Goal: Transaction & Acquisition: Book appointment/travel/reservation

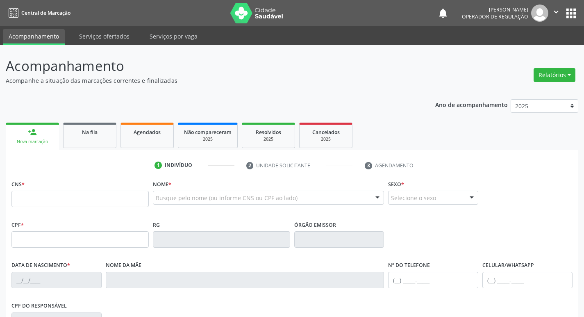
click at [114, 128] on link "Na fila" at bounding box center [89, 135] width 53 height 25
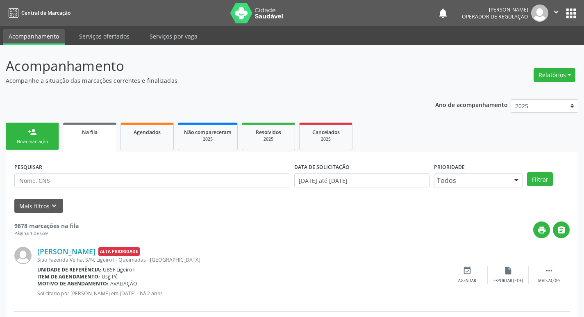
click at [105, 167] on div "PESQUISAR" at bounding box center [152, 177] width 280 height 32
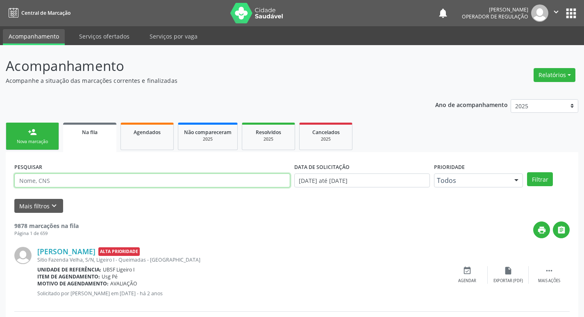
click at [111, 179] on input "text" at bounding box center [152, 180] width 276 height 14
type input "700009345061406"
click at [527, 172] on button "Filtrar" at bounding box center [540, 179] width 26 height 14
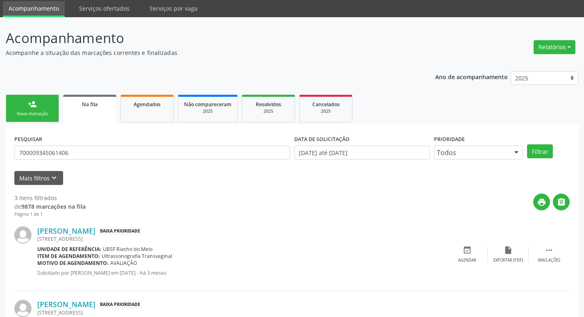
scroll to position [163, 0]
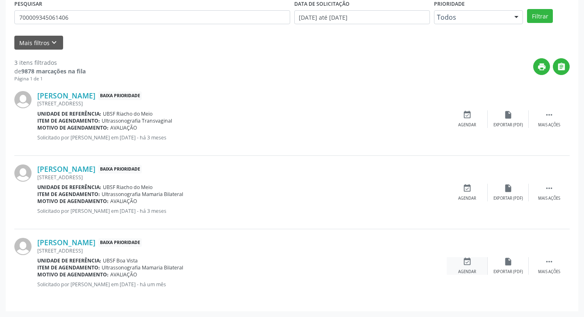
click at [466, 268] on div "event_available Agendar" at bounding box center [467, 266] width 41 height 18
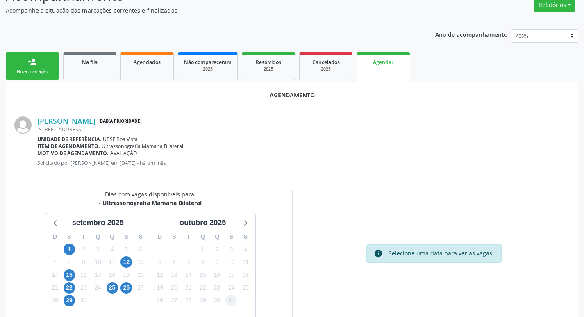
scroll to position [110, 0]
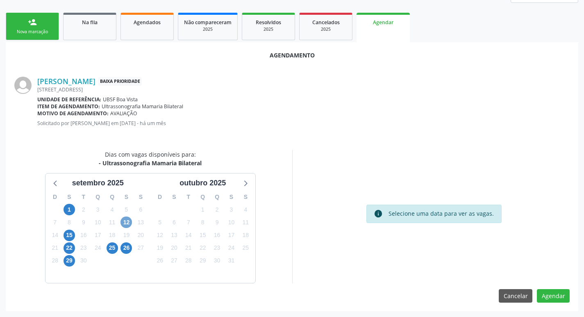
click at [126, 222] on span "12" at bounding box center [126, 221] width 11 height 11
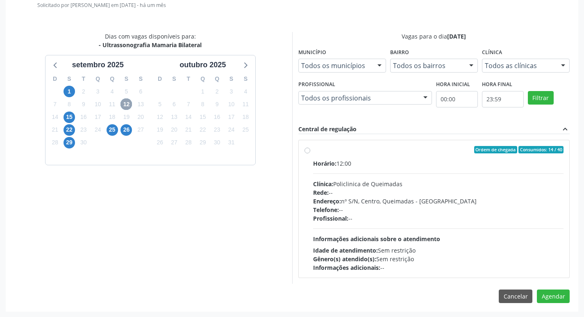
scroll to position [228, 0]
click at [369, 159] on div "Horário: 12:00" at bounding box center [438, 163] width 251 height 9
click at [310, 153] on input "Ordem de chegada Consumidos: 14 / 40 Horário: 12:00 Clínica: Policlinica de Que…" at bounding box center [308, 149] width 6 height 7
radio input "true"
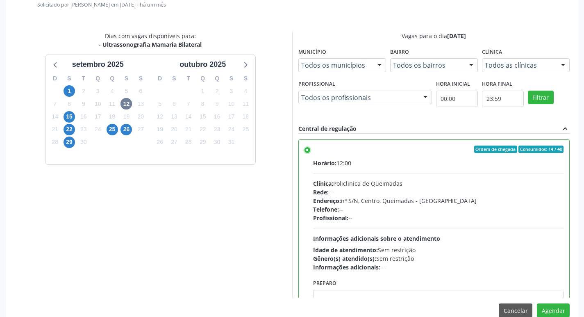
scroll to position [41, 0]
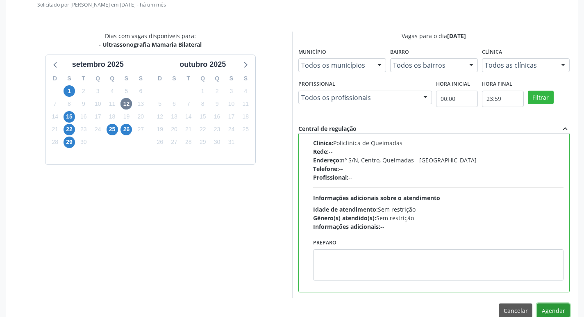
click at [551, 306] on button "Agendar" at bounding box center [553, 310] width 33 height 14
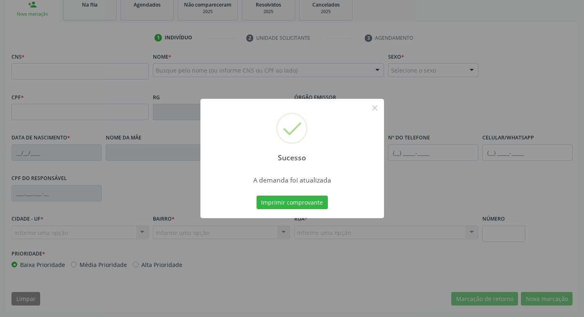
scroll to position [128, 0]
click at [281, 204] on button "Imprimir comprovante" at bounding box center [292, 203] width 71 height 14
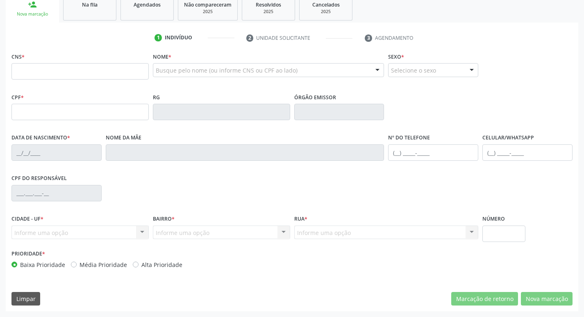
drag, startPoint x: 75, startPoint y: 7, endPoint x: 72, endPoint y: 17, distance: 10.4
click at [75, 7] on div "Na fila" at bounding box center [89, 4] width 41 height 9
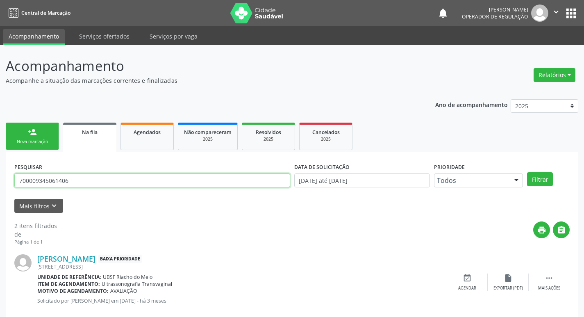
click at [113, 186] on input "700009345061406" at bounding box center [152, 180] width 276 height 14
type input "701003874691090"
click at [527, 172] on button "Filtrar" at bounding box center [540, 179] width 26 height 14
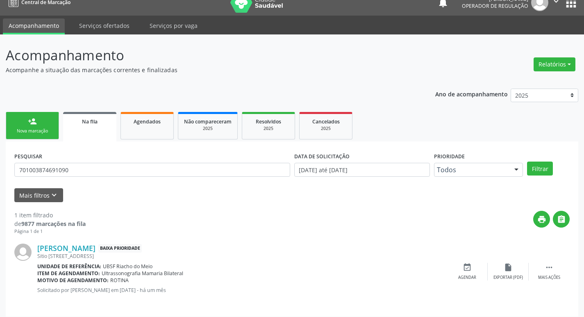
scroll to position [16, 0]
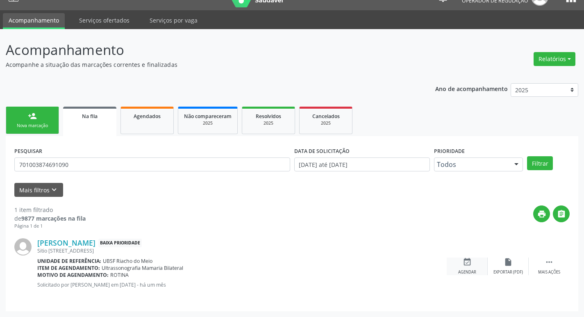
click at [464, 262] on icon "event_available" at bounding box center [467, 261] width 9 height 9
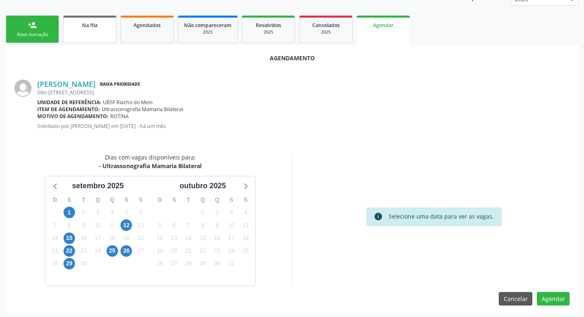
scroll to position [110, 0]
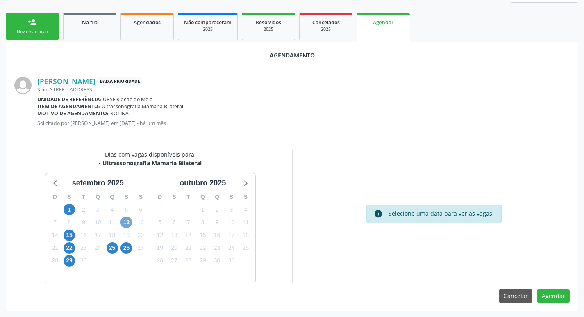
click at [123, 220] on span "12" at bounding box center [126, 221] width 11 height 11
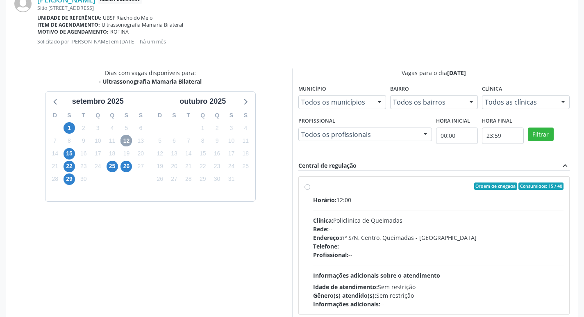
scroll to position [228, 0]
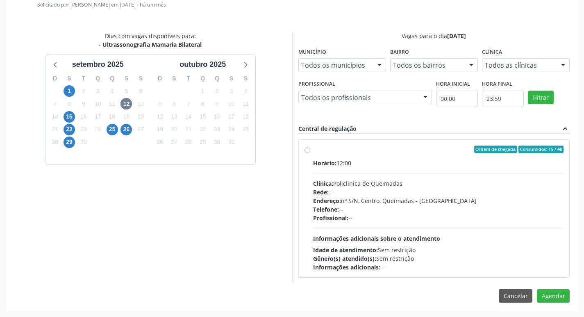
click at [388, 148] on div "Ordem de chegada Consumidos: 15 / 40" at bounding box center [438, 149] width 251 height 7
click at [310, 148] on input "Ordem de chegada Consumidos: 15 / 40 Horário: 12:00 Clínica: Policlinica de Que…" at bounding box center [308, 149] width 6 height 7
radio input "true"
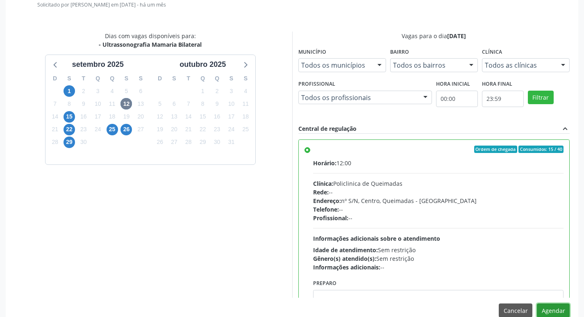
click at [549, 312] on button "Agendar" at bounding box center [553, 310] width 33 height 14
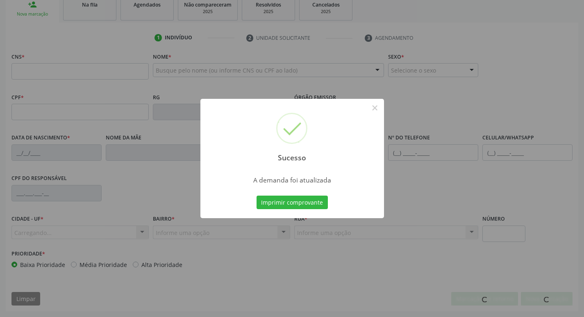
scroll to position [128, 0]
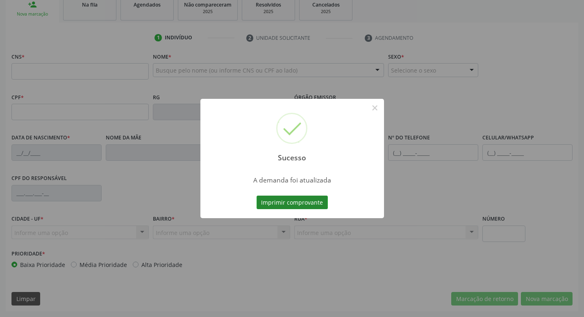
click at [304, 199] on button "Imprimir comprovante" at bounding box center [292, 203] width 71 height 14
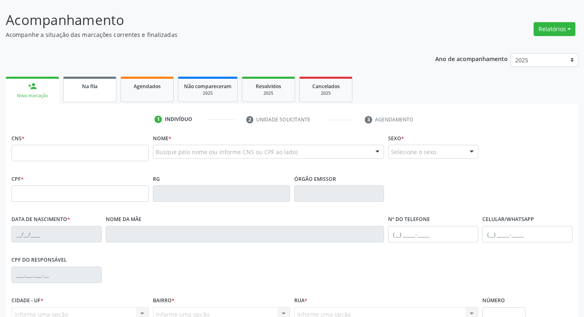
scroll to position [46, 0]
click at [84, 84] on span "Na fila" at bounding box center [90, 86] width 16 height 7
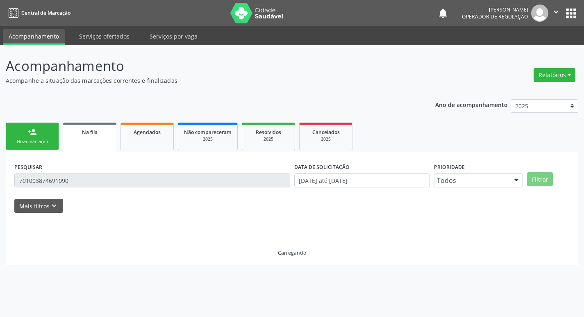
scroll to position [0, 0]
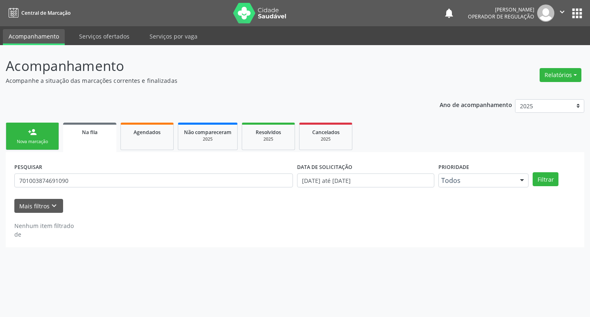
click at [147, 188] on div "PESQUISAR 701003874691090" at bounding box center [153, 177] width 283 height 32
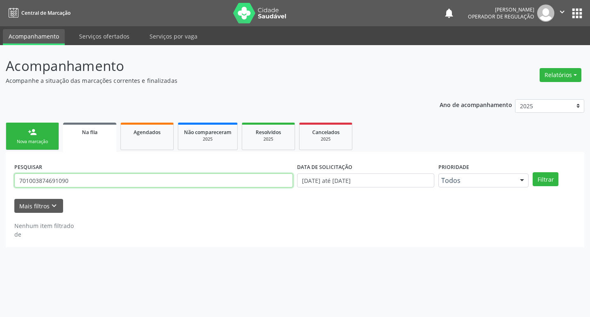
click at [137, 179] on input "701003874691090" at bounding box center [153, 180] width 279 height 14
type input "700003994586407"
click at [533, 172] on button "Filtrar" at bounding box center [546, 179] width 26 height 14
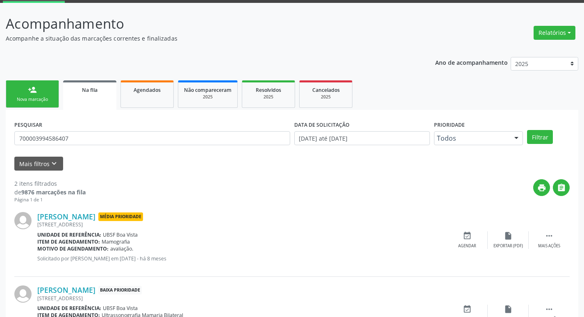
scroll to position [89, 0]
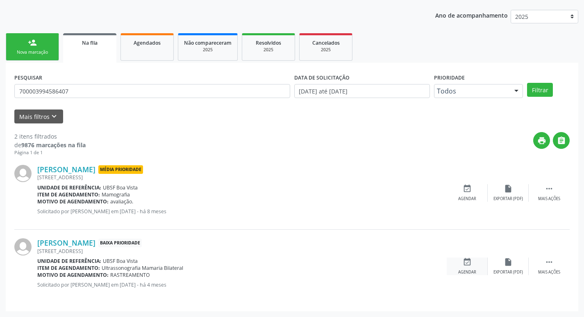
click at [467, 267] on div "event_available Agendar" at bounding box center [467, 266] width 41 height 18
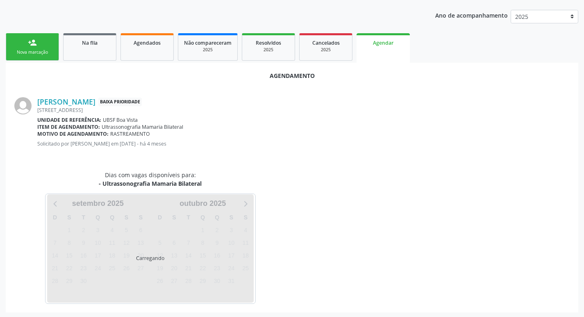
scroll to position [91, 0]
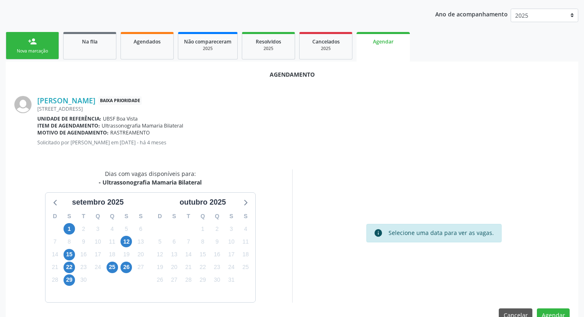
click at [133, 242] on div "12" at bounding box center [126, 241] width 14 height 13
click at [128, 242] on span "12" at bounding box center [126, 241] width 11 height 11
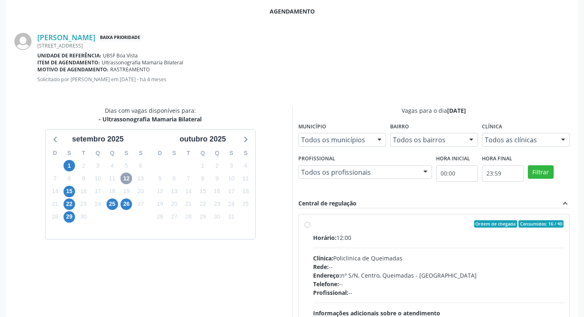
scroll to position [228, 0]
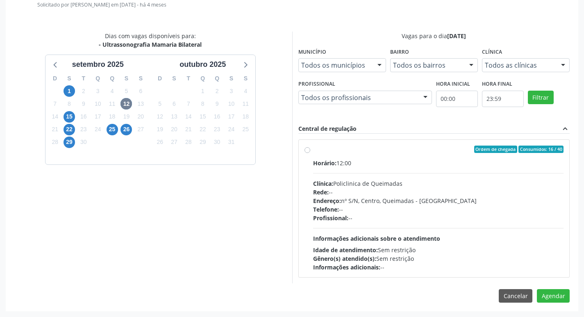
click at [455, 156] on label "Ordem de chegada Consumidos: 16 / 40 Horário: 12:00 Clínica: Policlinica de Que…" at bounding box center [438, 209] width 251 height 126
click at [310, 153] on input "Ordem de chegada Consumidos: 16 / 40 Horário: 12:00 Clínica: Policlinica de Que…" at bounding box center [308, 149] width 6 height 7
radio input "true"
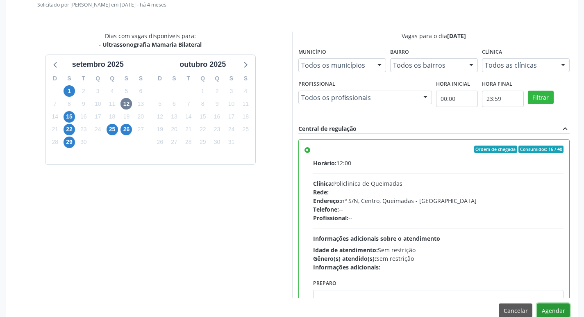
click at [545, 306] on button "Agendar" at bounding box center [553, 310] width 33 height 14
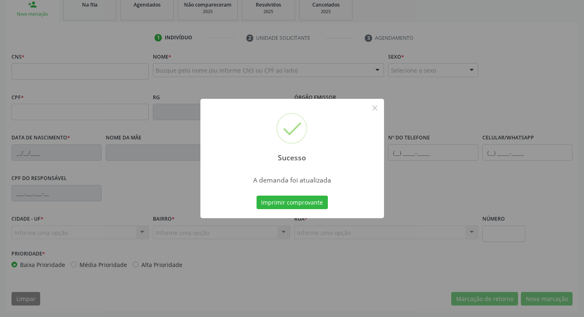
scroll to position [128, 0]
click at [316, 205] on button "Imprimir comprovante" at bounding box center [292, 203] width 71 height 14
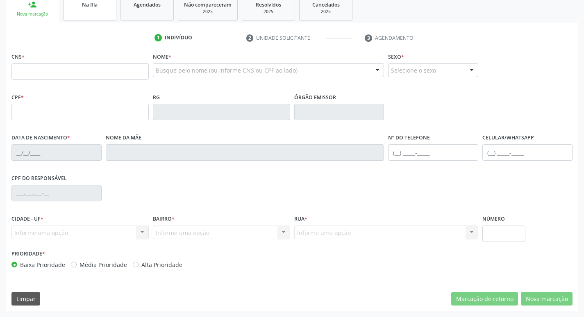
click at [85, 7] on span "Na fila" at bounding box center [90, 4] width 16 height 7
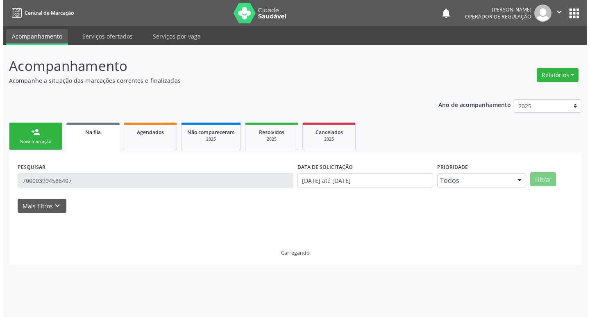
scroll to position [0, 0]
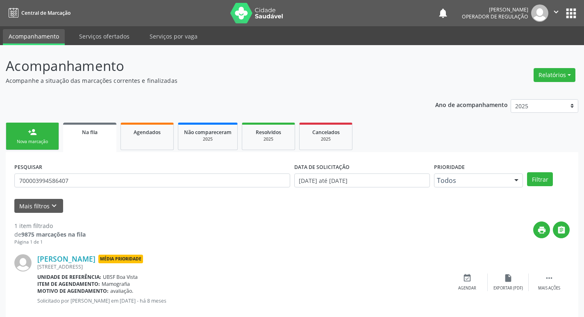
click at [83, 173] on div "PESQUISAR 700003994586407" at bounding box center [152, 177] width 280 height 32
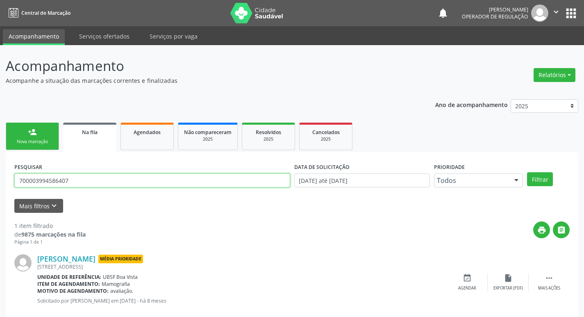
click at [84, 177] on input "700003994586407" at bounding box center [152, 180] width 276 height 14
type input "700303901763432"
click at [527, 172] on button "Filtrar" at bounding box center [540, 179] width 26 height 14
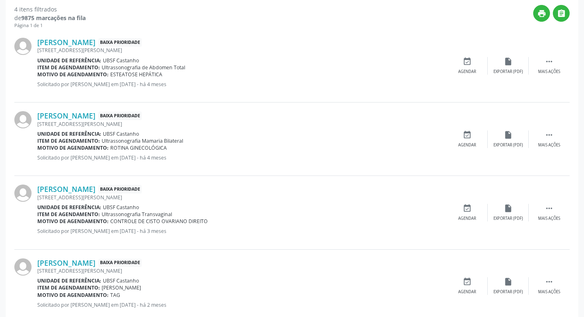
scroll to position [237, 0]
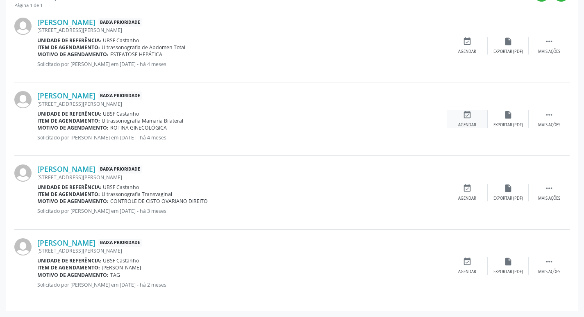
click at [469, 117] on icon "event_available" at bounding box center [467, 114] width 9 height 9
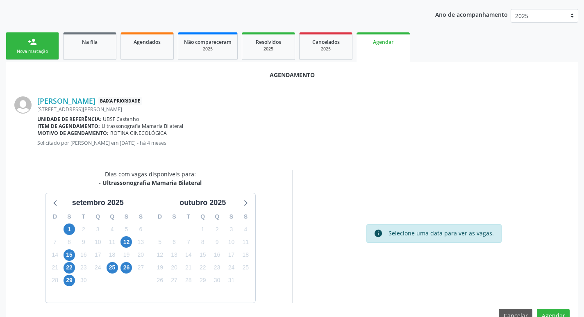
scroll to position [91, 0]
click at [128, 241] on span "12" at bounding box center [126, 241] width 11 height 11
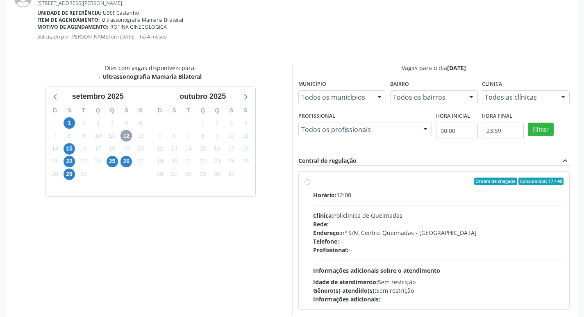
scroll to position [228, 0]
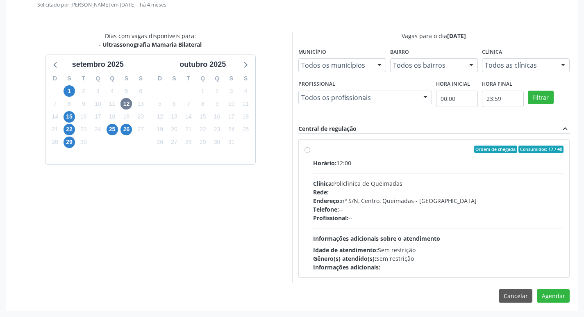
click at [424, 167] on div "Horário: 12:00 Clínica: Policlinica de Queimadas Rede: -- Endereço: nº S/N, Cen…" at bounding box center [438, 215] width 251 height 113
click at [310, 153] on input "Ordem de chegada Consumidos: 17 / 40 Horário: 12:00 Clínica: Policlinica de Que…" at bounding box center [308, 149] width 6 height 7
radio input "true"
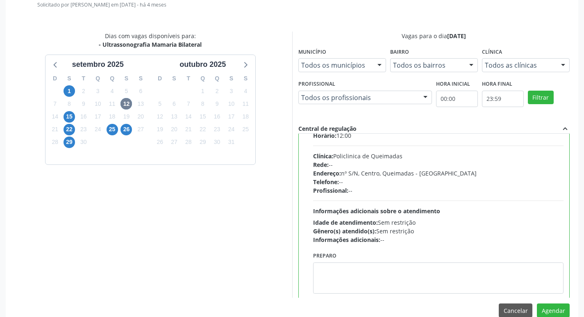
scroll to position [41, 0]
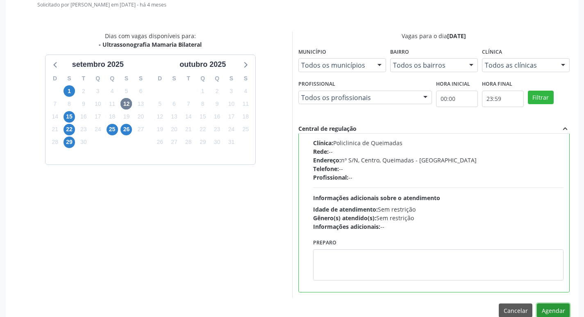
click at [554, 309] on button "Agendar" at bounding box center [553, 310] width 33 height 14
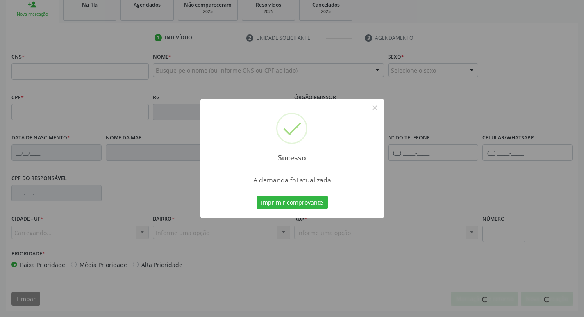
scroll to position [113, 0]
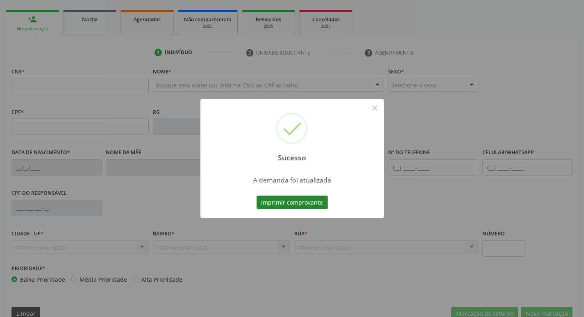
click at [295, 203] on button "Imprimir comprovante" at bounding box center [292, 203] width 71 height 14
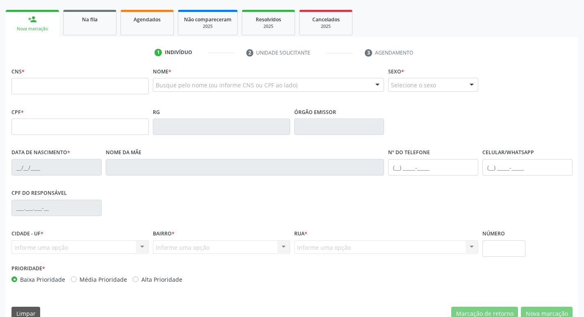
click at [109, 18] on div "Na fila" at bounding box center [89, 19] width 41 height 9
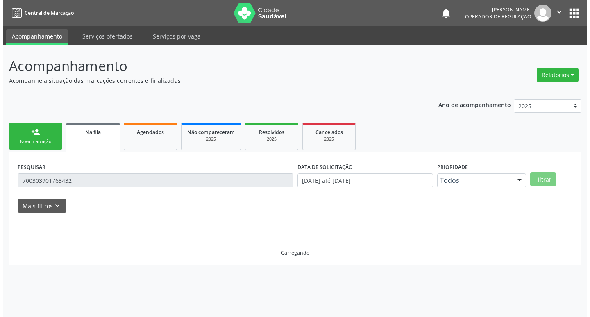
scroll to position [0, 0]
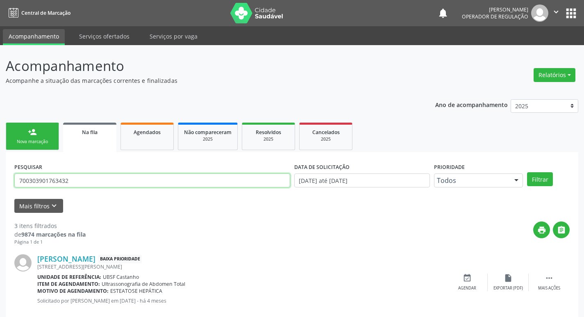
click at [98, 180] on input "700303901763432" at bounding box center [152, 180] width 276 height 14
type input "7000002052615908"
click at [527, 172] on button "Filtrar" at bounding box center [540, 179] width 26 height 14
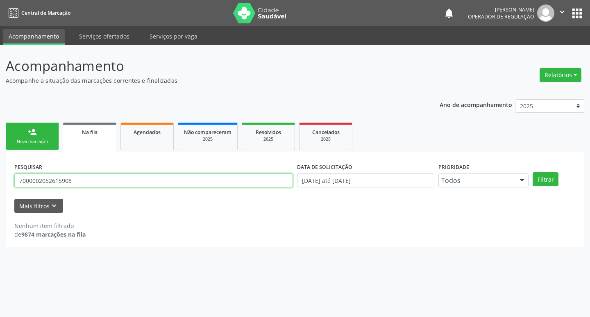
click at [109, 174] on input "7000002052615908" at bounding box center [153, 180] width 279 height 14
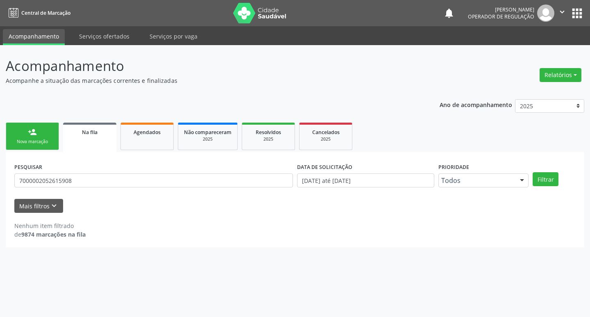
click at [37, 137] on link "person_add Nova marcação" at bounding box center [32, 136] width 53 height 27
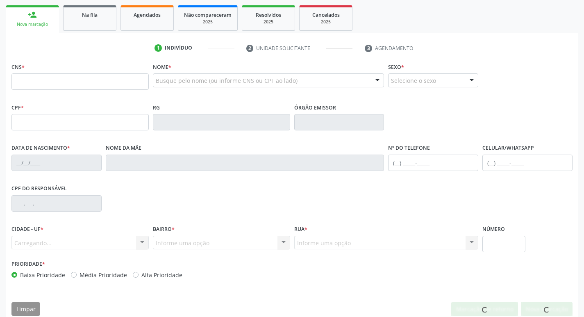
scroll to position [128, 0]
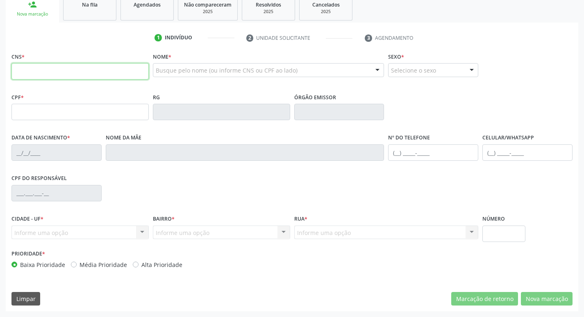
click at [83, 70] on input "text" at bounding box center [79, 71] width 137 height 16
paste input "700 0002 0526 1590"
type input "700 0002 0526 1590"
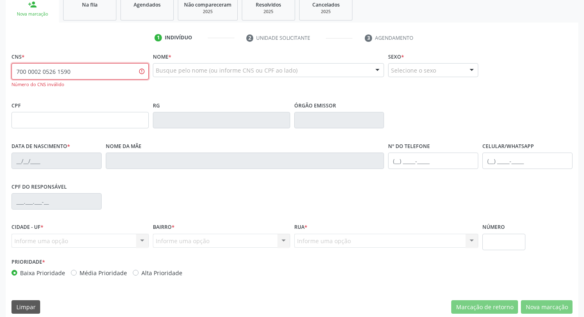
drag, startPoint x: 83, startPoint y: 70, endPoint x: 0, endPoint y: 70, distance: 83.2
click at [0, 70] on div "Acompanhamento Acompanhe a situação das marcações correntes e finalizadas Relat…" at bounding box center [292, 122] width 584 height 408
click at [98, 11] on link "Na fila" at bounding box center [89, 7] width 53 height 25
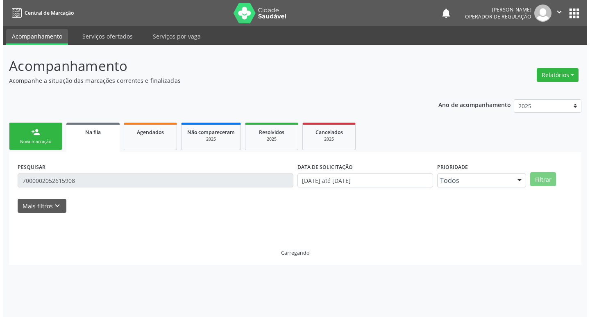
scroll to position [0, 0]
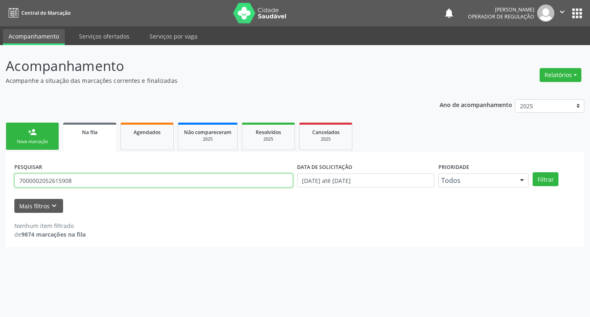
click at [97, 181] on input "7000002052615908" at bounding box center [153, 180] width 279 height 14
type input "700002052615908"
click at [533, 172] on button "Filtrar" at bounding box center [546, 179] width 26 height 14
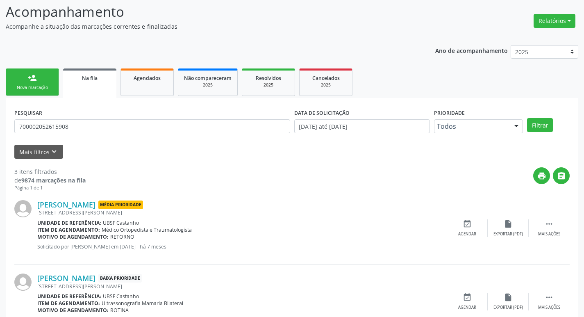
scroll to position [163, 0]
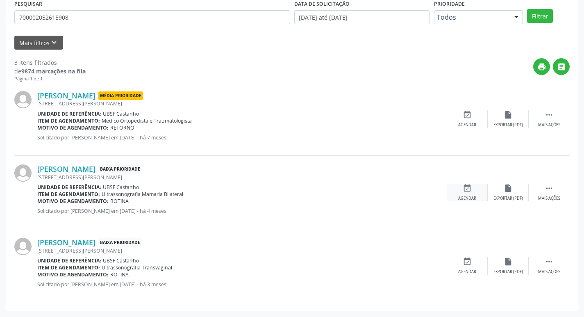
click at [464, 188] on icon "event_available" at bounding box center [467, 188] width 9 height 9
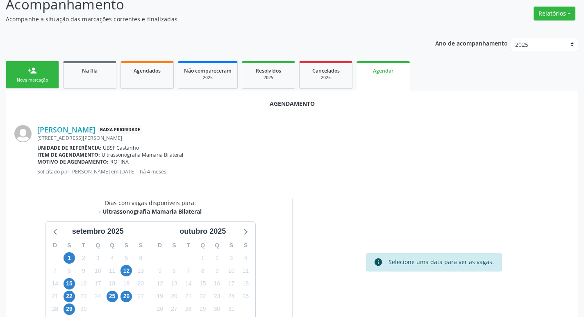
scroll to position [110, 0]
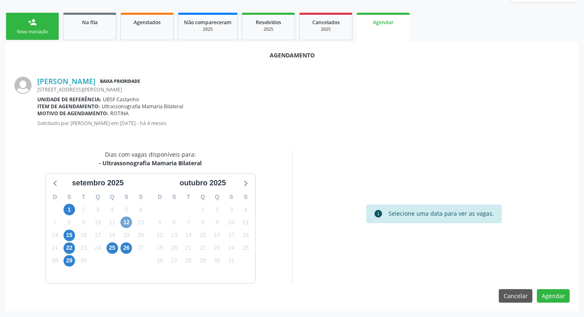
click at [128, 222] on span "12" at bounding box center [126, 221] width 11 height 11
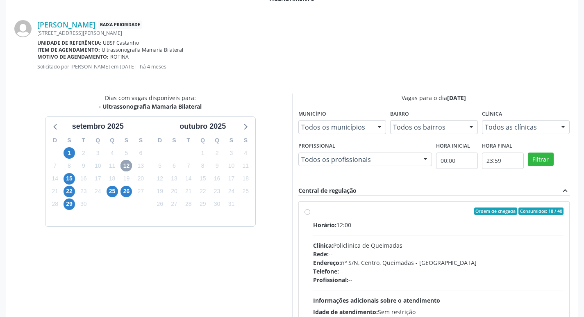
scroll to position [228, 0]
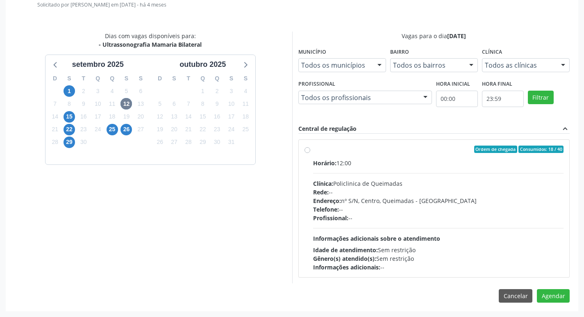
click at [443, 143] on div "Ordem de chegada Consumidos: 18 / 40 Horário: 12:00 Clínica: Policlinica de Que…" at bounding box center [434, 208] width 271 height 137
radio input "true"
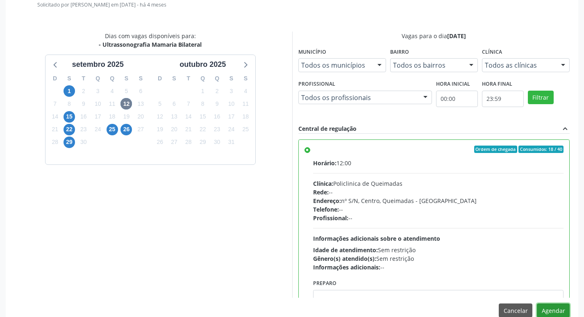
click at [550, 314] on button "Agendar" at bounding box center [553, 310] width 33 height 14
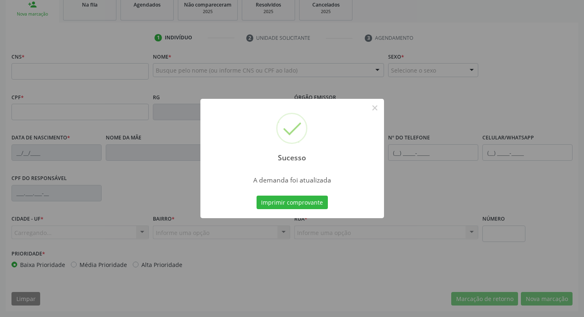
scroll to position [128, 0]
click at [320, 197] on button "Imprimir comprovante" at bounding box center [292, 203] width 71 height 14
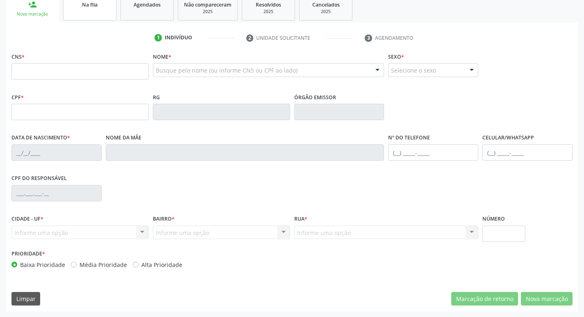
click at [86, 12] on link "Na fila" at bounding box center [89, 7] width 53 height 25
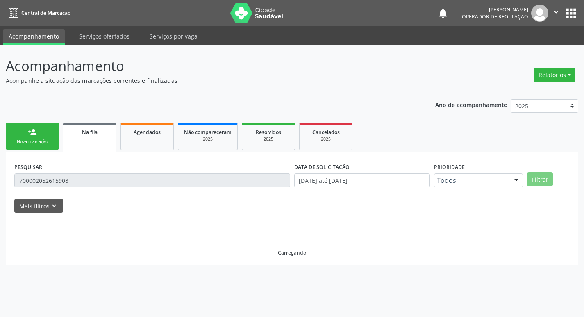
scroll to position [0, 0]
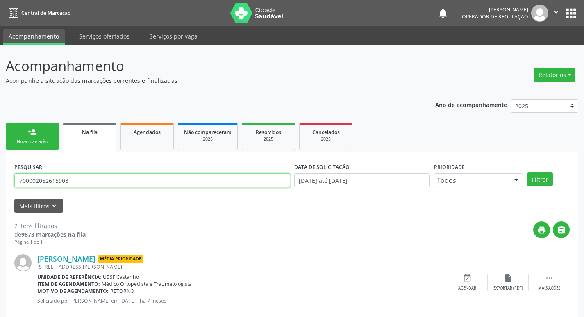
click at [128, 183] on input "700002052615908" at bounding box center [152, 180] width 276 height 14
type input "702407579715128"
click at [527, 172] on button "Filtrar" at bounding box center [540, 179] width 26 height 14
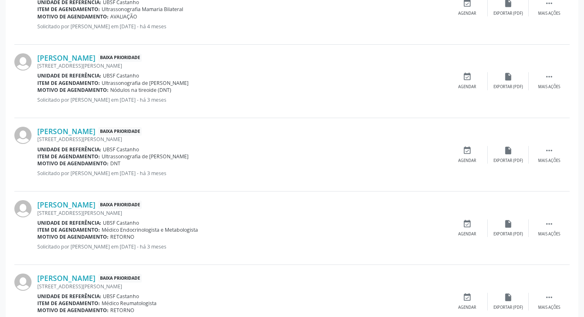
scroll to position [449, 0]
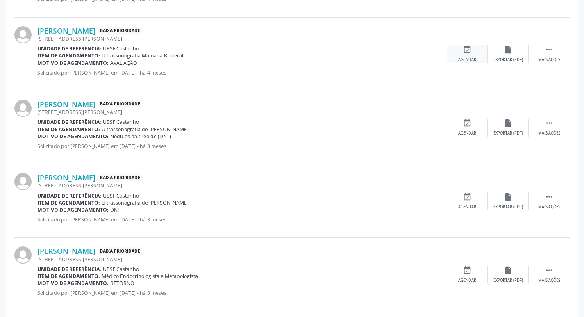
click at [473, 56] on div "event_available Agendar" at bounding box center [467, 54] width 41 height 18
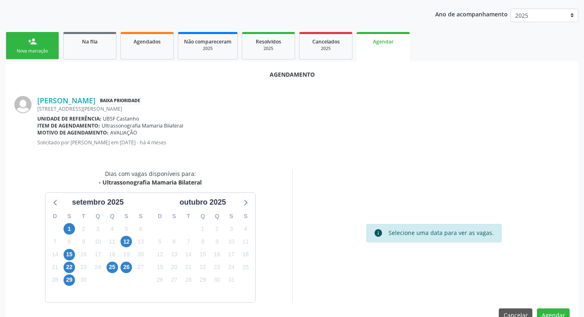
scroll to position [110, 0]
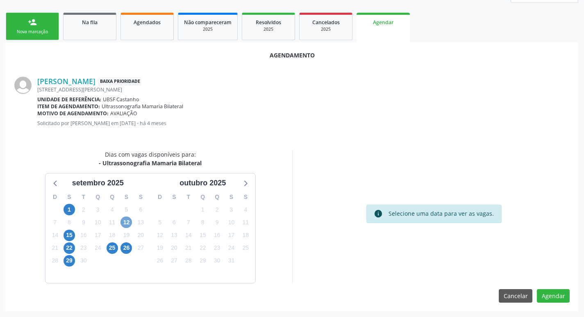
click at [129, 221] on span "12" at bounding box center [126, 221] width 11 height 11
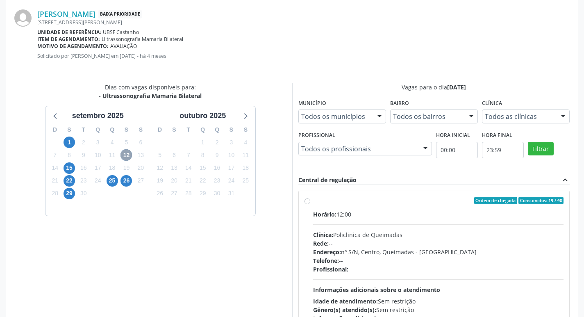
scroll to position [228, 0]
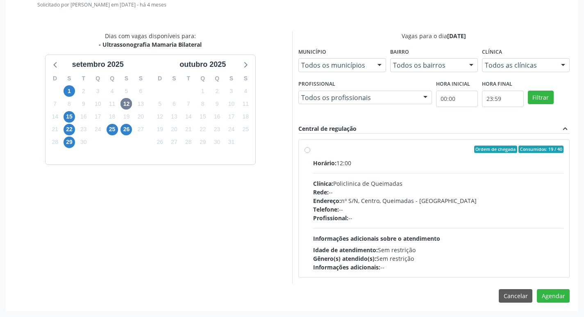
click at [460, 160] on div "Horário: 12:00" at bounding box center [438, 163] width 251 height 9
click at [310, 153] on input "Ordem de chegada Consumidos: 19 / 40 Horário: 12:00 Clínica: Policlinica de Que…" at bounding box center [308, 149] width 6 height 7
radio input "true"
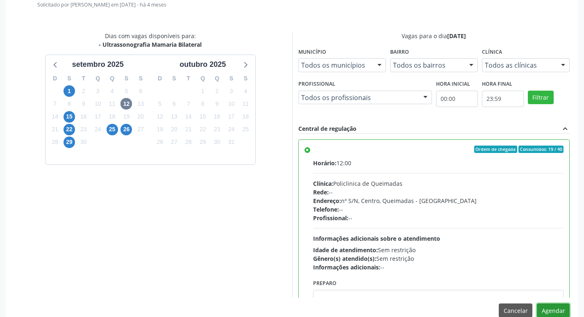
click at [552, 306] on button "Agendar" at bounding box center [553, 310] width 33 height 14
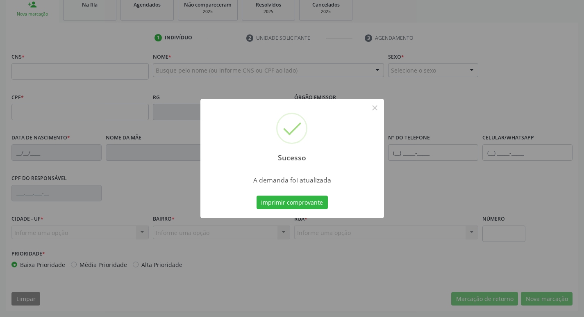
scroll to position [128, 0]
click at [310, 198] on button "Imprimir comprovante" at bounding box center [292, 203] width 71 height 14
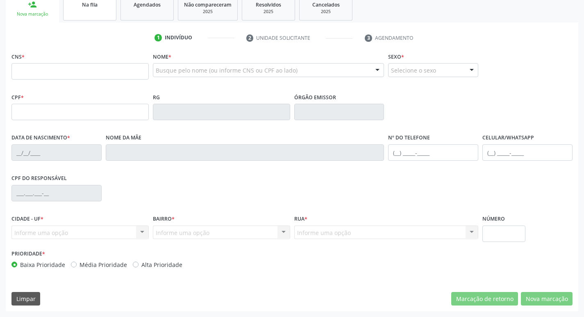
click at [106, 13] on link "Na fila" at bounding box center [89, 7] width 53 height 25
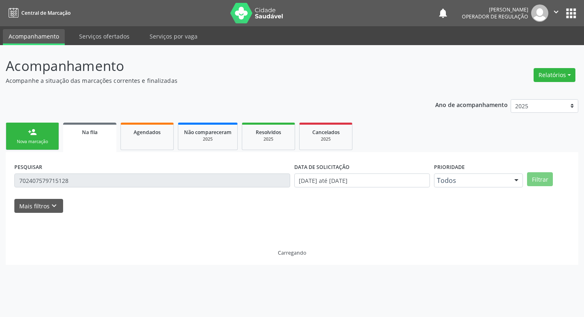
scroll to position [0, 0]
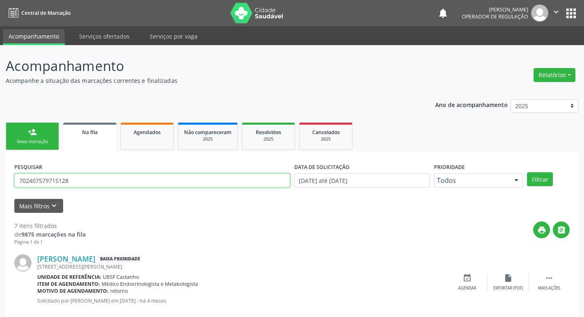
click at [91, 177] on input "702407579715128" at bounding box center [152, 180] width 276 height 14
type input "70909904866097"
click at [527, 172] on button "Filtrar" at bounding box center [540, 179] width 26 height 14
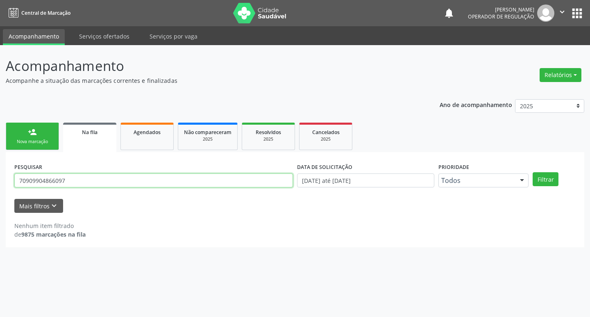
click at [116, 182] on input "70909904866097" at bounding box center [153, 180] width 279 height 14
type input "700909904866097"
click at [533, 172] on button "Filtrar" at bounding box center [546, 179] width 26 height 14
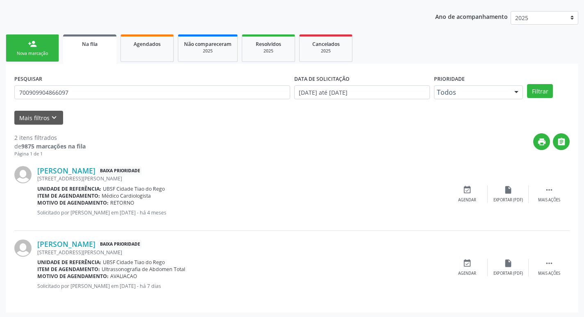
scroll to position [89, 0]
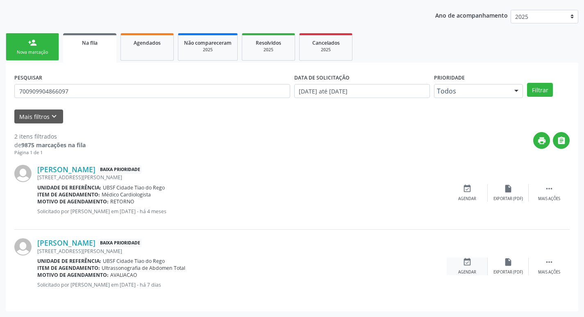
click at [476, 264] on div "event_available Agendar" at bounding box center [467, 266] width 41 height 18
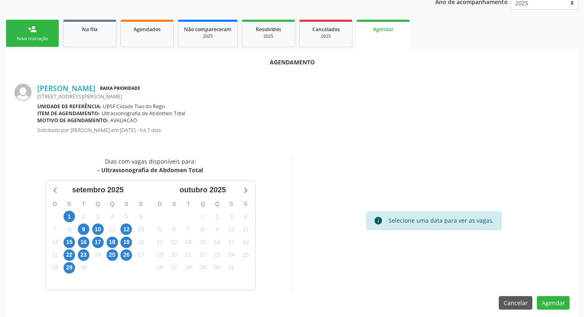
scroll to position [110, 0]
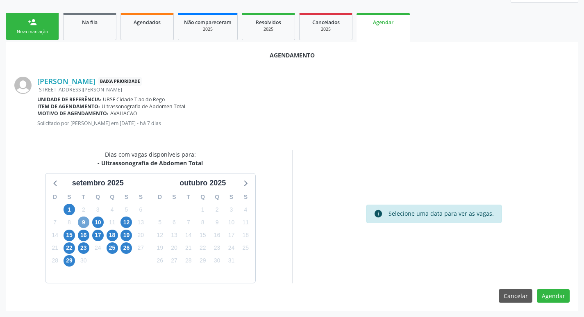
click at [80, 223] on span "9" at bounding box center [83, 221] width 11 height 11
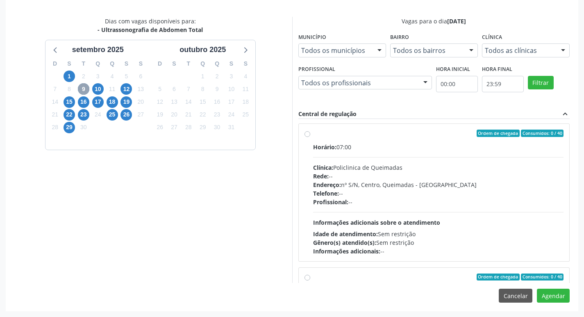
scroll to position [0, 0]
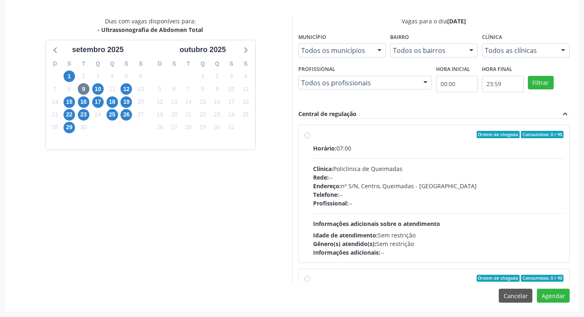
click at [399, 143] on label "Ordem de chegada Consumidos: 0 / 40 Horário: 07:00 Clínica: Policlinica de Quei…" at bounding box center [438, 194] width 251 height 126
click at [310, 138] on input "Ordem de chegada Consumidos: 0 / 40 Horário: 07:00 Clínica: Policlinica de Quei…" at bounding box center [308, 134] width 6 height 7
radio input "true"
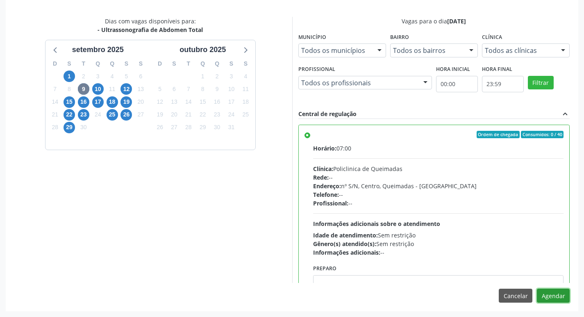
click at [551, 293] on button "Agendar" at bounding box center [553, 296] width 33 height 14
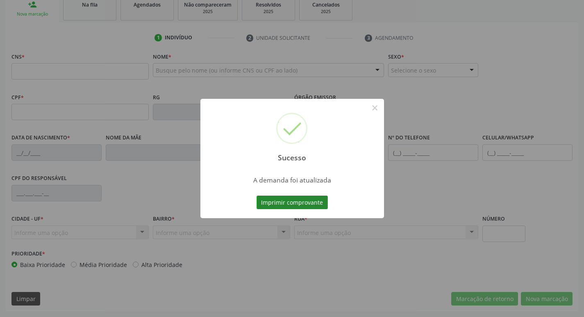
click at [299, 197] on button "Imprimir comprovante" at bounding box center [292, 203] width 71 height 14
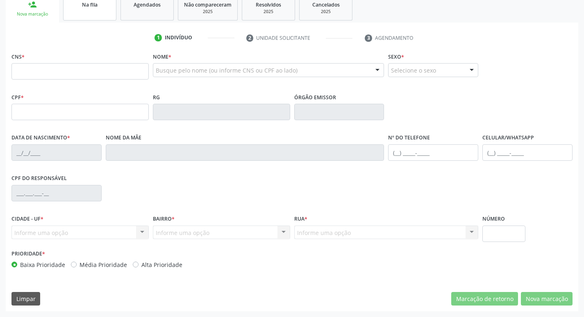
click at [107, 13] on link "Na fila" at bounding box center [89, 7] width 53 height 25
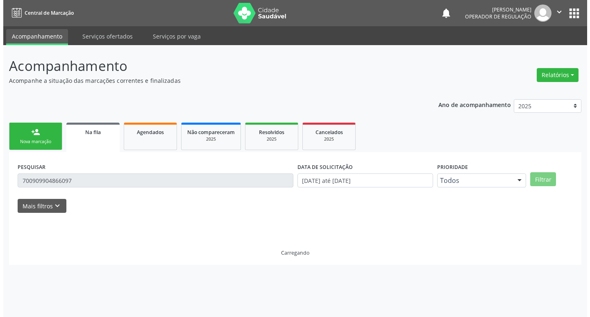
scroll to position [0, 0]
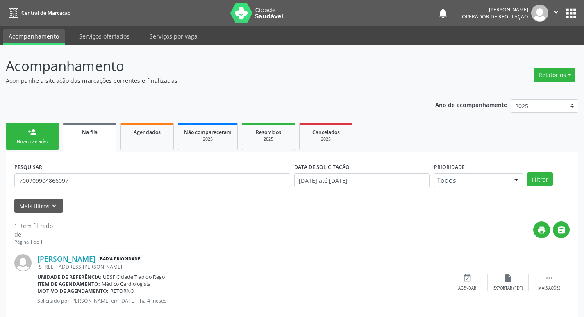
click at [89, 171] on div "PESQUISAR 700909904866097" at bounding box center [152, 177] width 280 height 32
click at [88, 188] on div "PESQUISAR 700909904866097" at bounding box center [152, 177] width 280 height 32
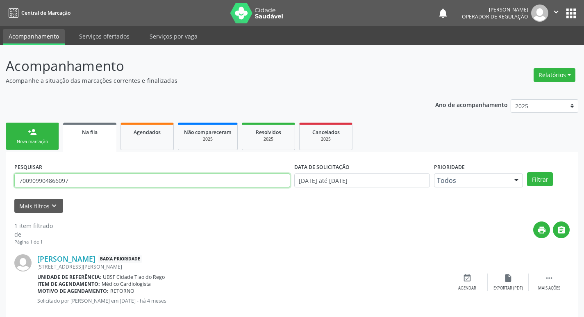
click at [91, 177] on input "700909904866097" at bounding box center [152, 180] width 276 height 14
type input "701806246693275"
click at [527, 172] on button "Filtrar" at bounding box center [540, 179] width 26 height 14
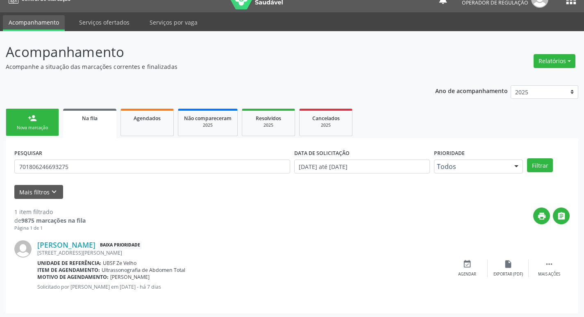
scroll to position [16, 0]
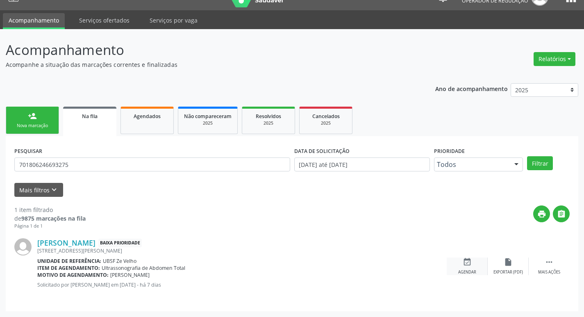
click at [473, 266] on div "event_available Agendar" at bounding box center [467, 266] width 41 height 18
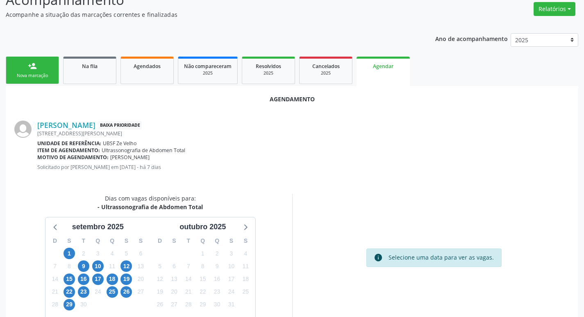
scroll to position [110, 0]
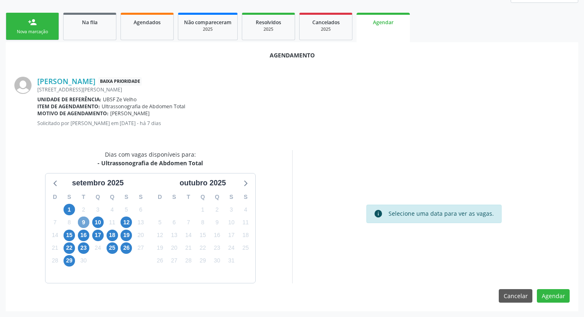
click at [82, 221] on span "9" at bounding box center [83, 221] width 11 height 11
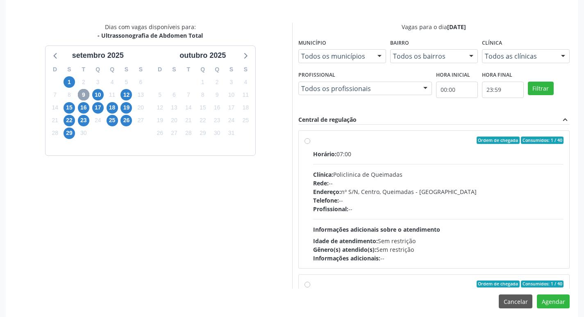
scroll to position [243, 0]
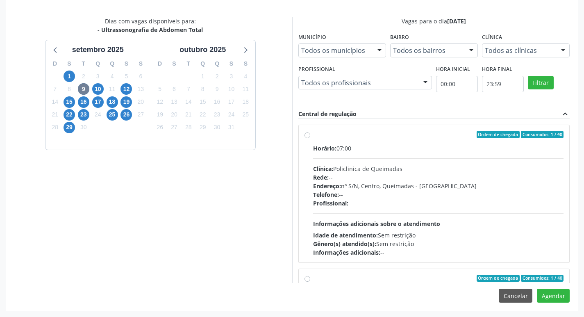
click at [410, 143] on label "Ordem de chegada Consumidos: 1 / 40 Horário: 07:00 Clínica: Policlinica de Quei…" at bounding box center [438, 194] width 251 height 126
click at [310, 138] on input "Ordem de chegada Consumidos: 1 / 40 Horário: 07:00 Clínica: Policlinica de Quei…" at bounding box center [308, 134] width 6 height 7
radio input "true"
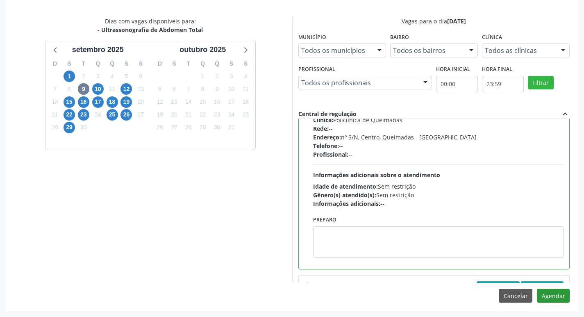
scroll to position [82, 0]
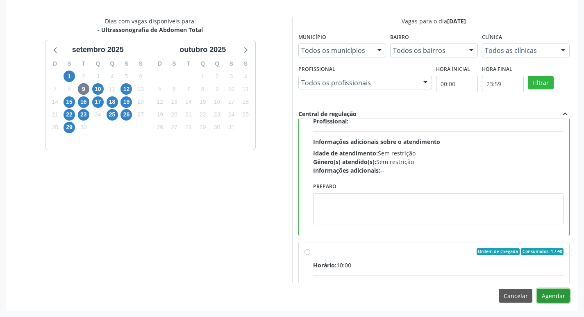
click at [546, 290] on button "Agendar" at bounding box center [553, 296] width 33 height 14
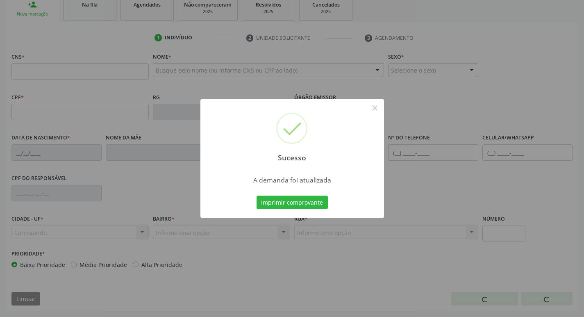
scroll to position [128, 0]
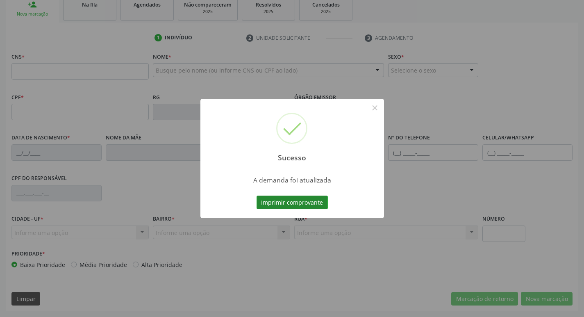
click at [302, 199] on button "Imprimir comprovante" at bounding box center [292, 203] width 71 height 14
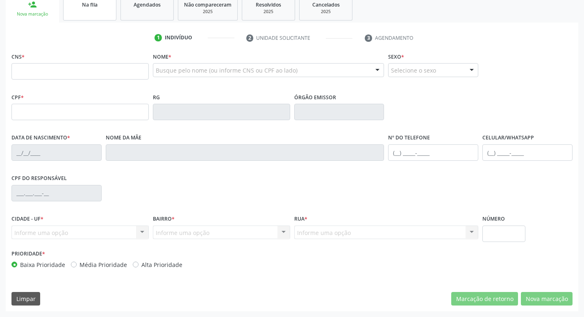
click at [91, 13] on link "Na fila" at bounding box center [89, 7] width 53 height 25
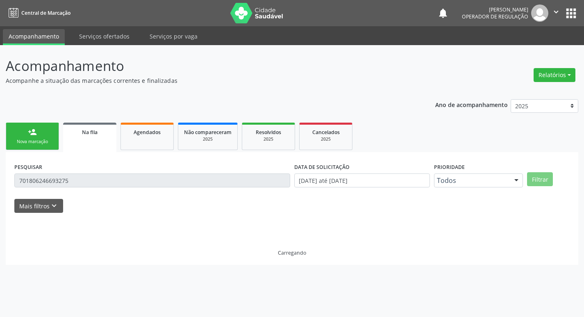
scroll to position [0, 0]
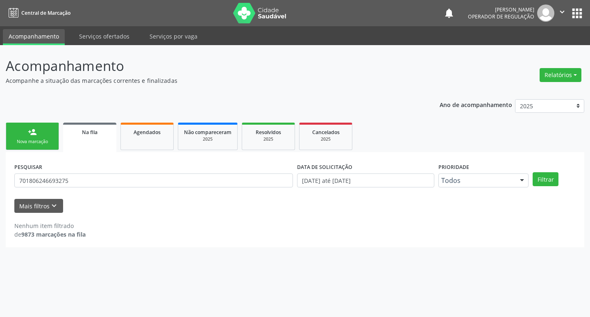
click at [182, 173] on div "PESQUISAR 701806246693275" at bounding box center [153, 177] width 283 height 32
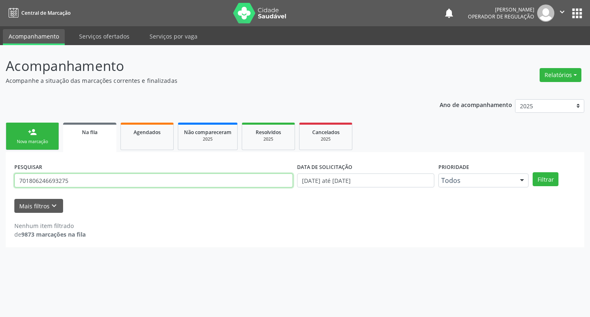
click at [180, 178] on input "701806246693275" at bounding box center [153, 180] width 279 height 14
type input "700502553110553"
click at [533, 172] on button "Filtrar" at bounding box center [546, 179] width 26 height 14
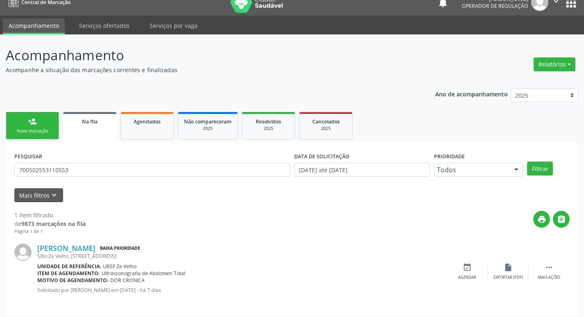
scroll to position [16, 0]
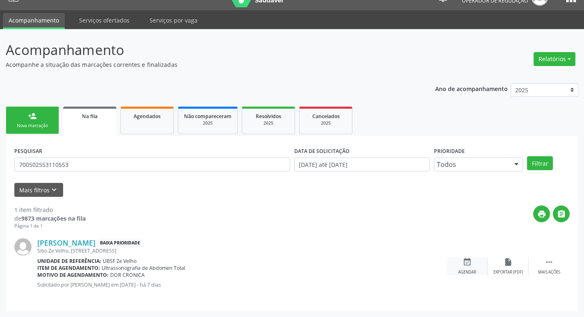
click at [471, 269] on div "Agendar" at bounding box center [467, 272] width 18 height 6
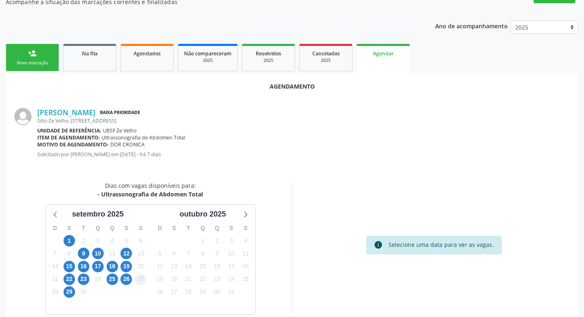
scroll to position [110, 0]
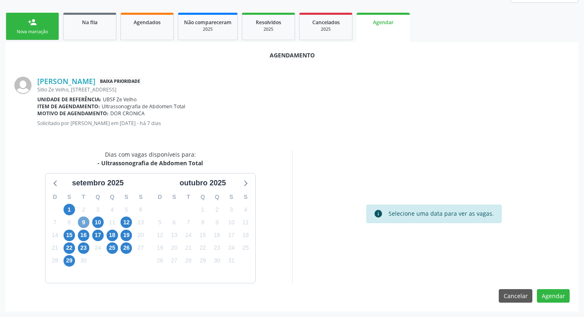
click at [84, 221] on span "9" at bounding box center [83, 221] width 11 height 11
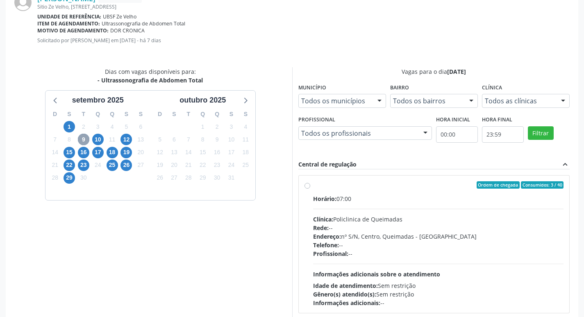
scroll to position [233, 0]
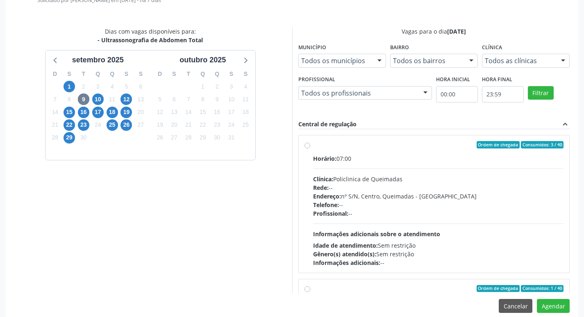
click at [445, 161] on div "Horário: 07:00" at bounding box center [438, 158] width 251 height 9
click at [310, 148] on input "Ordem de chegada Consumidos: 3 / 40 Horário: 07:00 Clínica: Policlinica de Quei…" at bounding box center [308, 144] width 6 height 7
radio input "true"
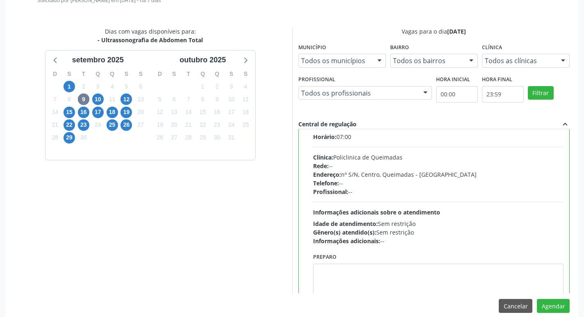
scroll to position [41, 0]
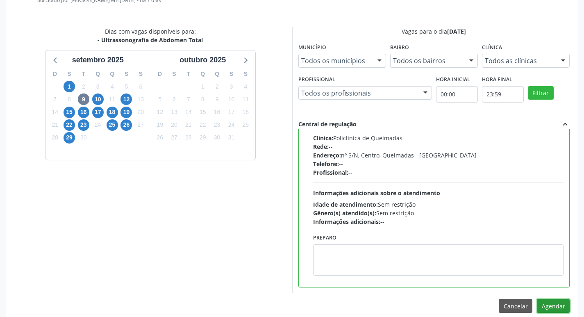
click at [563, 306] on button "Agendar" at bounding box center [553, 306] width 33 height 14
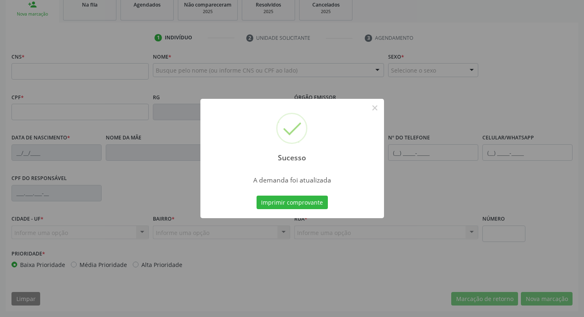
scroll to position [128, 0]
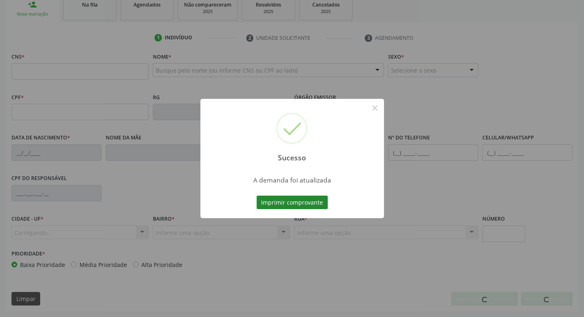
click at [284, 202] on button "Imprimir comprovante" at bounding box center [292, 203] width 71 height 14
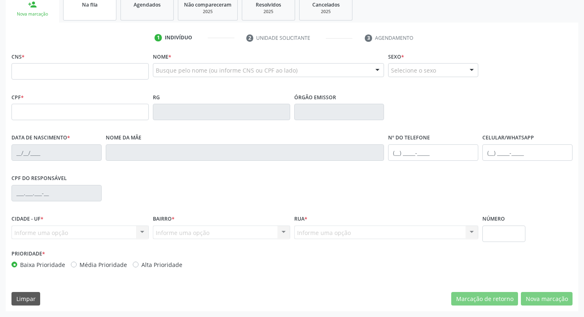
click at [99, 3] on div "Na fila" at bounding box center [89, 4] width 41 height 9
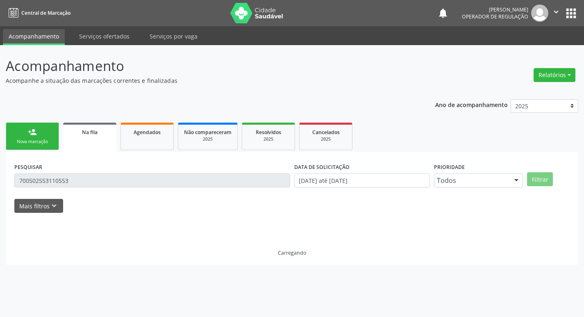
scroll to position [0, 0]
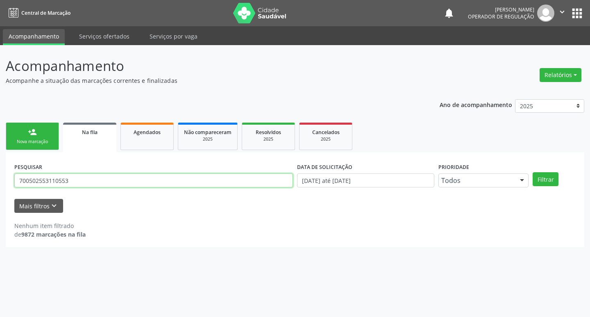
click at [89, 181] on input "700502553110553" at bounding box center [153, 180] width 279 height 14
type input "704207774136083"
click at [533, 172] on button "Filtrar" at bounding box center [546, 179] width 26 height 14
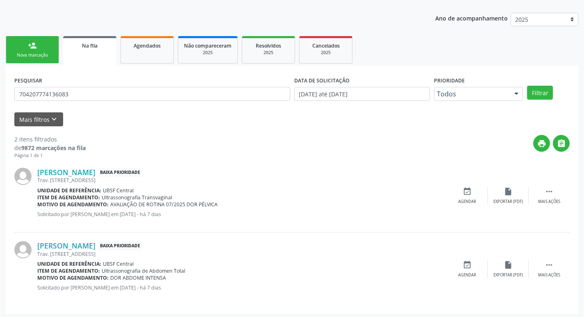
scroll to position [89, 0]
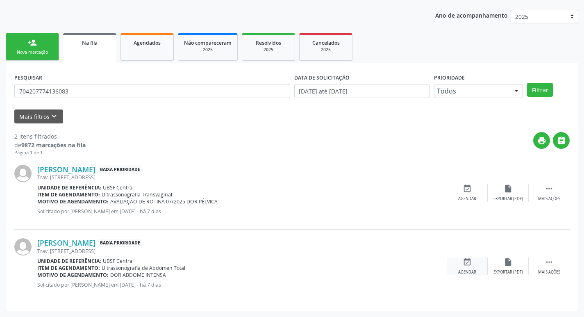
click at [466, 257] on icon "event_available" at bounding box center [467, 261] width 9 height 9
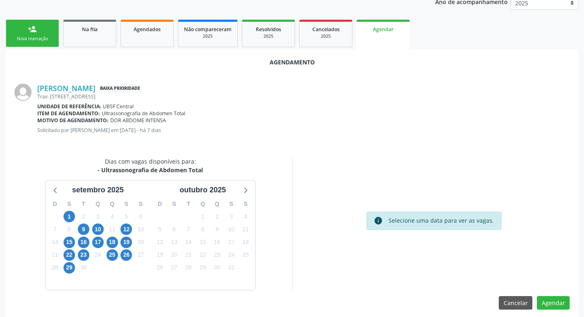
scroll to position [110, 0]
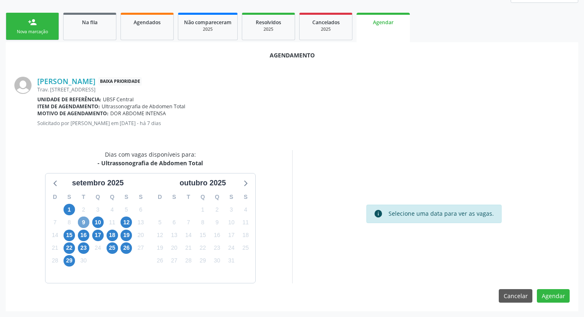
click at [82, 224] on span "9" at bounding box center [83, 221] width 11 height 11
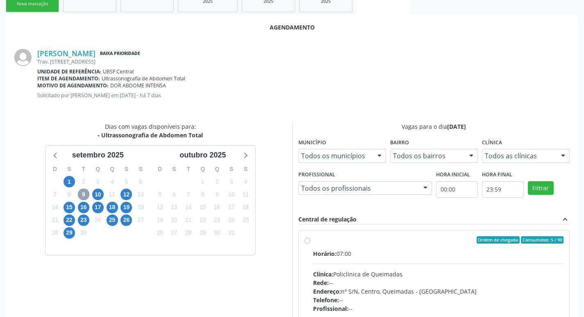
scroll to position [243, 0]
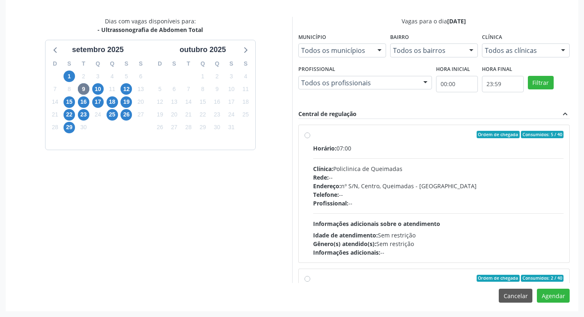
click at [451, 137] on div "Ordem de chegada Consumidos: 5 / 40" at bounding box center [438, 134] width 251 height 7
click at [310, 137] on input "Ordem de chegada Consumidos: 5 / 40 Horário: 07:00 Clínica: Policlinica de Quei…" at bounding box center [308, 134] width 6 height 7
radio input "true"
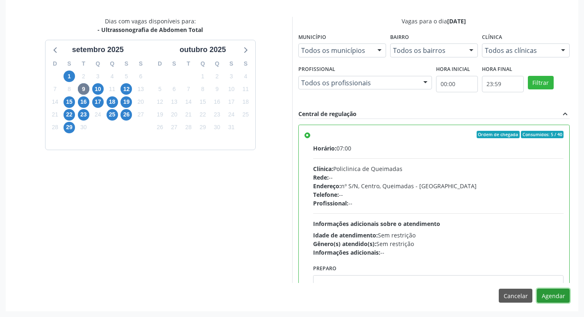
click at [551, 292] on button "Agendar" at bounding box center [553, 296] width 33 height 14
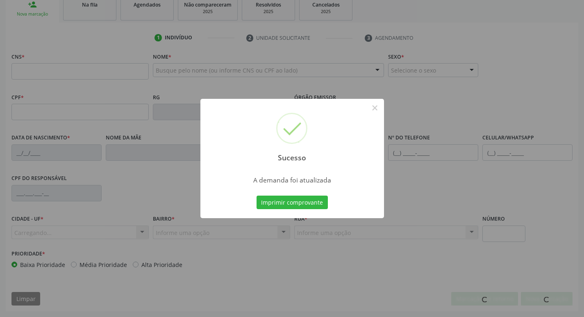
scroll to position [128, 0]
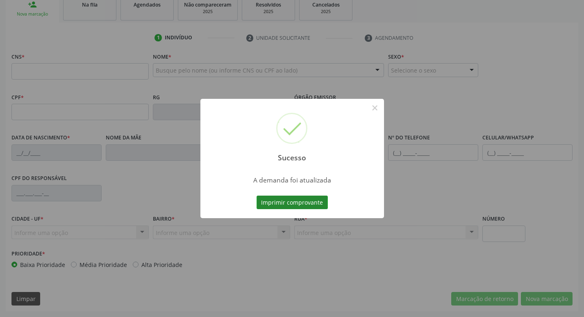
click at [308, 204] on button "Imprimir comprovante" at bounding box center [292, 203] width 71 height 14
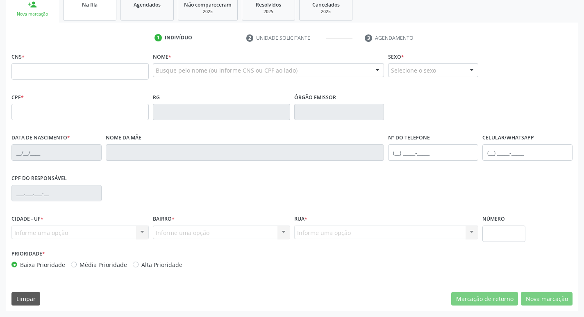
click at [102, 7] on div "Na fila" at bounding box center [89, 4] width 41 height 9
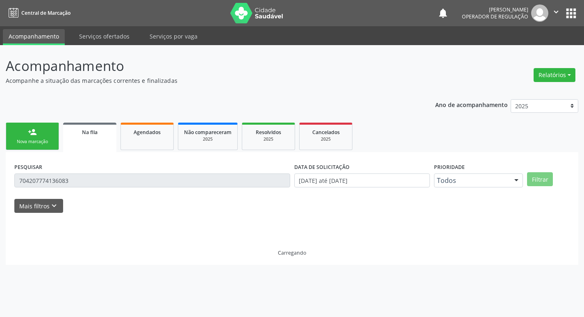
scroll to position [0, 0]
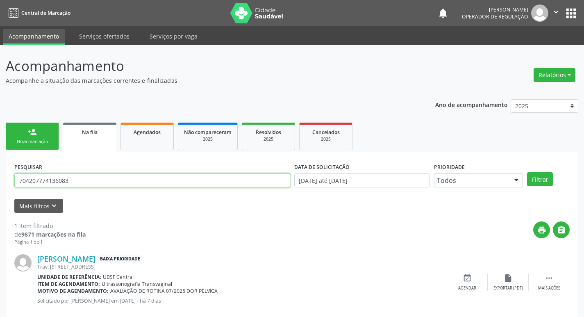
click at [93, 180] on input "704207774136083" at bounding box center [152, 180] width 276 height 14
type input "702206179478510"
click at [527, 172] on button "Filtrar" at bounding box center [540, 179] width 26 height 14
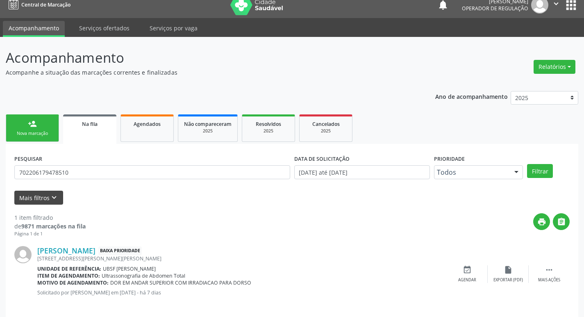
scroll to position [16, 0]
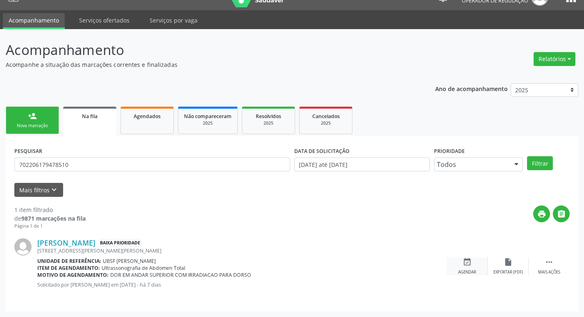
click at [470, 262] on icon "event_available" at bounding box center [467, 261] width 9 height 9
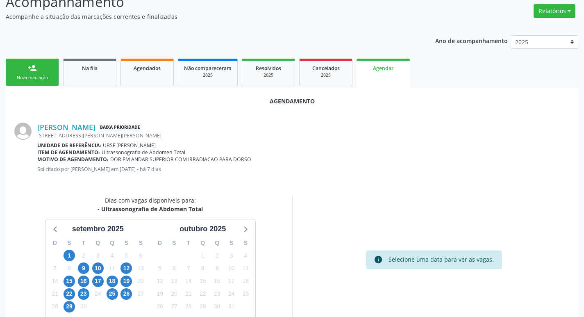
scroll to position [110, 0]
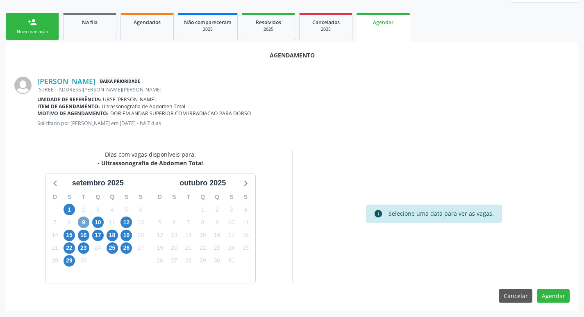
click at [83, 223] on span "9" at bounding box center [83, 221] width 11 height 11
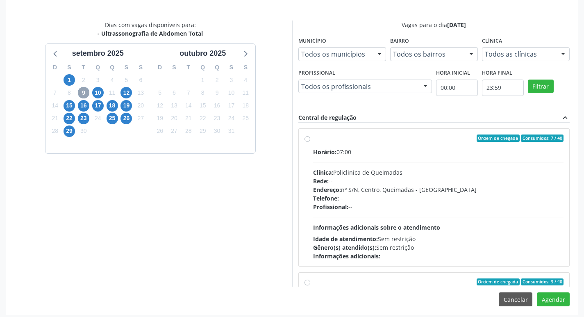
scroll to position [243, 0]
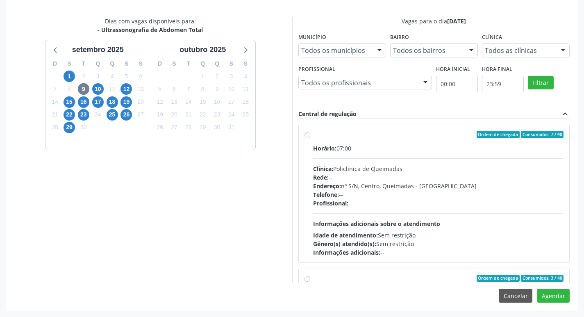
click at [429, 143] on label "Ordem de chegada Consumidos: 7 / 40 Horário: 07:00 Clínica: Policlinica de Quei…" at bounding box center [438, 194] width 251 height 126
click at [310, 138] on input "Ordem de chegada Consumidos: 7 / 40 Horário: 07:00 Clínica: Policlinica de Quei…" at bounding box center [308, 134] width 6 height 7
radio input "true"
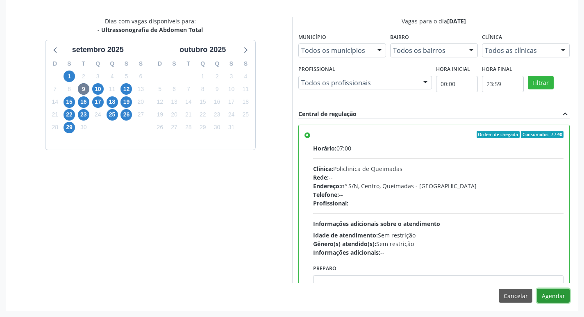
click at [556, 296] on button "Agendar" at bounding box center [553, 296] width 33 height 14
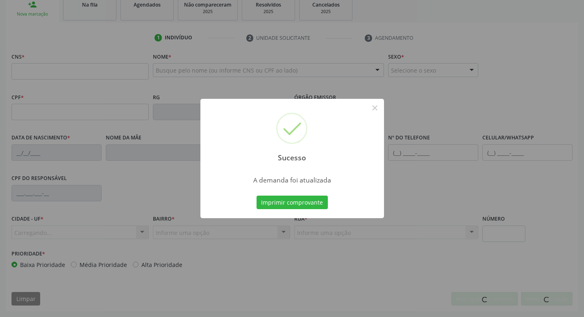
scroll to position [128, 0]
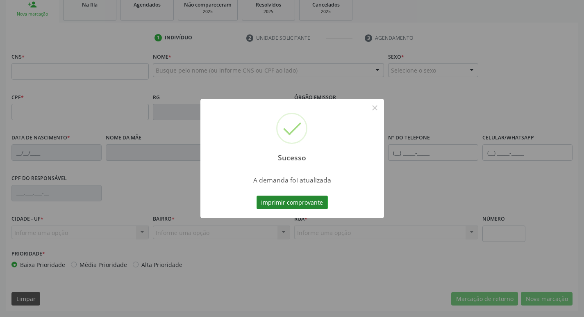
click at [272, 200] on button "Imprimir comprovante" at bounding box center [292, 203] width 71 height 14
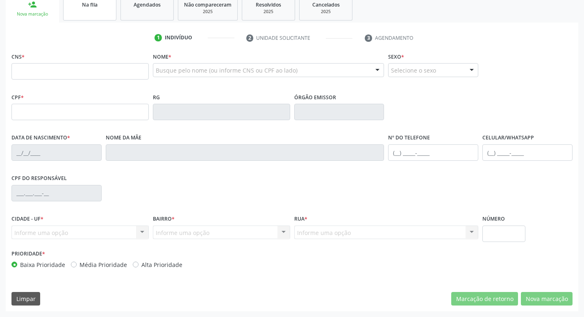
click at [98, 11] on link "Na fila" at bounding box center [89, 7] width 53 height 25
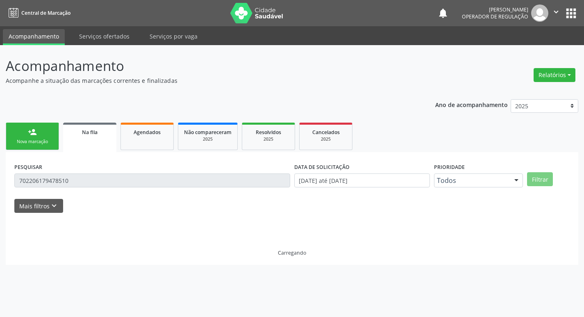
scroll to position [0, 0]
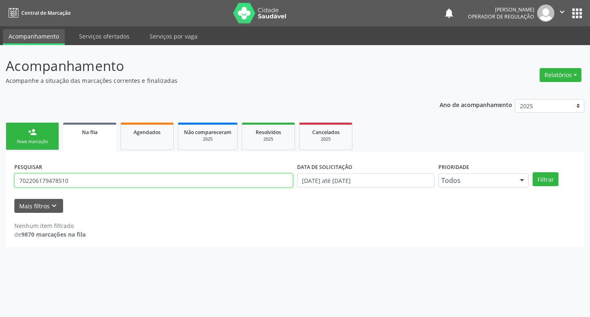
click at [106, 178] on input "702206179478510" at bounding box center [153, 180] width 279 height 14
type input "706202514476269"
click at [533, 172] on button "Filtrar" at bounding box center [546, 179] width 26 height 14
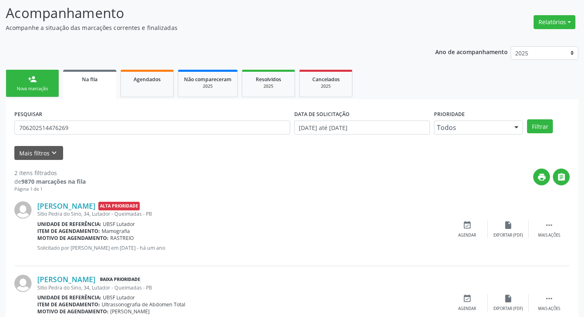
scroll to position [89, 0]
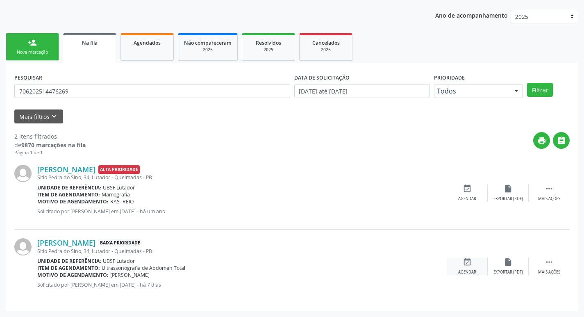
click at [474, 264] on div "event_available Agendar" at bounding box center [467, 266] width 41 height 18
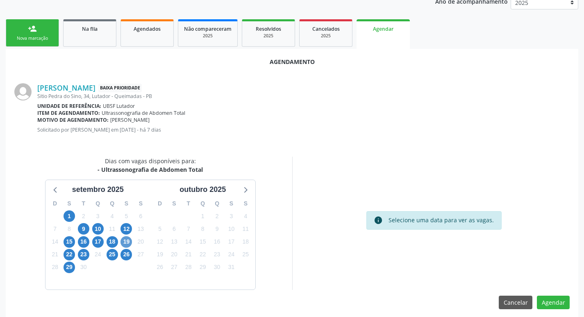
scroll to position [110, 0]
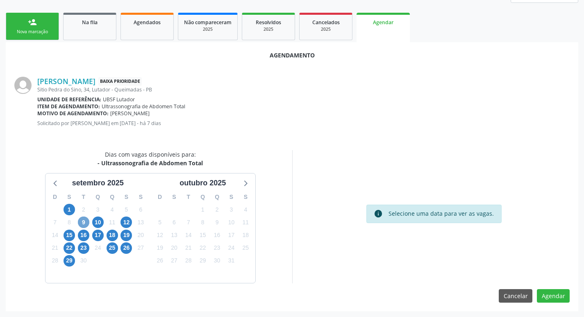
click at [83, 220] on span "9" at bounding box center [83, 221] width 11 height 11
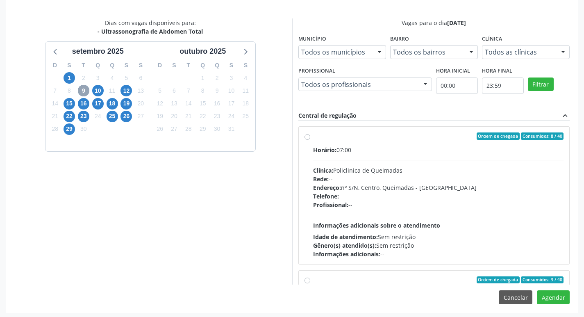
scroll to position [243, 0]
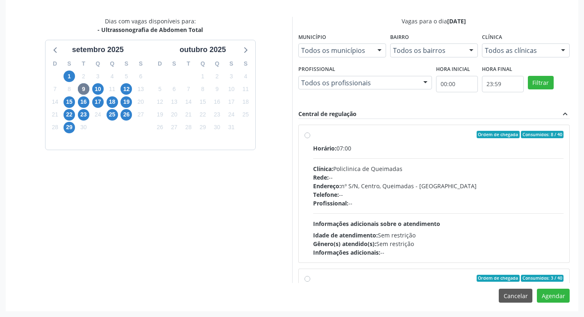
click at [457, 141] on label "Ordem de chegada Consumidos: 8 / 40 Horário: 07:00 Clínica: Policlinica de Quei…" at bounding box center [438, 194] width 251 height 126
click at [310, 138] on input "Ordem de chegada Consumidos: 8 / 40 Horário: 07:00 Clínica: Policlinica de Quei…" at bounding box center [308, 134] width 6 height 7
radio input "true"
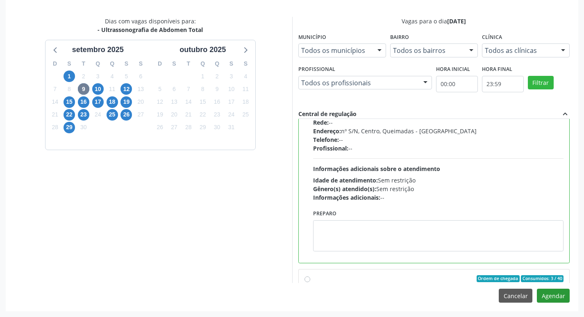
scroll to position [164, 0]
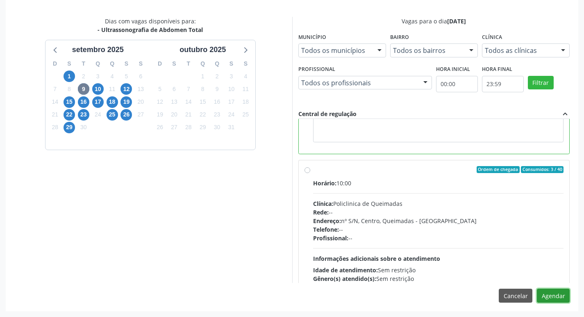
click at [551, 298] on button "Agendar" at bounding box center [553, 296] width 33 height 14
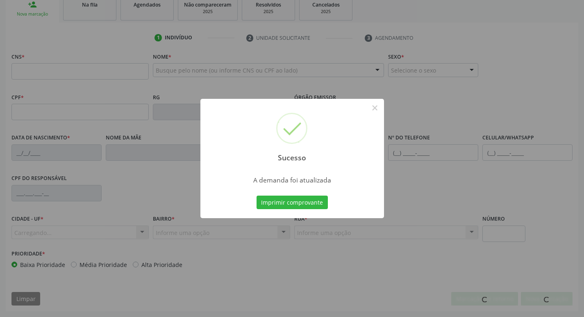
scroll to position [128, 0]
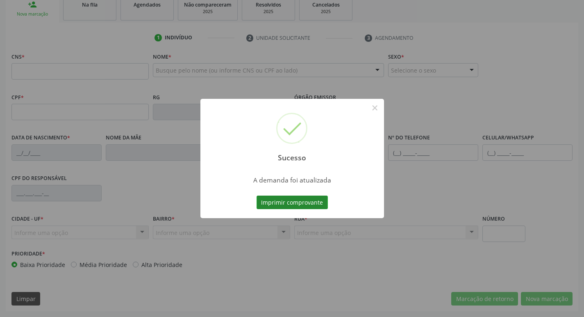
click at [305, 203] on button "Imprimir comprovante" at bounding box center [292, 203] width 71 height 14
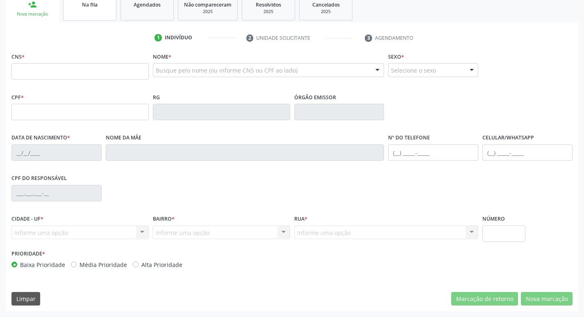
click at [91, 12] on link "Na fila" at bounding box center [89, 7] width 53 height 25
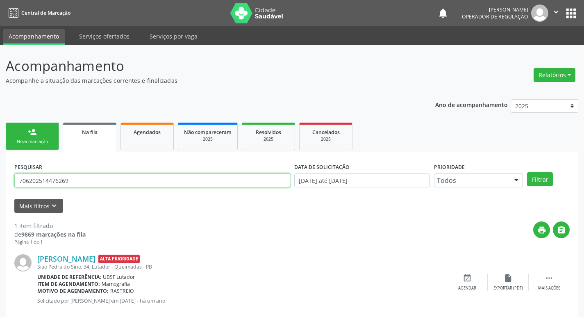
click at [81, 179] on input "706202514476269" at bounding box center [152, 180] width 276 height 14
type input "708906760415010"
click at [527, 172] on button "Filtrar" at bounding box center [540, 179] width 26 height 14
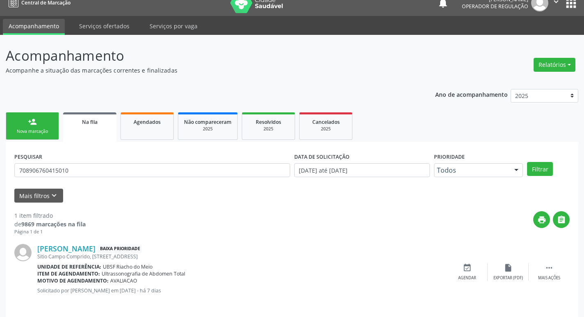
scroll to position [16, 0]
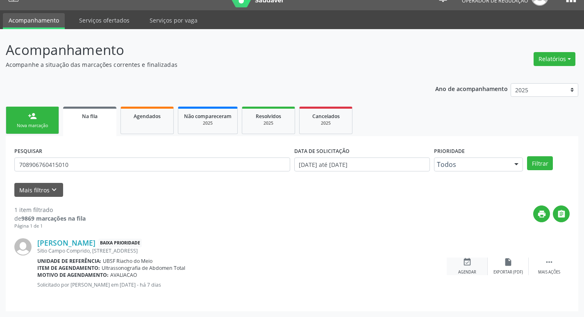
click at [469, 264] on icon "event_available" at bounding box center [467, 261] width 9 height 9
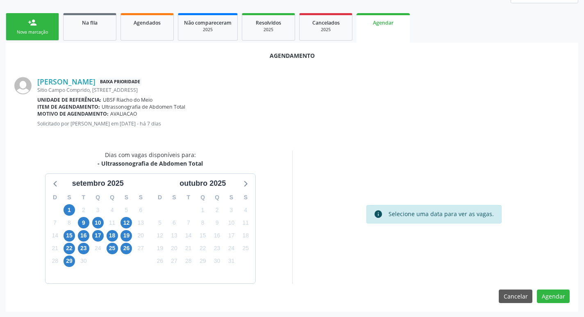
scroll to position [110, 0]
click at [79, 221] on span "9" at bounding box center [83, 221] width 11 height 11
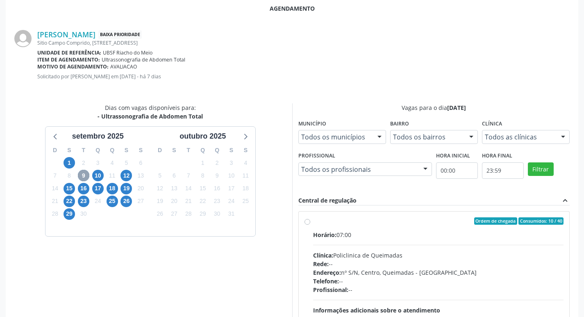
scroll to position [243, 0]
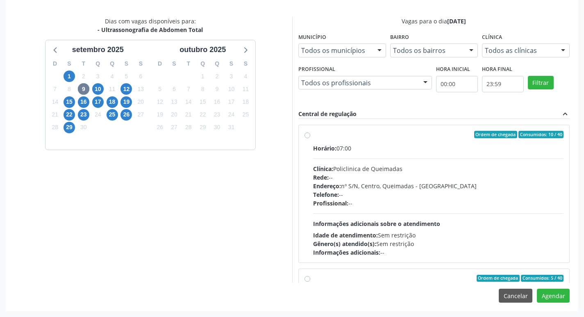
click at [425, 143] on label "Ordem de chegada Consumidos: 10 / 40 Horário: 07:00 Clínica: Policlinica de Que…" at bounding box center [438, 194] width 251 height 126
click at [310, 138] on input "Ordem de chegada Consumidos: 10 / 40 Horário: 07:00 Clínica: Policlinica de Que…" at bounding box center [308, 134] width 6 height 7
radio input "true"
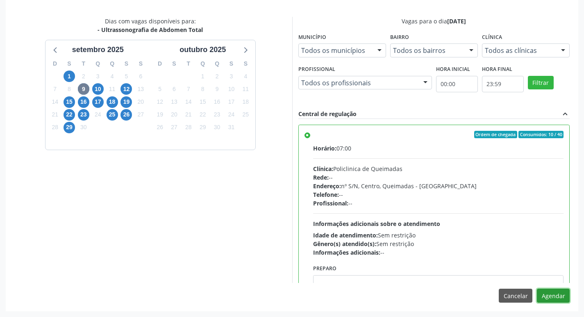
click at [554, 292] on button "Agendar" at bounding box center [553, 296] width 33 height 14
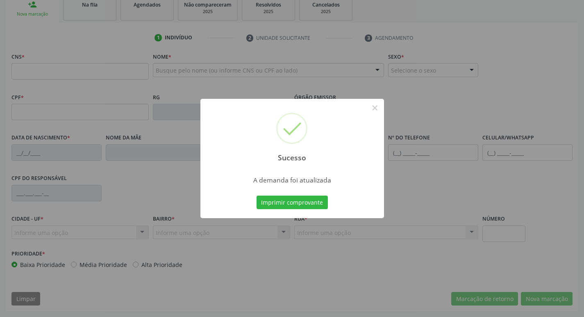
scroll to position [128, 0]
click at [311, 206] on button "Imprimir comprovante" at bounding box center [292, 203] width 71 height 14
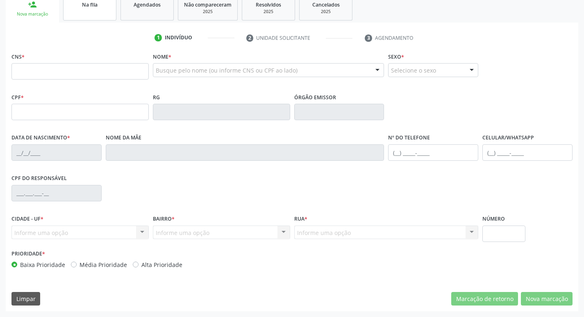
click at [109, 5] on div "Na fila" at bounding box center [89, 4] width 41 height 9
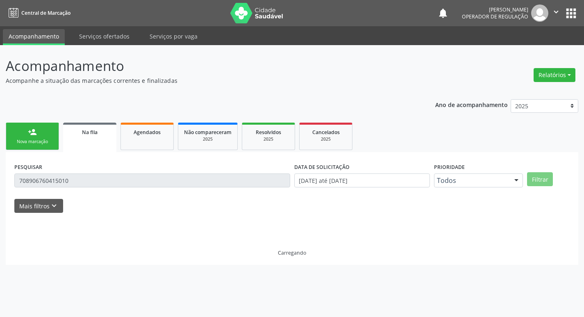
scroll to position [0, 0]
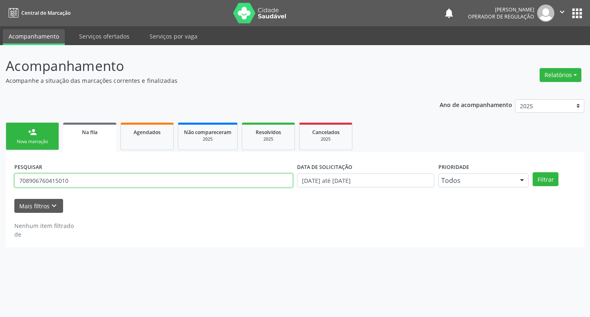
click at [73, 178] on input "708906760415010" at bounding box center [153, 180] width 279 height 14
type input "700400493264141"
click at [533, 172] on button "Filtrar" at bounding box center [546, 179] width 26 height 14
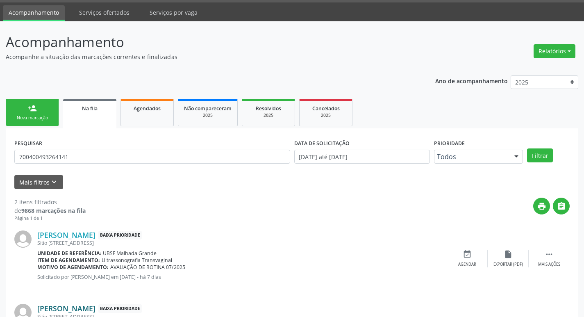
scroll to position [89, 0]
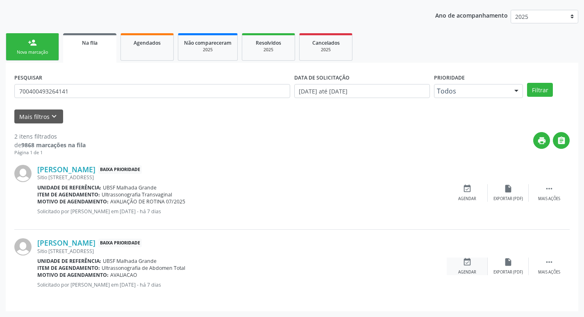
click at [465, 267] on div "event_available Agendar" at bounding box center [467, 266] width 41 height 18
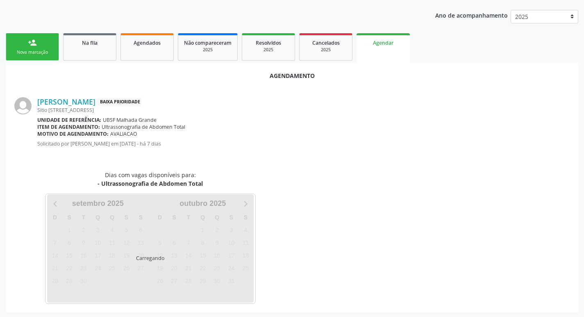
scroll to position [91, 0]
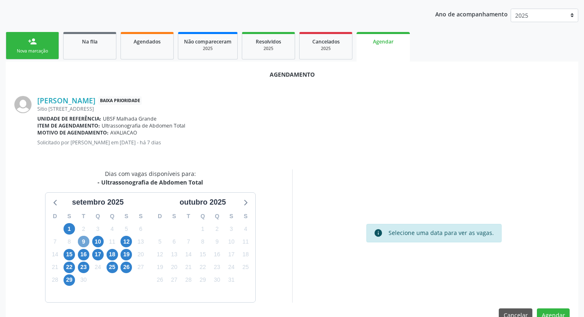
click at [82, 244] on span "9" at bounding box center [83, 241] width 11 height 11
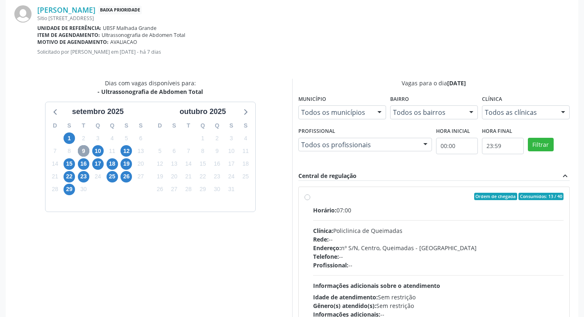
scroll to position [243, 0]
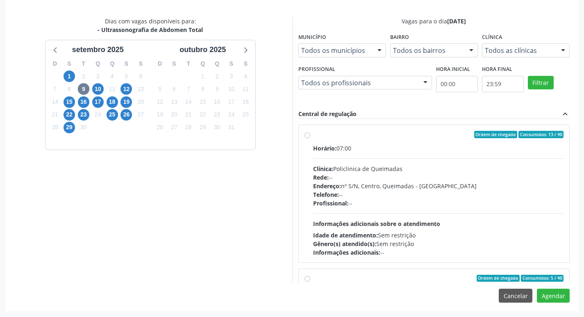
click at [376, 130] on div "Ordem de chegada Consumidos: 13 / 40 Horário: 07:00 Clínica: Policlinica de Que…" at bounding box center [434, 193] width 271 height 137
radio input "true"
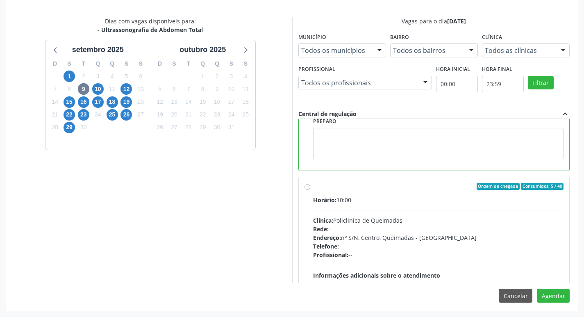
scroll to position [164, 0]
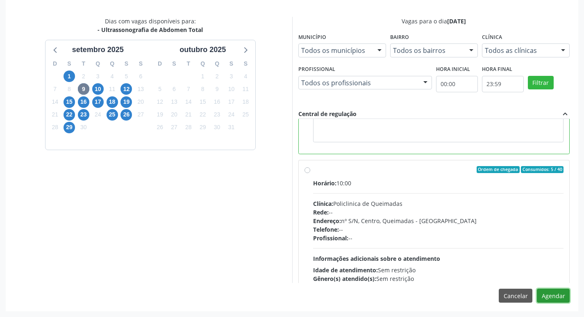
click at [550, 296] on button "Agendar" at bounding box center [553, 296] width 33 height 14
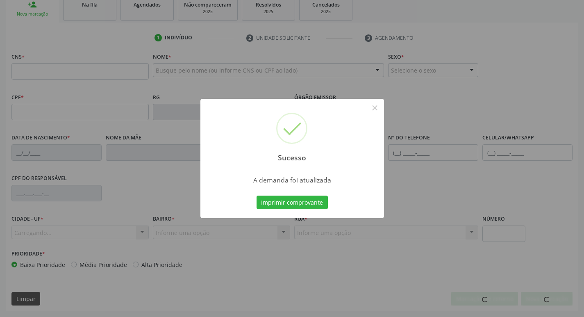
scroll to position [128, 0]
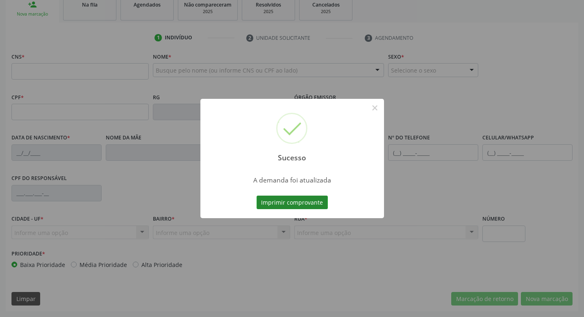
click at [314, 204] on button "Imprimir comprovante" at bounding box center [292, 203] width 71 height 14
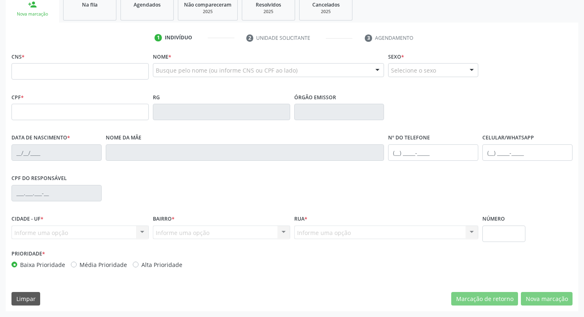
click at [94, 11] on link "Na fila" at bounding box center [89, 7] width 53 height 25
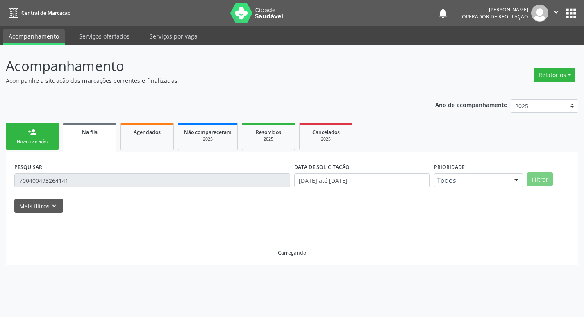
scroll to position [0, 0]
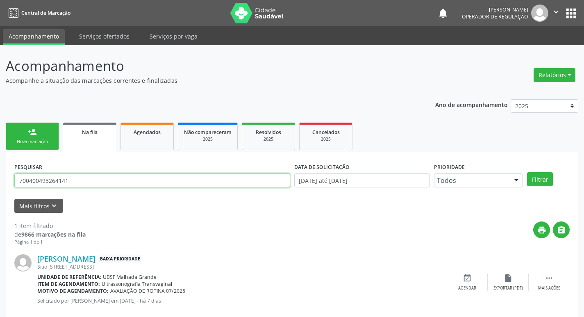
click at [107, 173] on input "700400493264141" at bounding box center [152, 180] width 276 height 14
type input "700302996314036"
click at [527, 172] on button "Filtrar" at bounding box center [540, 179] width 26 height 14
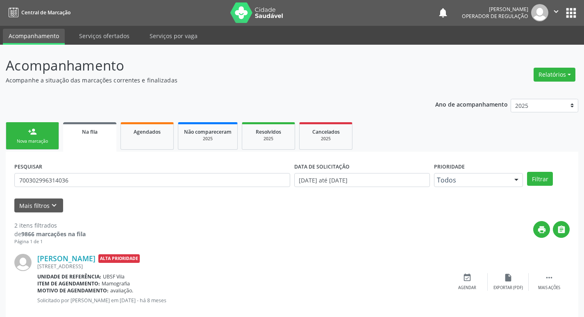
scroll to position [89, 0]
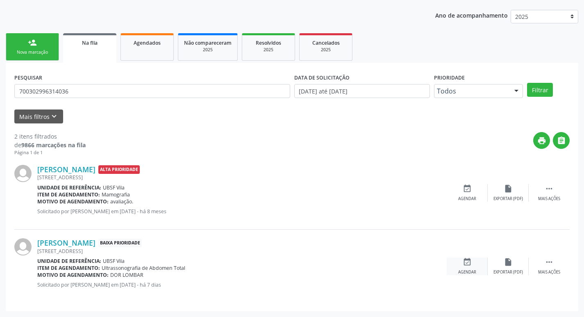
click at [478, 262] on div "event_available Agendar" at bounding box center [467, 266] width 41 height 18
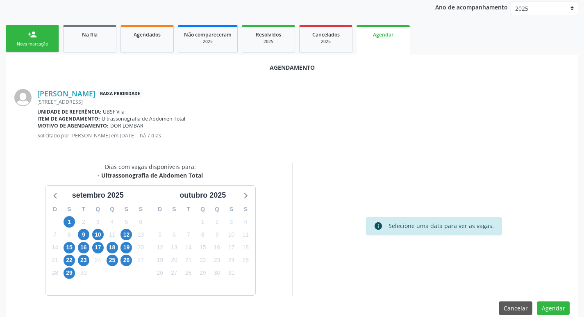
scroll to position [110, 0]
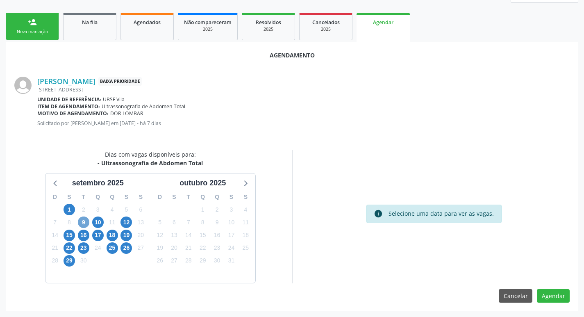
click at [81, 222] on span "9" at bounding box center [83, 221] width 11 height 11
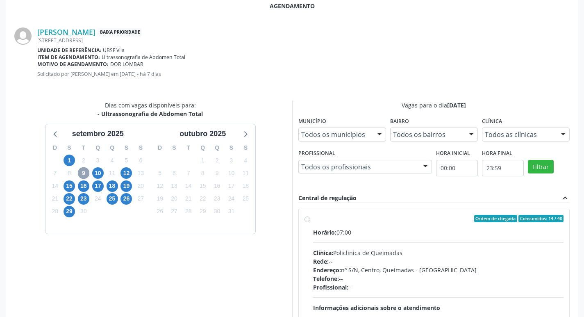
scroll to position [243, 0]
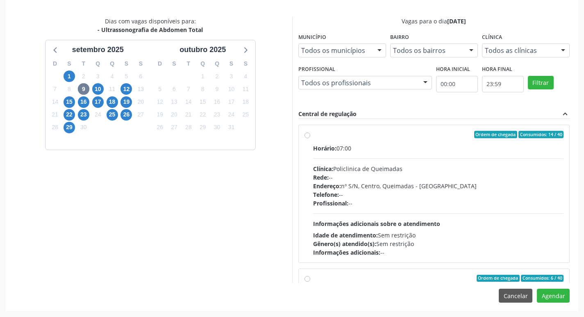
click at [449, 144] on div "Horário: 07:00" at bounding box center [438, 148] width 251 height 9
click at [310, 138] on input "Ordem de chegada Consumidos: 14 / 40 Horário: 07:00 Clínica: Policlinica de Que…" at bounding box center [308, 134] width 6 height 7
radio input "true"
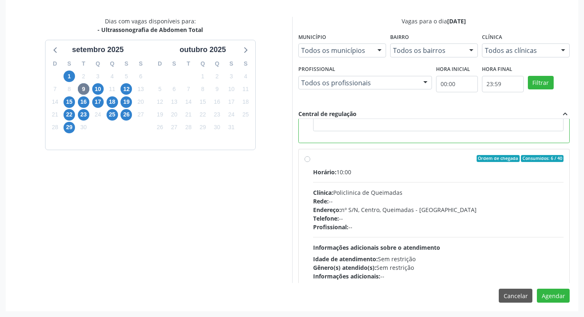
scroll to position [184, 0]
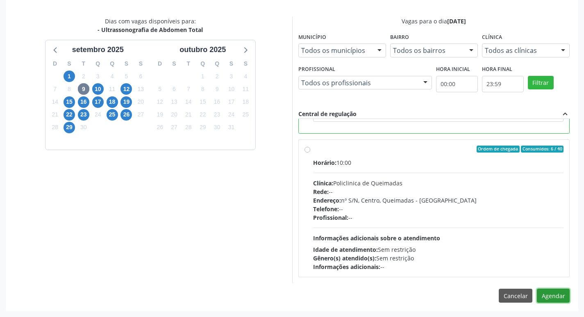
click at [564, 294] on button "Agendar" at bounding box center [553, 296] width 33 height 14
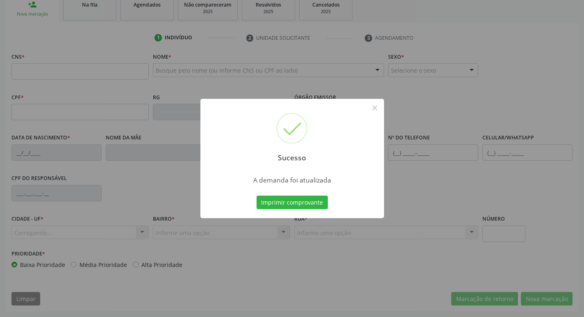
scroll to position [128, 0]
click at [317, 204] on button "Imprimir comprovante" at bounding box center [292, 203] width 71 height 14
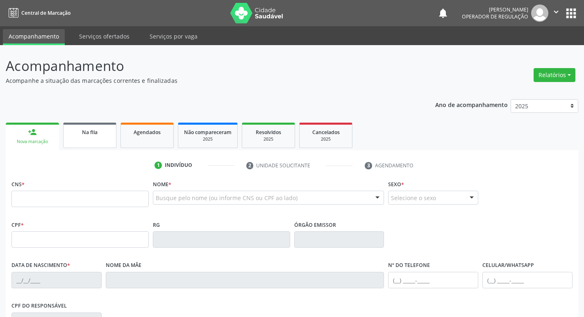
scroll to position [128, 0]
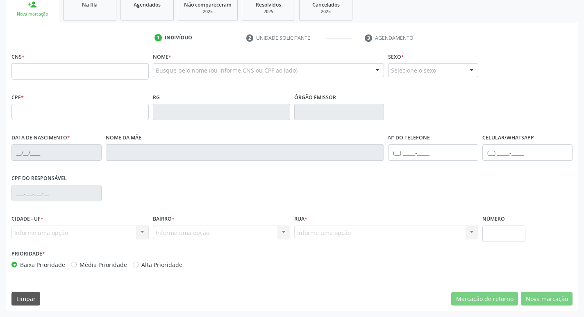
click at [103, 8] on div "Na fila" at bounding box center [89, 4] width 41 height 9
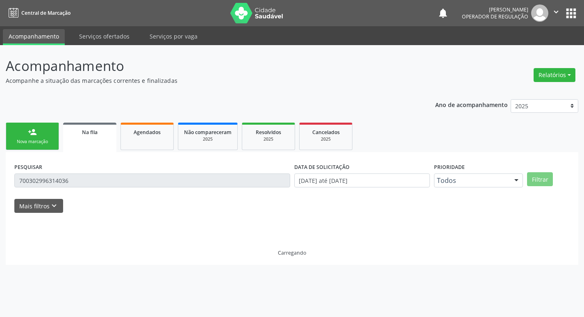
scroll to position [0, 0]
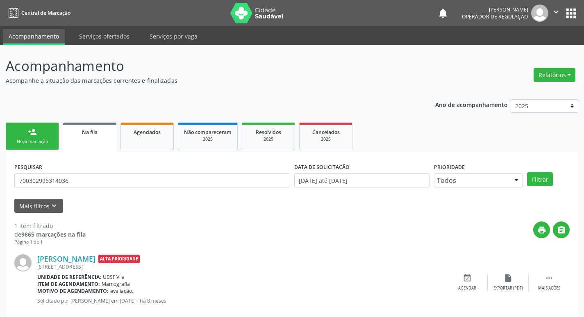
click at [119, 172] on div "PESQUISAR 700302996314036" at bounding box center [152, 177] width 280 height 32
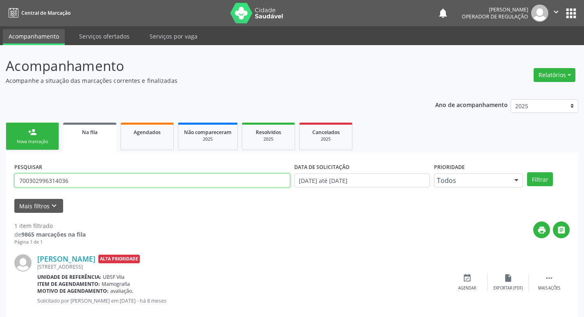
click at [118, 178] on input "700302996314036" at bounding box center [152, 180] width 276 height 14
type input "703106662809290"
click at [527, 172] on button "Filtrar" at bounding box center [540, 179] width 26 height 14
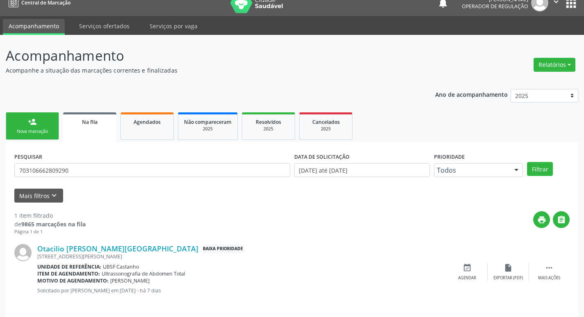
scroll to position [16, 0]
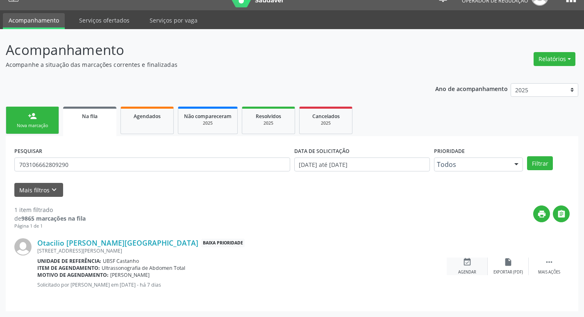
click at [478, 260] on div "event_available Agendar" at bounding box center [467, 266] width 41 height 18
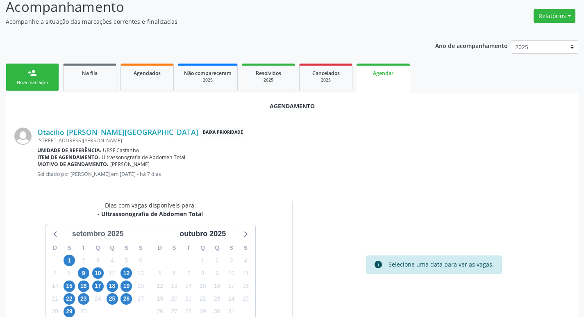
scroll to position [110, 0]
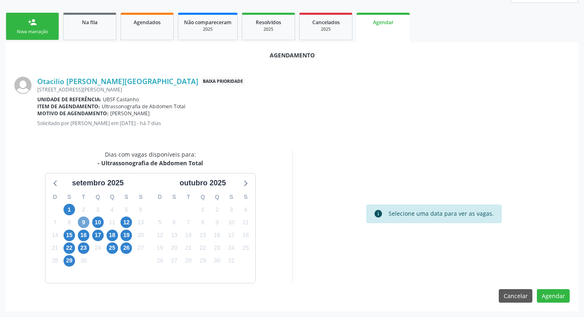
click at [83, 221] on span "9" at bounding box center [83, 221] width 11 height 11
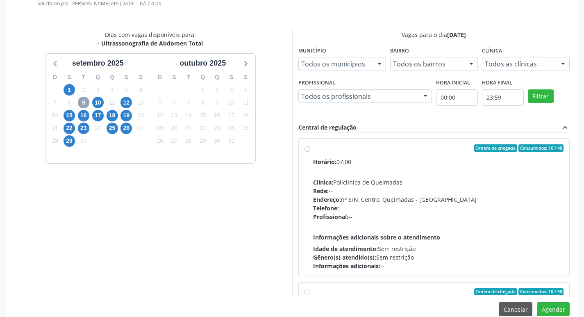
scroll to position [243, 0]
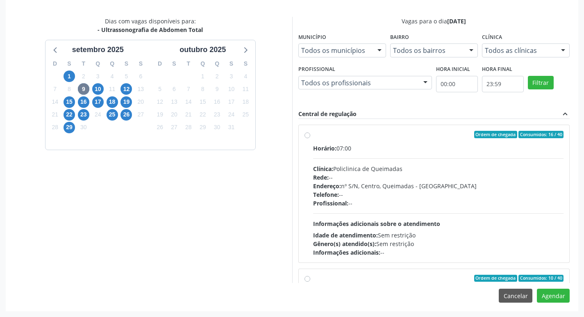
click at [407, 140] on label "Ordem de chegada Consumidos: 16 / 40 Horário: 07:00 Clínica: Policlinica de Que…" at bounding box center [438, 194] width 251 height 126
click at [310, 138] on input "Ordem de chegada Consumidos: 16 / 40 Horário: 07:00 Clínica: Policlinica de Que…" at bounding box center [308, 134] width 6 height 7
radio input "true"
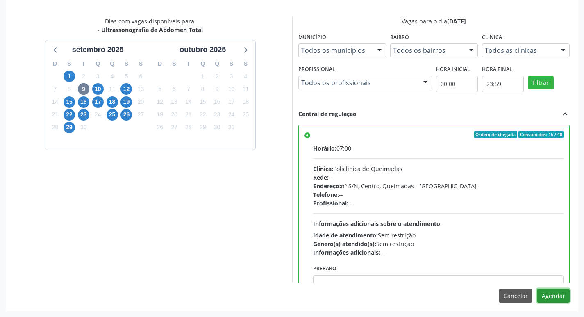
click at [553, 294] on button "Agendar" at bounding box center [553, 296] width 33 height 14
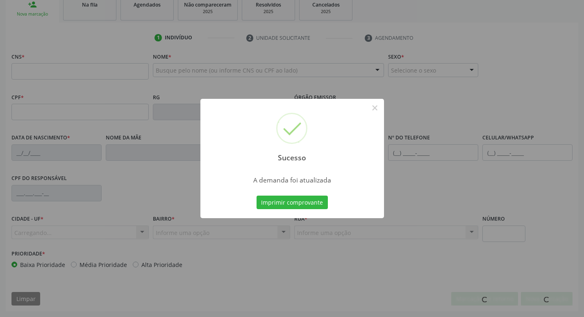
scroll to position [128, 0]
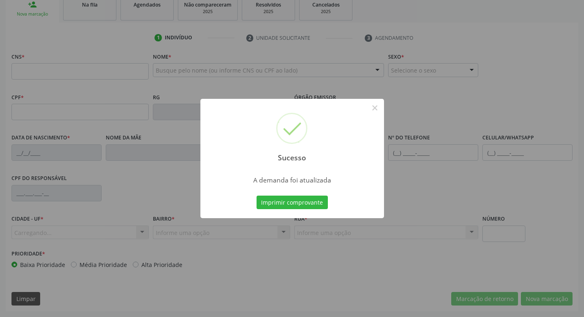
click at [312, 194] on div "Imprimir comprovante Cancel" at bounding box center [292, 202] width 75 height 17
click at [307, 198] on button "Imprimir comprovante" at bounding box center [292, 203] width 71 height 14
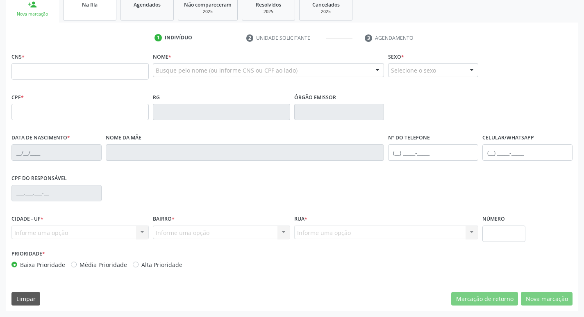
click at [105, 5] on div "Na fila" at bounding box center [89, 4] width 41 height 9
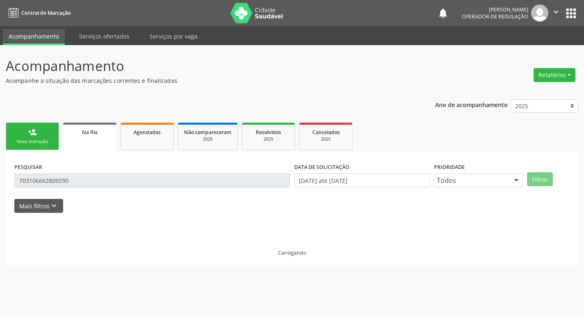
scroll to position [0, 0]
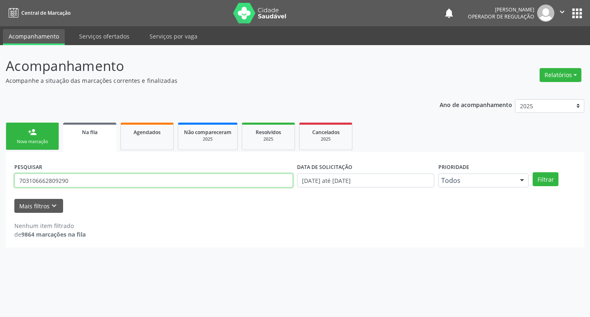
click at [116, 179] on input "703106662809290" at bounding box center [153, 180] width 279 height 14
type input "8"
type input "706402198786281"
click at [533, 172] on button "Filtrar" at bounding box center [546, 179] width 26 height 14
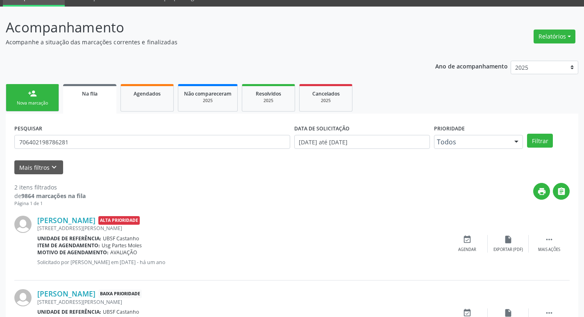
scroll to position [89, 0]
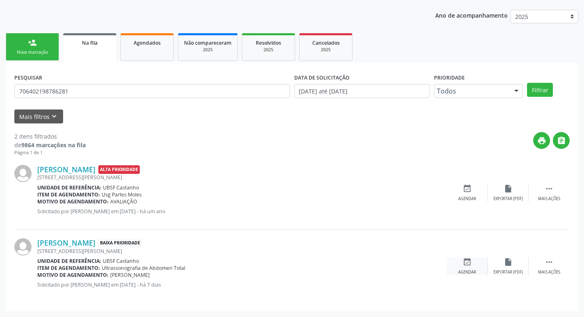
click at [472, 263] on div "event_available Agendar" at bounding box center [467, 266] width 41 height 18
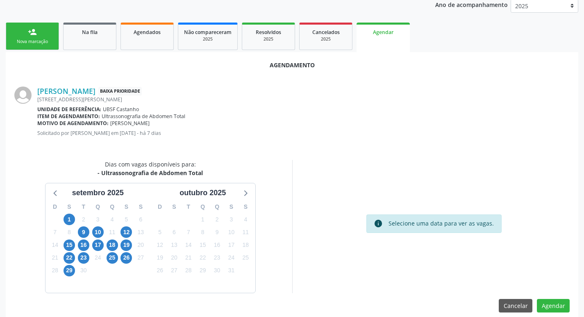
scroll to position [110, 0]
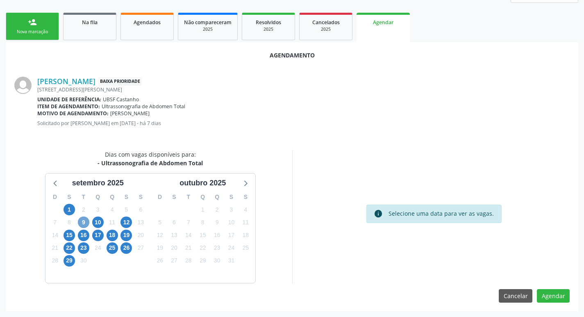
click at [84, 219] on span "9" at bounding box center [83, 221] width 11 height 11
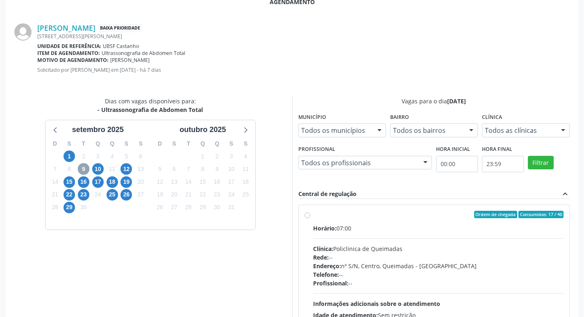
scroll to position [233, 0]
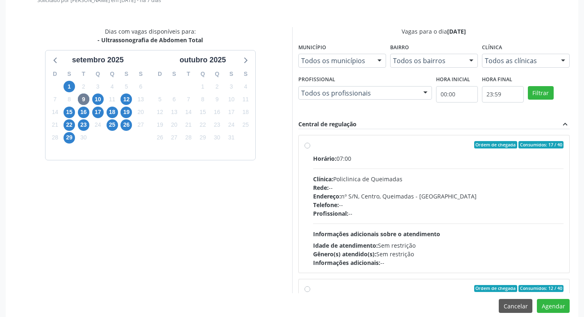
click at [450, 141] on div "Ordem de chegada Consumidos: 17 / 40 Horário: 07:00 Clínica: Policlinica de Que…" at bounding box center [434, 203] width 271 height 137
radio input "true"
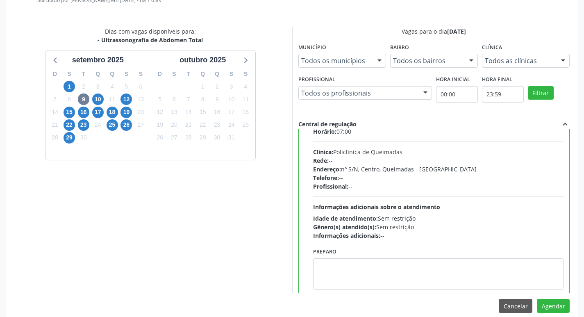
scroll to position [41, 0]
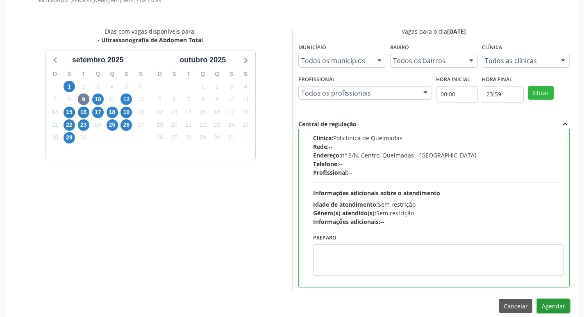
click at [552, 307] on button "Agendar" at bounding box center [553, 306] width 33 height 14
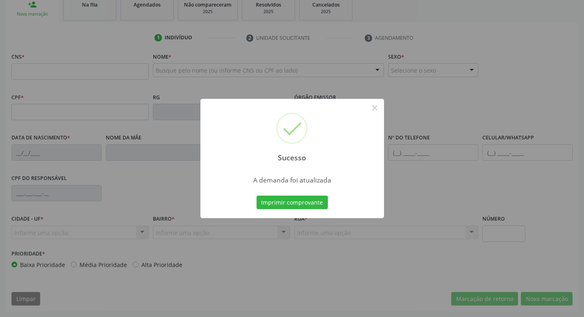
scroll to position [128, 0]
click at [263, 202] on button "Imprimir comprovante" at bounding box center [292, 203] width 71 height 14
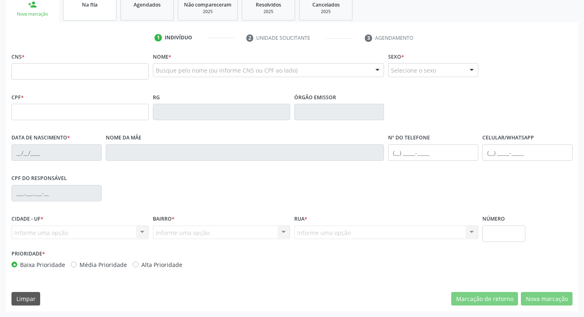
click at [90, 16] on link "Na fila" at bounding box center [89, 7] width 53 height 25
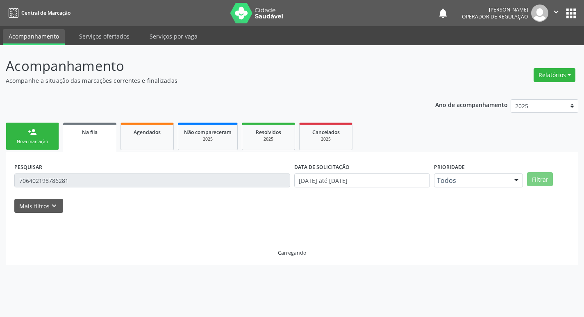
scroll to position [0, 0]
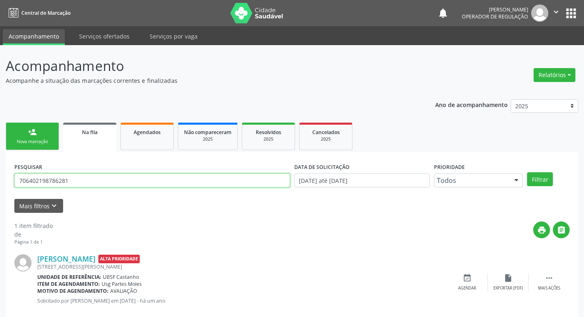
click at [77, 182] on input "706402198786281" at bounding box center [152, 180] width 276 height 14
type input "705006427897255"
click at [527, 172] on button "Filtrar" at bounding box center [540, 179] width 26 height 14
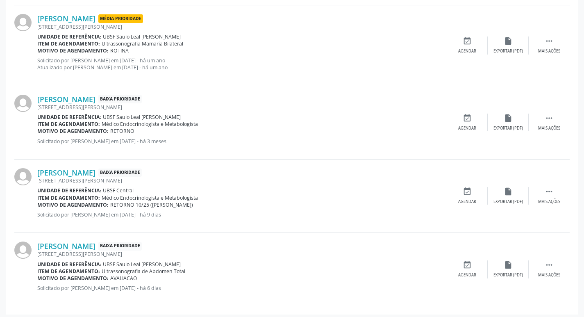
scroll to position [317, 0]
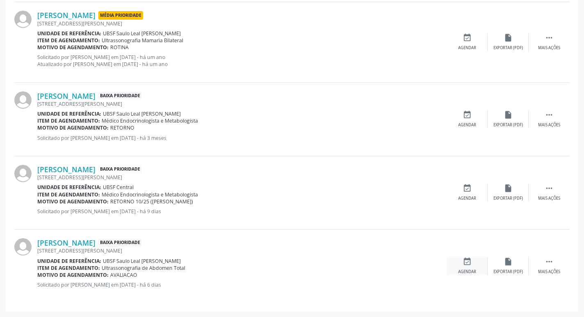
click at [475, 264] on div "event_available Agendar" at bounding box center [467, 266] width 41 height 18
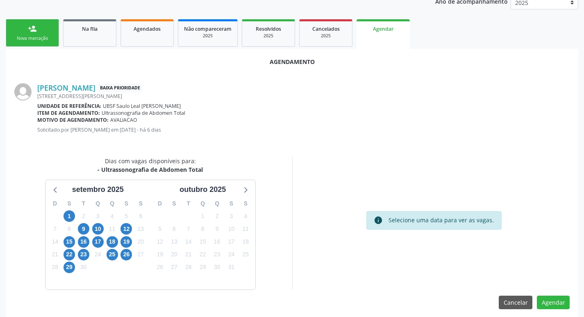
scroll to position [110, 0]
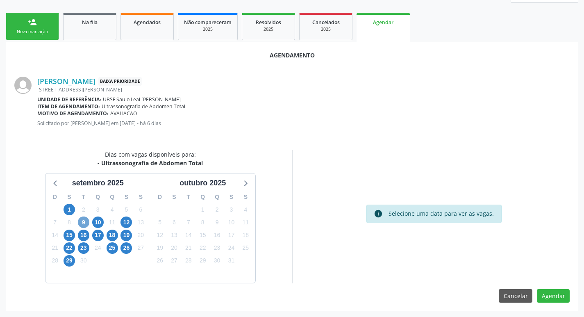
click at [82, 221] on span "9" at bounding box center [83, 221] width 11 height 11
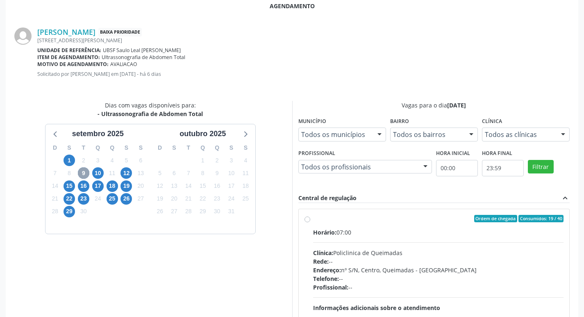
scroll to position [243, 0]
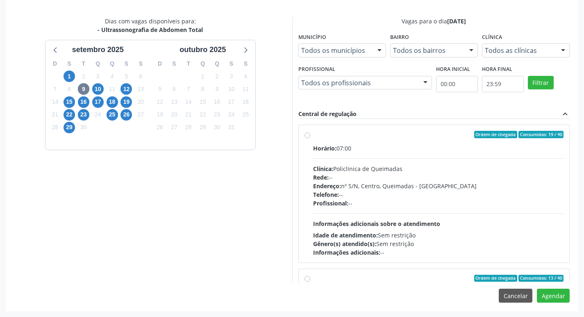
click at [523, 150] on div "Horário: 07:00" at bounding box center [438, 148] width 251 height 9
click at [310, 138] on input "Ordem de chegada Consumidos: 19 / 40 Horário: 07:00 Clínica: Policlinica de Que…" at bounding box center [308, 134] width 6 height 7
radio input "true"
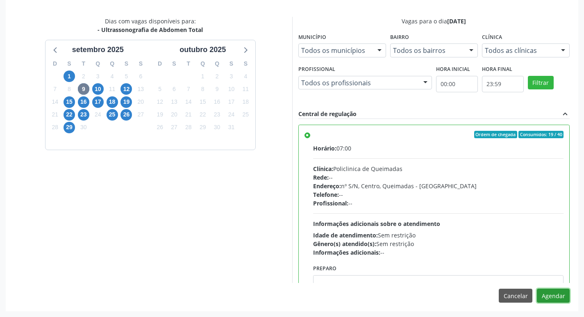
click at [560, 296] on button "Agendar" at bounding box center [553, 296] width 33 height 14
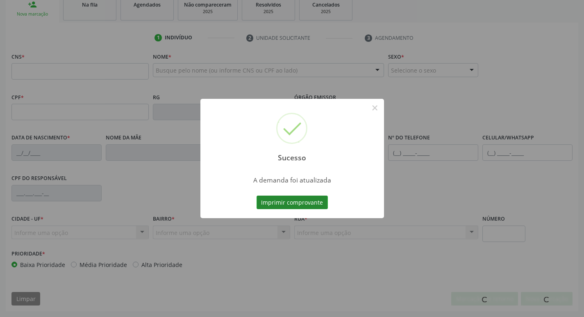
scroll to position [128, 0]
click at [280, 205] on button "Imprimir comprovante" at bounding box center [292, 203] width 71 height 14
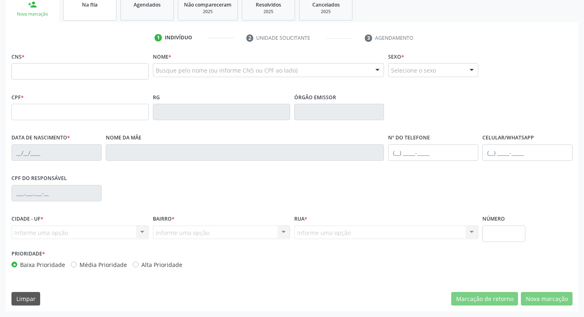
click at [73, 11] on link "Na fila" at bounding box center [89, 7] width 53 height 25
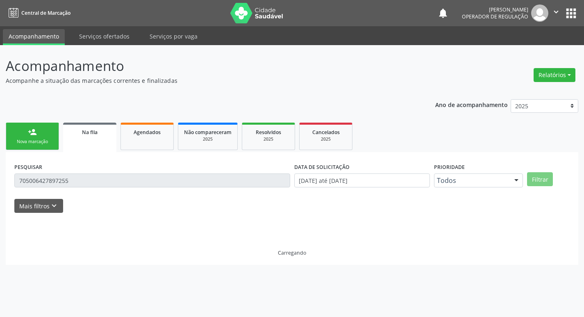
scroll to position [0, 0]
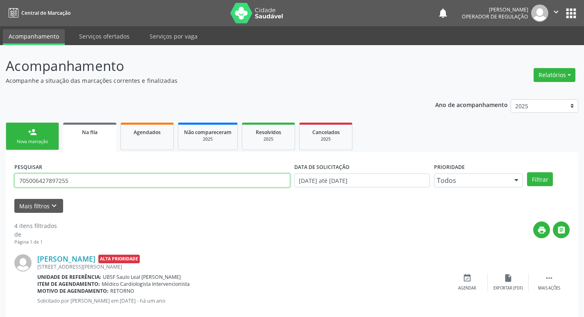
click at [83, 182] on input "705006427897255" at bounding box center [152, 180] width 276 height 14
type input "700007877449407"
click at [527, 172] on button "Filtrar" at bounding box center [540, 179] width 26 height 14
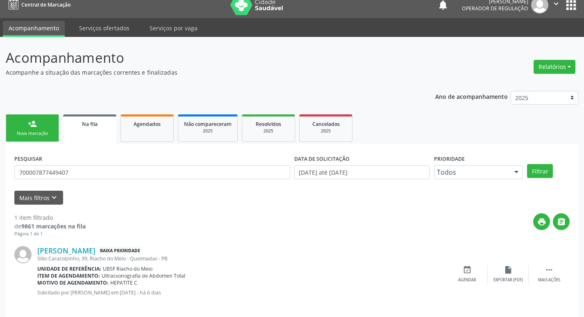
scroll to position [16, 0]
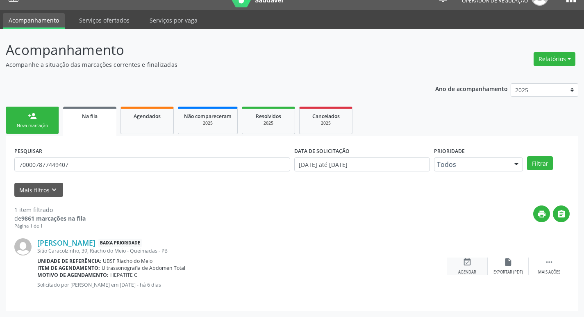
click at [466, 270] on div "Agendar" at bounding box center [467, 272] width 18 height 6
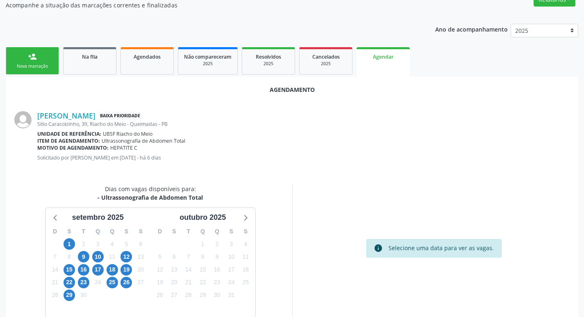
scroll to position [110, 0]
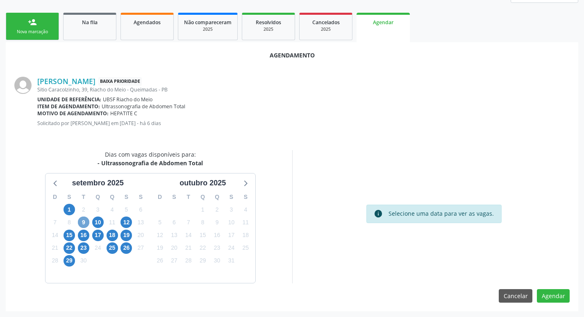
click at [82, 217] on span "9" at bounding box center [83, 221] width 11 height 11
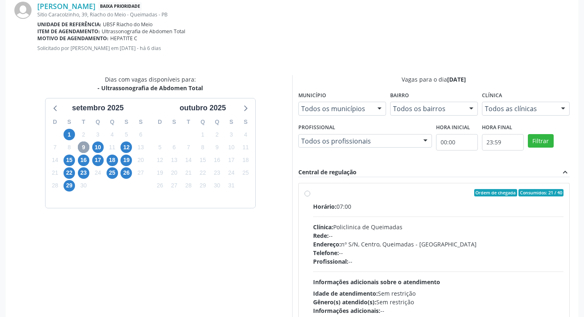
scroll to position [243, 0]
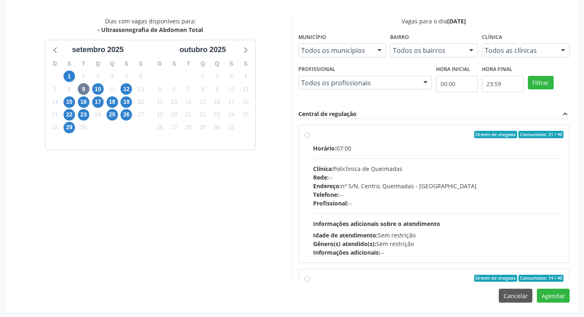
drag, startPoint x: 428, startPoint y: 151, endPoint x: 362, endPoint y: 151, distance: 66.8
click at [429, 150] on div "Horário: 07:00" at bounding box center [438, 148] width 251 height 9
click at [310, 138] on input "Ordem de chegada Consumidos: 21 / 40 Horário: 07:00 Clínica: Policlinica de Que…" at bounding box center [308, 134] width 6 height 7
radio input "true"
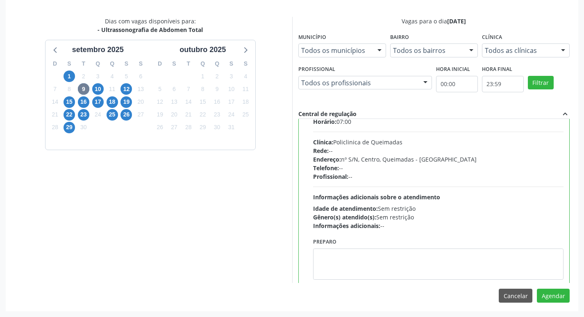
scroll to position [41, 0]
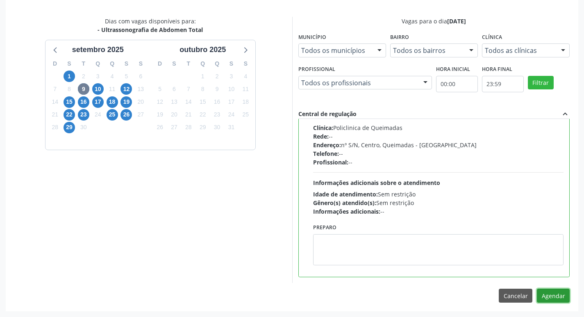
click at [567, 297] on button "Agendar" at bounding box center [553, 296] width 33 height 14
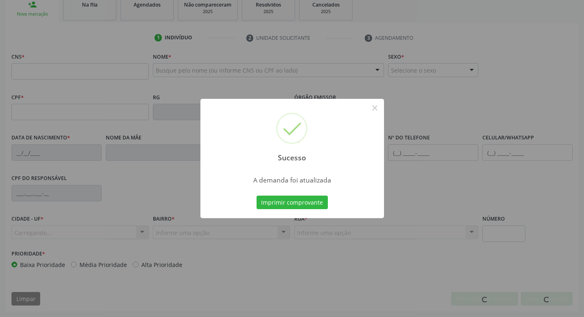
scroll to position [128, 0]
click at [308, 203] on button "Imprimir comprovante" at bounding box center [292, 203] width 71 height 14
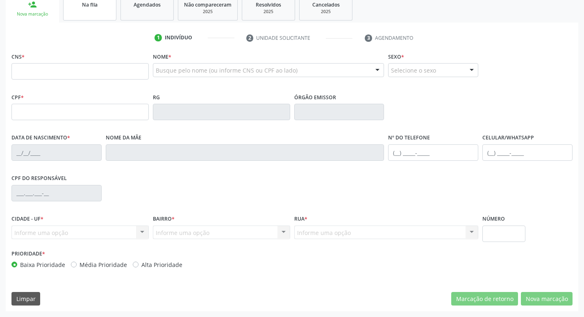
click at [82, 2] on span "Na fila" at bounding box center [90, 4] width 16 height 7
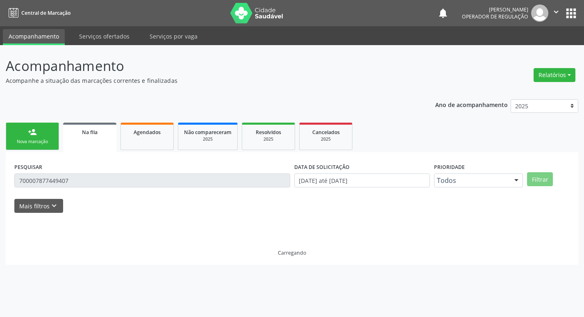
scroll to position [0, 0]
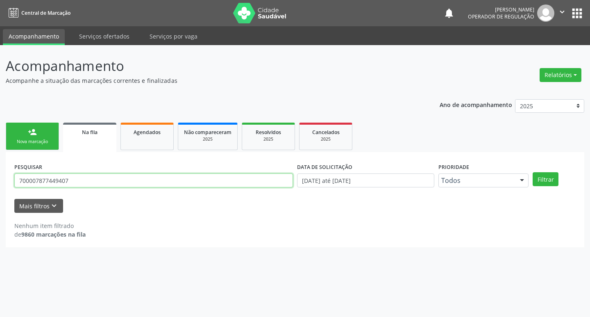
click at [81, 173] on input "700007877449407" at bounding box center [153, 180] width 279 height 14
type input "709208203039436"
click at [533, 172] on button "Filtrar" at bounding box center [546, 179] width 26 height 14
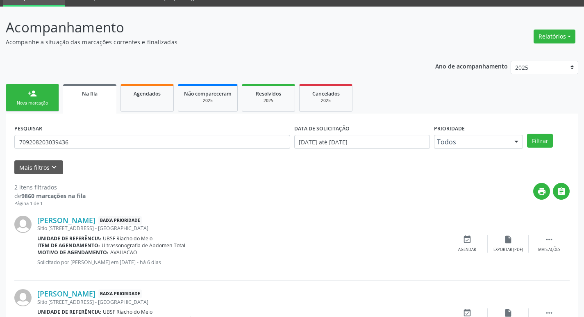
scroll to position [89, 0]
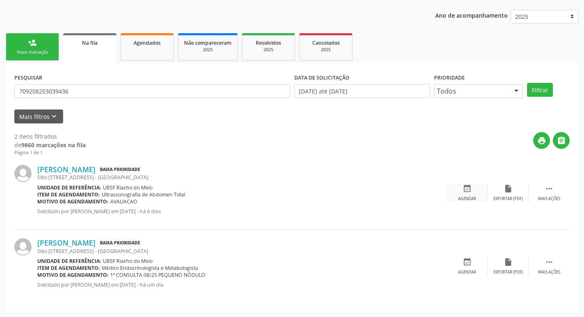
click at [470, 187] on icon "event_available" at bounding box center [467, 188] width 9 height 9
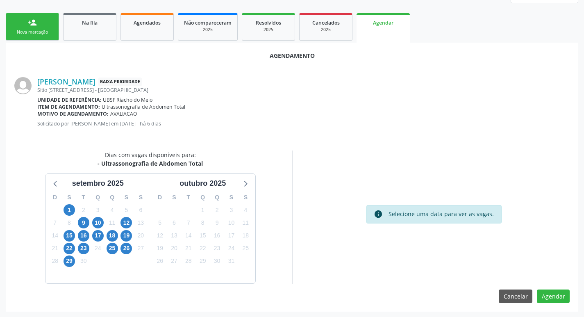
scroll to position [110, 0]
click at [83, 216] on div "9" at bounding box center [83, 222] width 11 height 13
click at [82, 221] on span "9" at bounding box center [83, 221] width 11 height 11
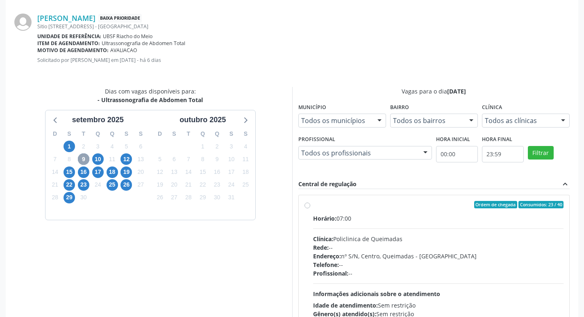
scroll to position [243, 0]
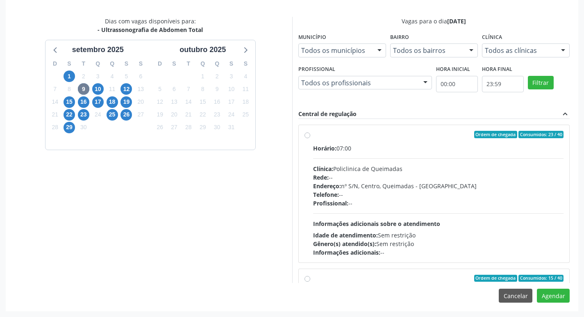
click at [453, 147] on div "Horário: 07:00" at bounding box center [438, 148] width 251 height 9
click at [310, 138] on input "Ordem de chegada Consumidos: 23 / 40 Horário: 07:00 Clínica: Policlinica de Que…" at bounding box center [308, 134] width 6 height 7
radio input "true"
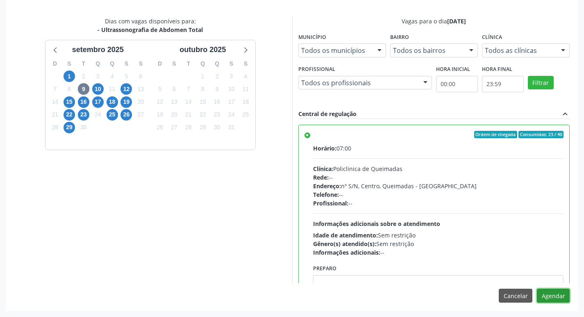
click at [552, 294] on button "Agendar" at bounding box center [553, 296] width 33 height 14
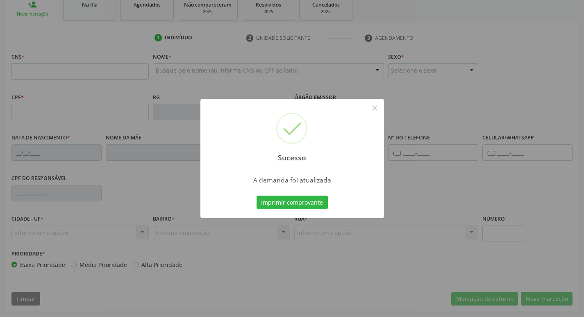
scroll to position [128, 0]
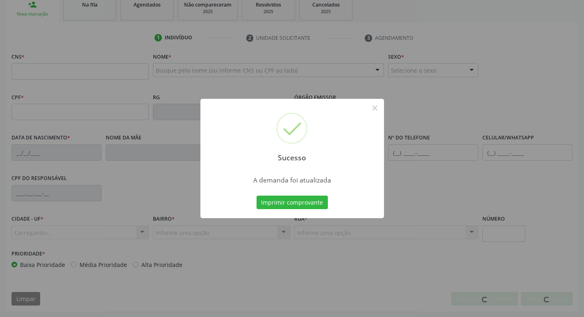
click at [313, 199] on button "Imprimir comprovante" at bounding box center [292, 203] width 71 height 14
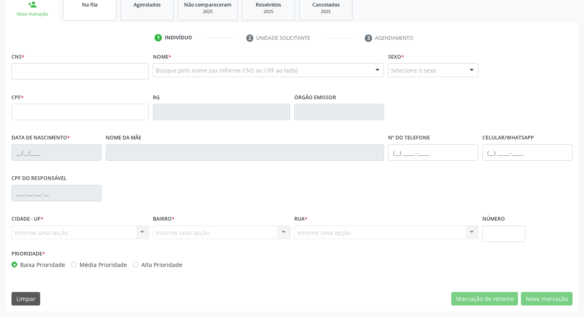
click at [93, 10] on link "Na fila" at bounding box center [89, 7] width 53 height 25
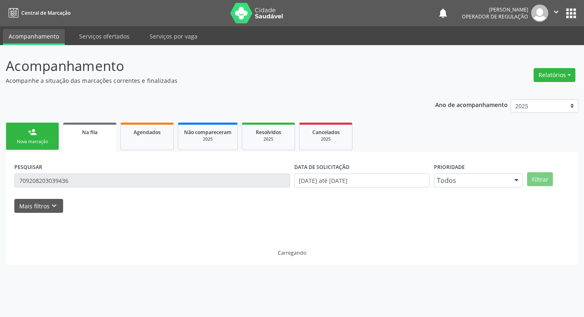
scroll to position [0, 0]
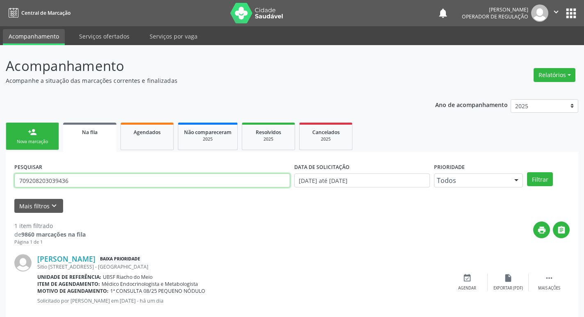
click at [78, 179] on input "709208203039436" at bounding box center [152, 180] width 276 height 14
type input "702006394916588"
click at [527, 172] on button "Filtrar" at bounding box center [540, 179] width 26 height 14
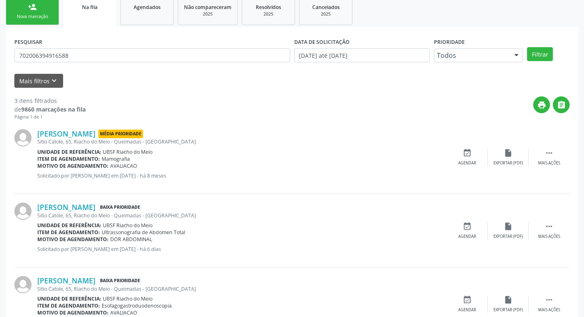
scroll to position [163, 0]
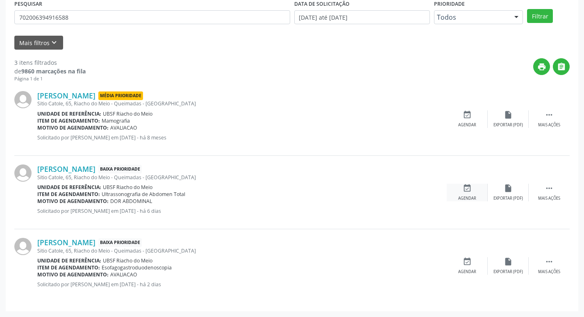
click at [471, 191] on icon "event_available" at bounding box center [467, 188] width 9 height 9
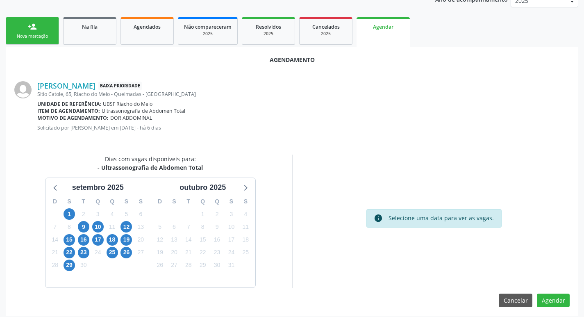
scroll to position [110, 0]
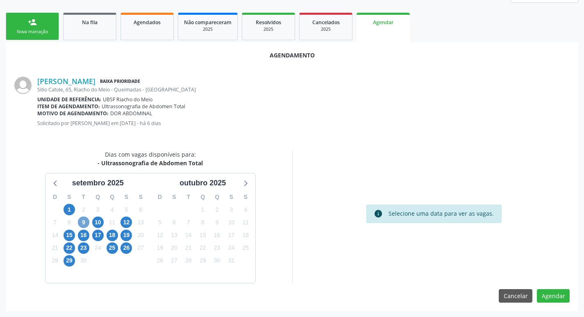
click at [82, 221] on span "9" at bounding box center [83, 221] width 11 height 11
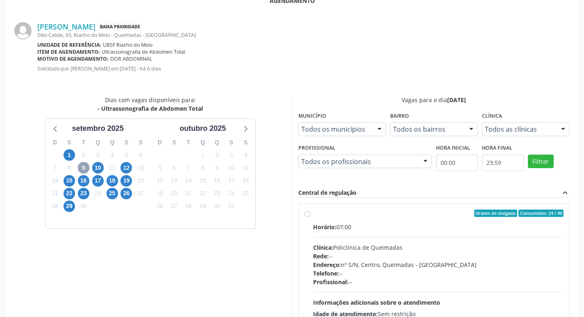
scroll to position [243, 0]
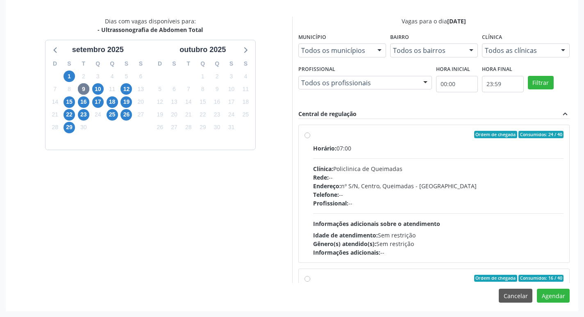
click at [401, 144] on div "Horário: 07:00" at bounding box center [438, 148] width 251 height 9
click at [310, 138] on input "Ordem de chegada Consumidos: 24 / 40 Horário: 07:00 Clínica: Policlinica de Que…" at bounding box center [308, 134] width 6 height 7
radio input "true"
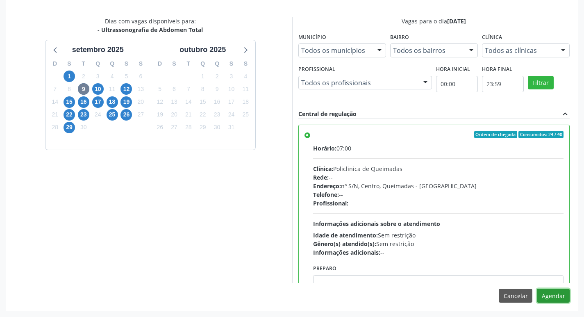
click at [566, 299] on button "Agendar" at bounding box center [553, 296] width 33 height 14
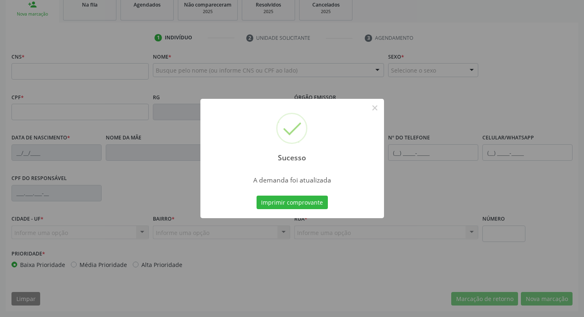
scroll to position [128, 0]
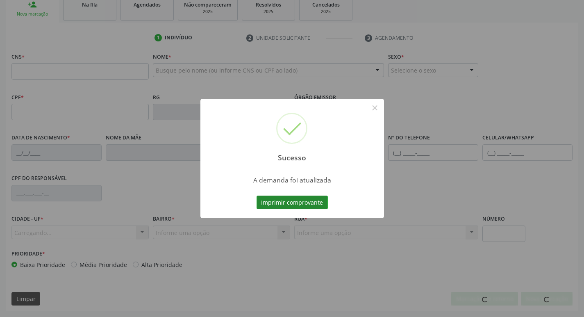
click at [292, 194] on div "Imprimir comprovante Cancel" at bounding box center [292, 202] width 75 height 17
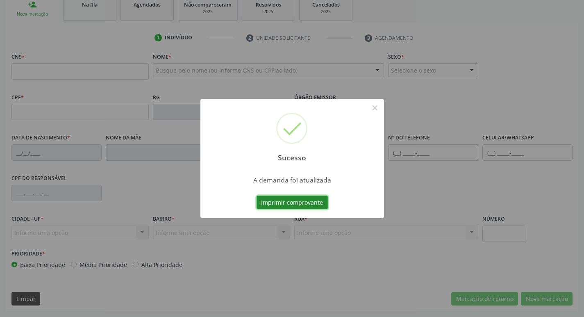
click at [293, 199] on button "Imprimir comprovante" at bounding box center [292, 203] width 71 height 14
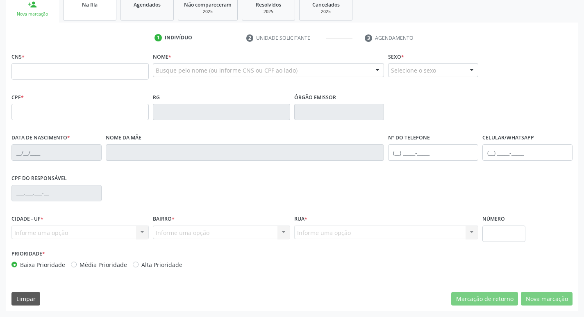
click at [87, 14] on link "Na fila" at bounding box center [89, 7] width 53 height 25
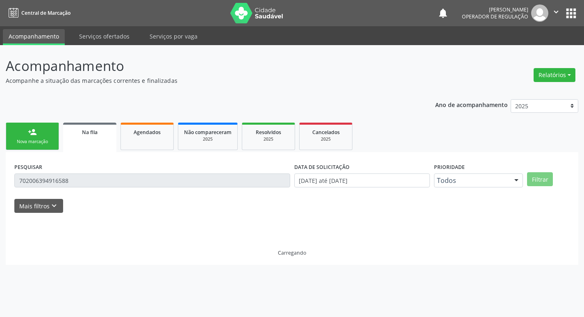
scroll to position [0, 0]
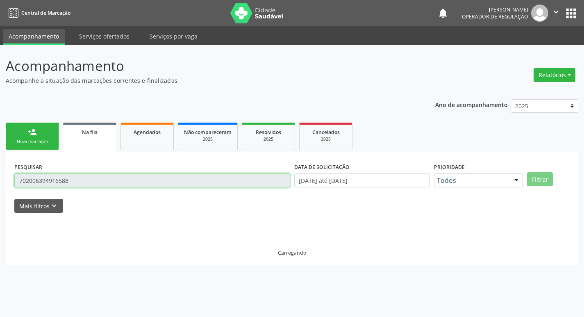
click at [90, 182] on input "702006394916588" at bounding box center [152, 180] width 276 height 14
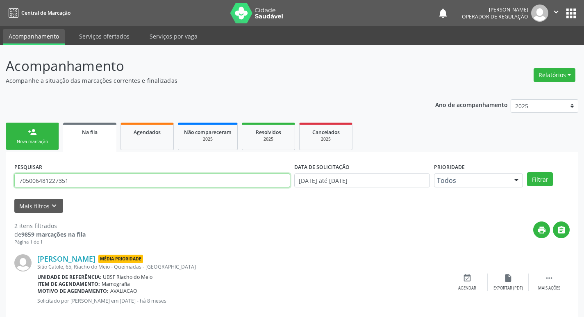
type input "705006481227351"
click at [527, 172] on button "Filtrar" at bounding box center [540, 179] width 26 height 14
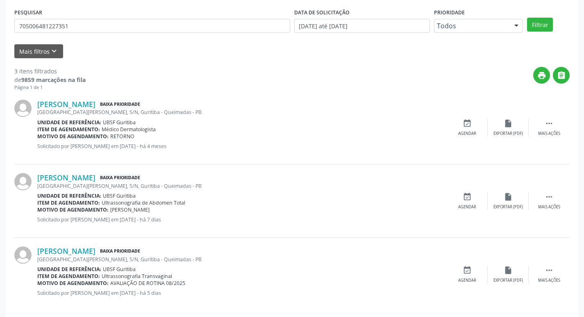
scroll to position [163, 0]
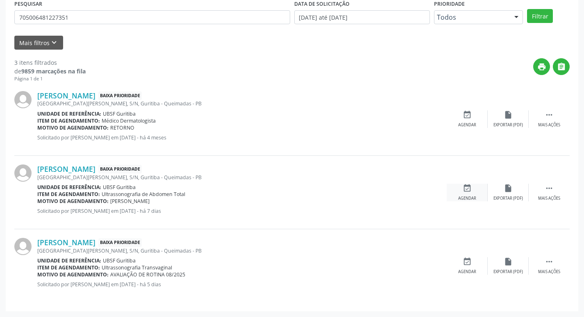
click at [474, 195] on div "event_available Agendar" at bounding box center [467, 193] width 41 height 18
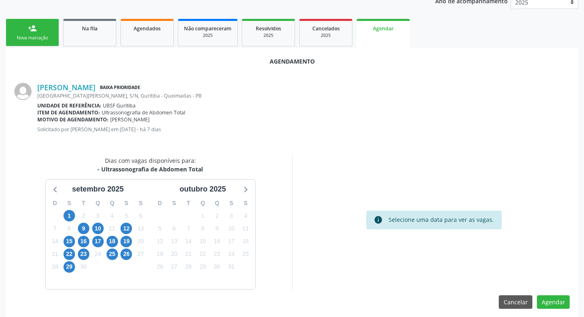
scroll to position [110, 0]
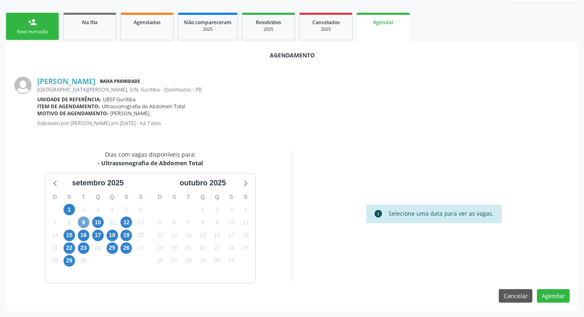
click at [87, 221] on span "9" at bounding box center [83, 221] width 11 height 11
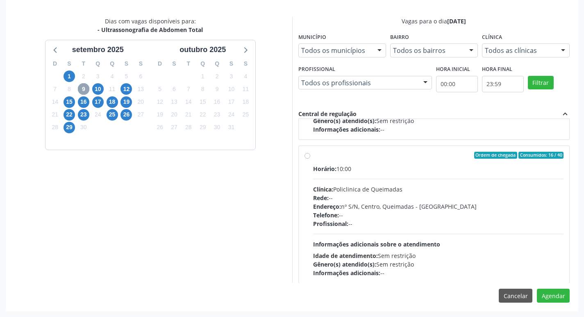
scroll to position [0, 0]
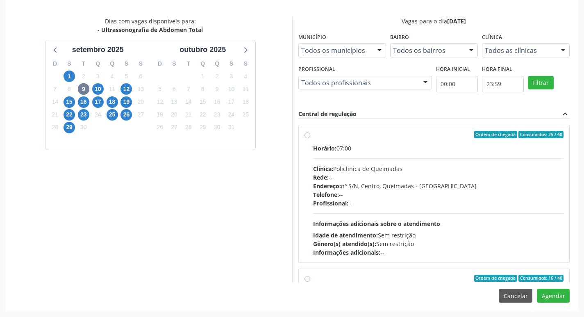
click at [450, 157] on div "Horário: 07:00 Clínica: Policlinica de Queimadas Rede: -- Endereço: nº S/N, Cen…" at bounding box center [438, 200] width 251 height 113
click at [310, 138] on input "Ordem de chegada Consumidos: 25 / 40 Horário: 07:00 Clínica: Policlinica de Que…" at bounding box center [308, 134] width 6 height 7
radio input "true"
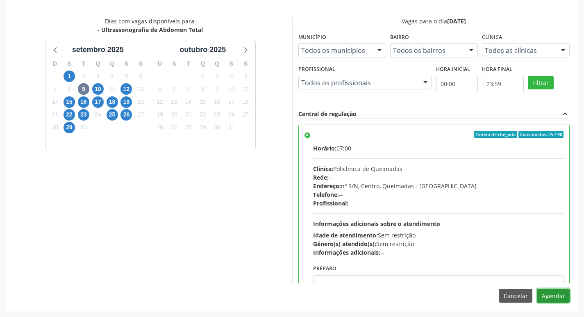
click at [555, 295] on button "Agendar" at bounding box center [553, 296] width 33 height 14
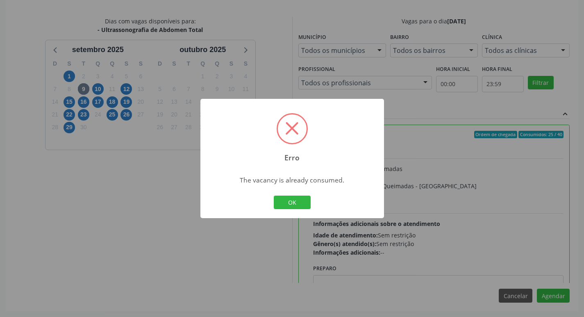
click at [96, 253] on div "Erro × The vacancy is already consumed. OK Cancel" at bounding box center [292, 158] width 584 height 317
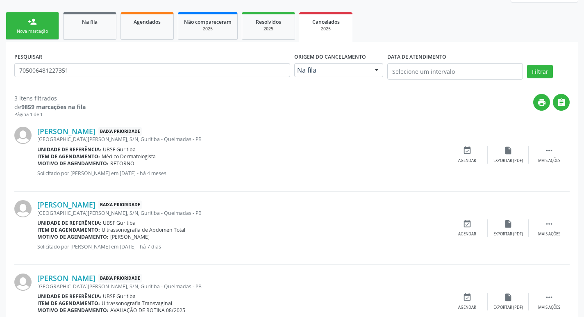
scroll to position [146, 0]
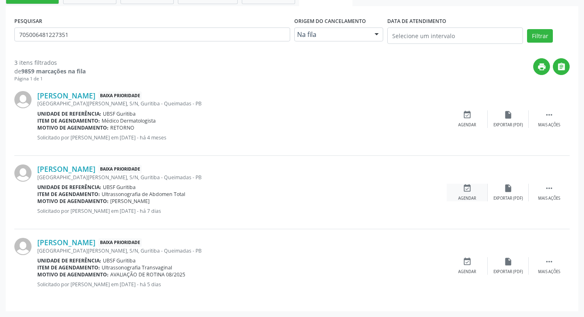
click at [467, 193] on div "event_available Agendar" at bounding box center [467, 193] width 41 height 18
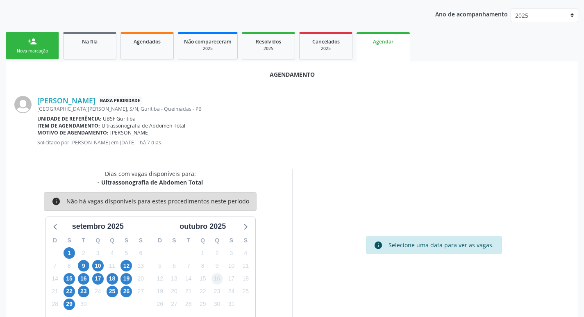
scroll to position [110, 0]
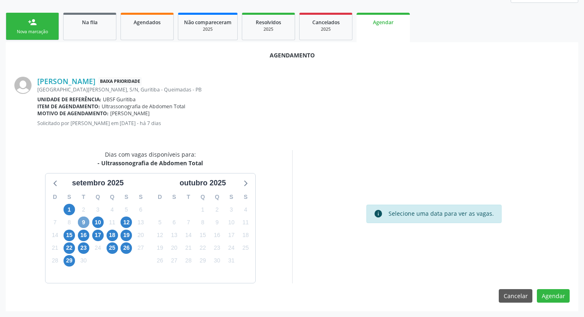
click at [86, 221] on span "9" at bounding box center [83, 221] width 11 height 11
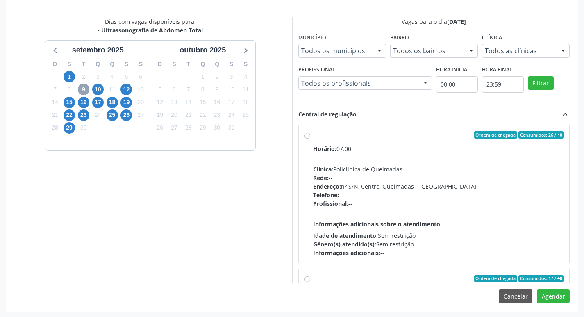
scroll to position [243, 0]
click at [409, 138] on div "Ordem de chegada Consumidos: 26 / 40" at bounding box center [438, 134] width 251 height 7
click at [310, 138] on input "Ordem de chegada Consumidos: 26 / 40 Horário: 07:00 Clínica: Policlinica de Que…" at bounding box center [308, 134] width 6 height 7
radio input "true"
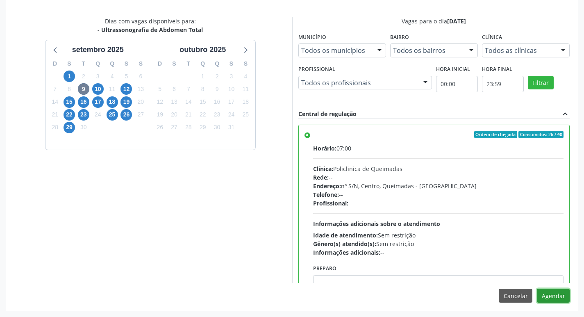
click at [564, 296] on button "Agendar" at bounding box center [553, 296] width 33 height 14
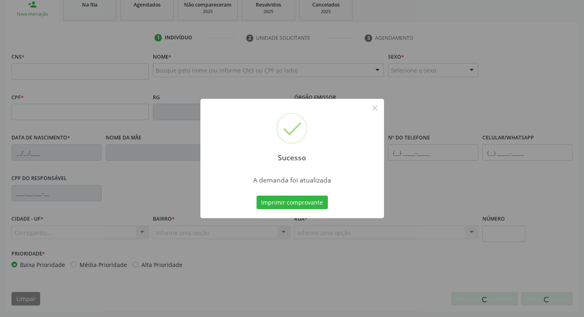
scroll to position [128, 0]
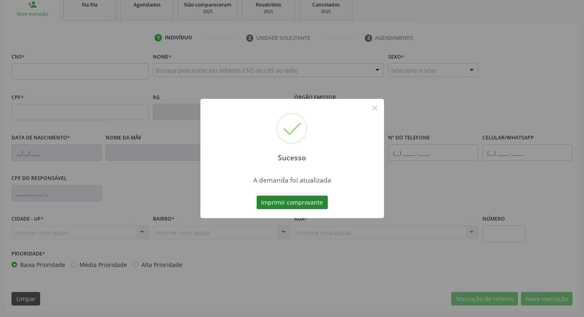
click at [287, 198] on button "Imprimir comprovante" at bounding box center [292, 203] width 71 height 14
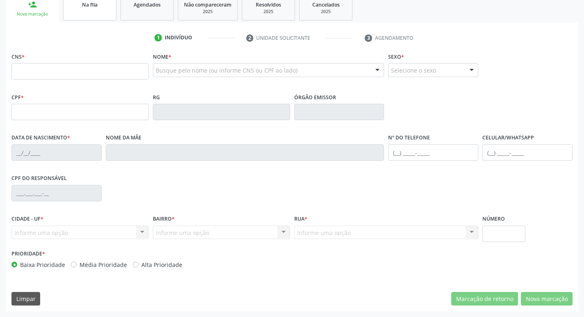
click at [99, 4] on div "Na fila" at bounding box center [89, 4] width 41 height 9
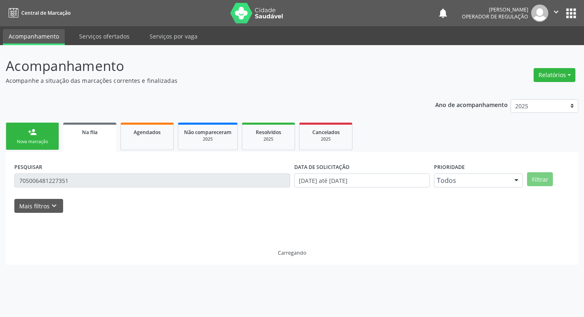
scroll to position [0, 0]
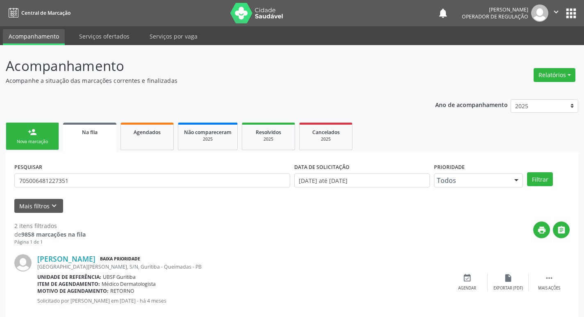
click at [42, 129] on link "person_add Nova marcação" at bounding box center [32, 136] width 53 height 27
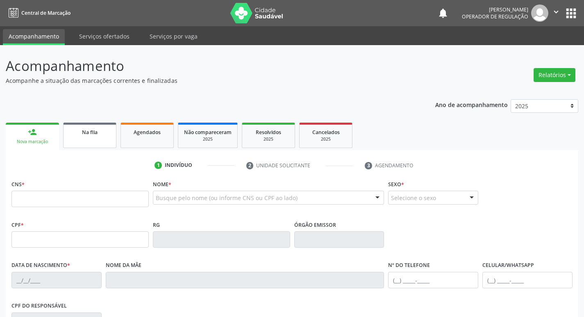
click at [99, 135] on div "Na fila" at bounding box center [89, 132] width 41 height 9
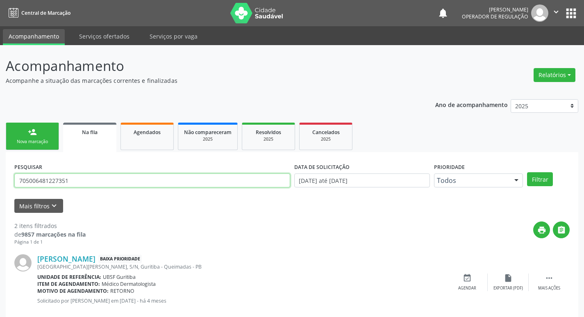
click at [79, 178] on input "705006481227351" at bounding box center [152, 180] width 276 height 14
type input "703402973471600"
click at [527, 172] on button "Filtrar" at bounding box center [540, 179] width 26 height 14
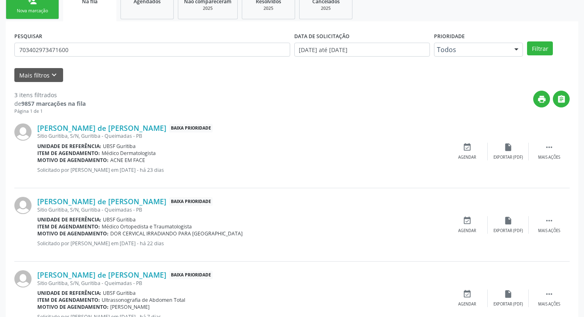
scroll to position [163, 0]
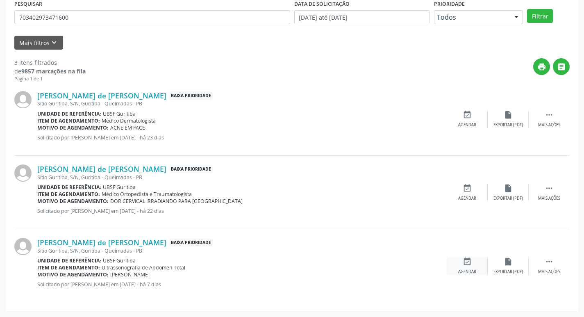
click at [469, 271] on div "Agendar" at bounding box center [467, 272] width 18 height 6
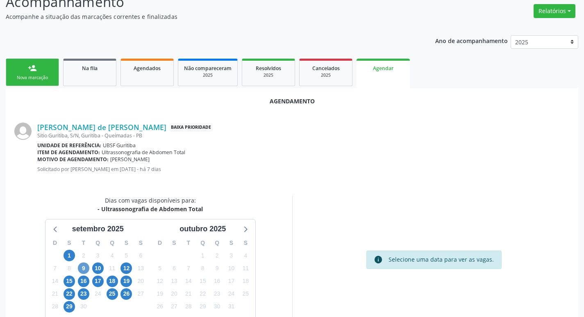
scroll to position [110, 0]
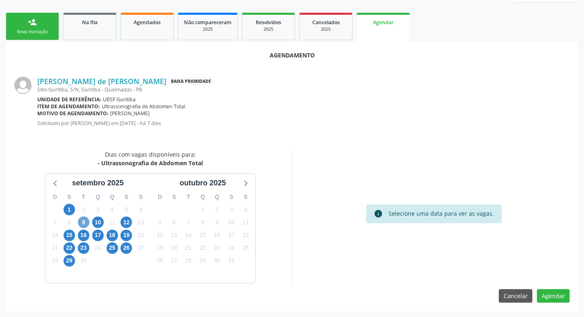
click at [81, 223] on span "9" at bounding box center [83, 221] width 11 height 11
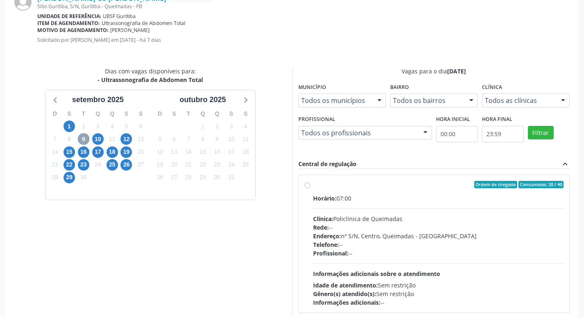
scroll to position [243, 0]
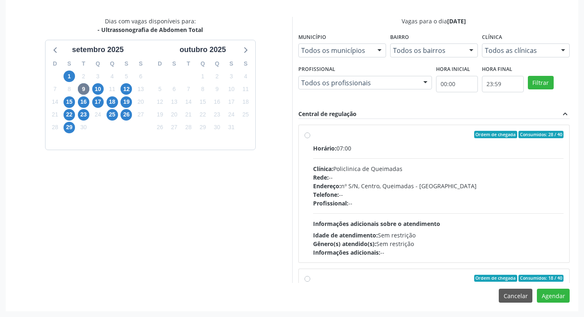
click at [389, 142] on label "Ordem de chegada Consumidos: 28 / 40 Horário: 07:00 Clínica: Policlinica de Que…" at bounding box center [438, 194] width 251 height 126
click at [310, 138] on input "Ordem de chegada Consumidos: 28 / 40 Horário: 07:00 Clínica: Policlinica de Que…" at bounding box center [308, 134] width 6 height 7
radio input "true"
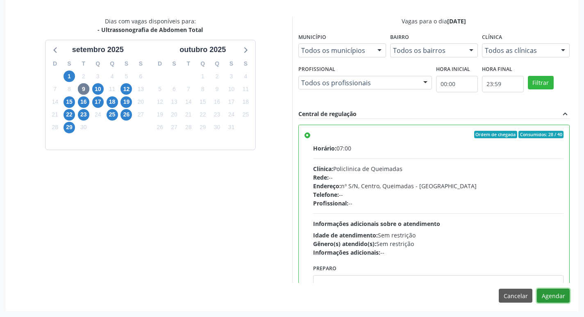
click at [545, 295] on button "Agendar" at bounding box center [553, 296] width 33 height 14
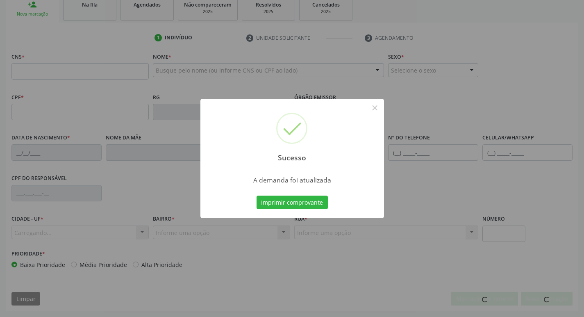
scroll to position [128, 0]
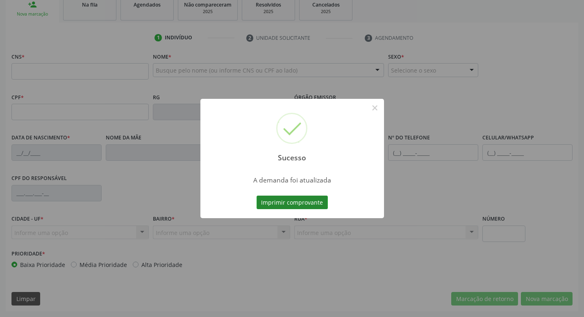
click at [318, 208] on button "Imprimir comprovante" at bounding box center [292, 203] width 71 height 14
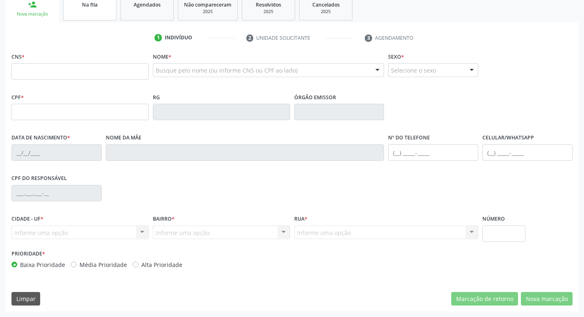
click at [89, 18] on link "Na fila" at bounding box center [89, 7] width 53 height 25
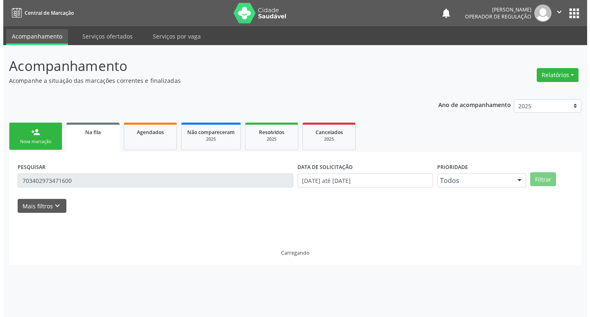
scroll to position [0, 0]
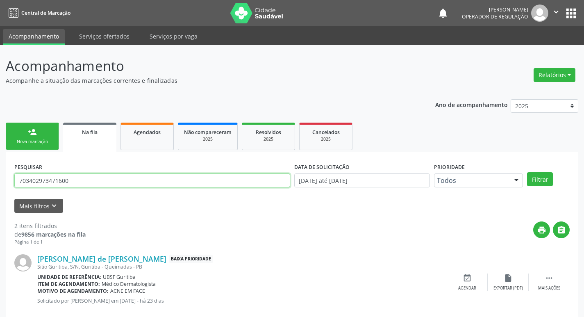
click at [73, 180] on input "703402973471600" at bounding box center [152, 180] width 276 height 14
type input "700205494075624"
click at [527, 172] on button "Filtrar" at bounding box center [540, 179] width 26 height 14
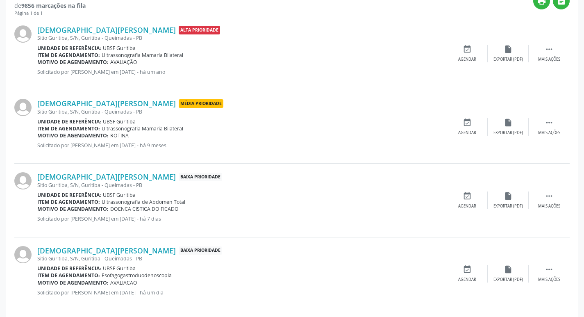
scroll to position [237, 0]
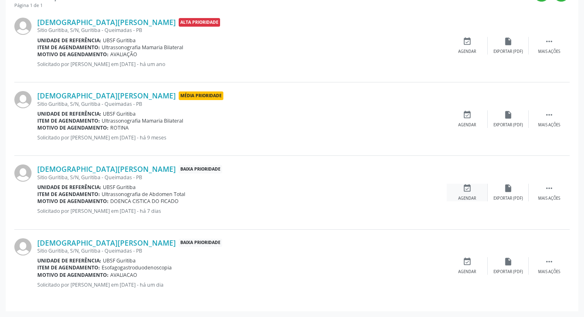
click at [478, 197] on div "event_available Agendar" at bounding box center [467, 193] width 41 height 18
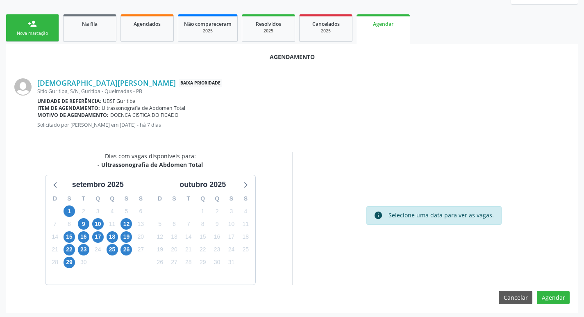
scroll to position [110, 0]
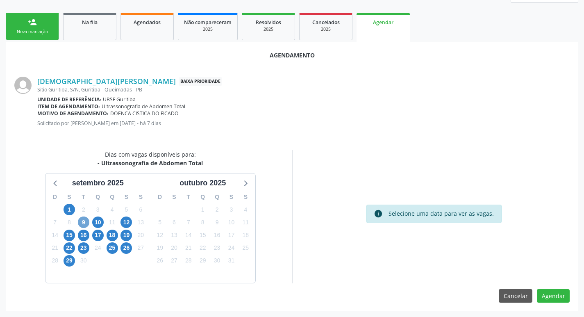
click at [82, 221] on span "9" at bounding box center [83, 221] width 11 height 11
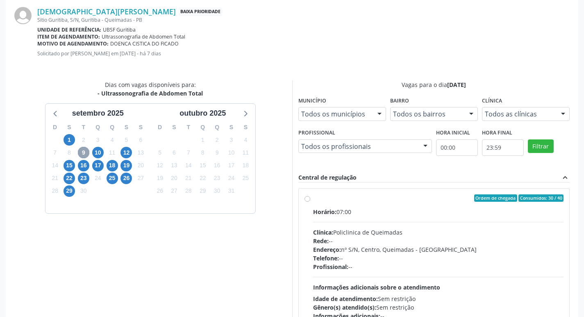
scroll to position [243, 0]
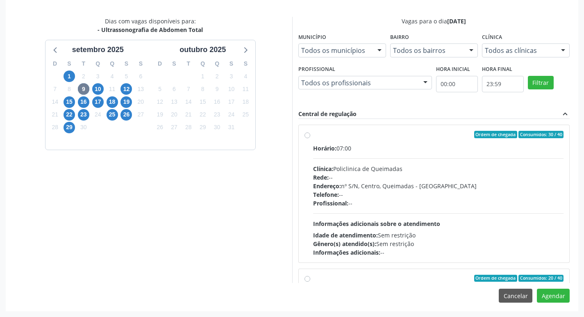
click at [469, 143] on label "Ordem de chegada Consumidos: 30 / 40 Horário: 07:00 Clínica: Policlinica de Que…" at bounding box center [438, 194] width 251 height 126
click at [310, 138] on input "Ordem de chegada Consumidos: 30 / 40 Horário: 07:00 Clínica: Policlinica de Que…" at bounding box center [308, 134] width 6 height 7
radio input "true"
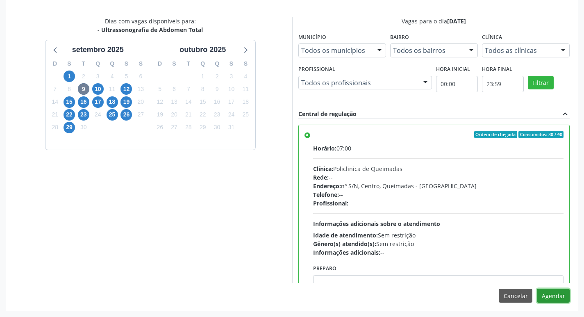
click at [554, 296] on button "Agendar" at bounding box center [553, 296] width 33 height 14
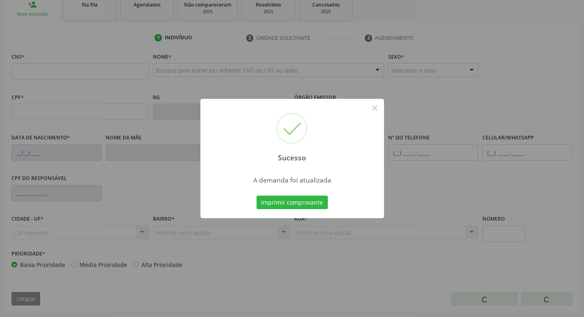
scroll to position [128, 0]
click at [299, 203] on button "Imprimir comprovante" at bounding box center [292, 203] width 71 height 14
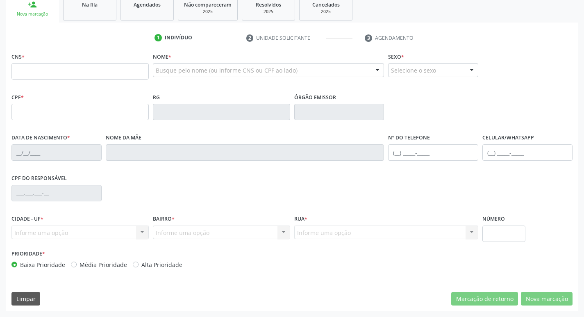
drag, startPoint x: 105, startPoint y: 6, endPoint x: 0, endPoint y: 46, distance: 112.4
click at [105, 6] on div "Na fila" at bounding box center [89, 4] width 41 height 9
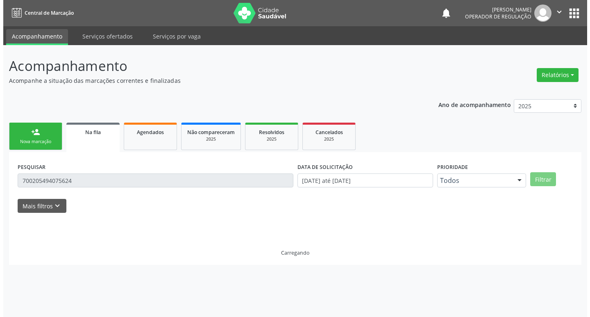
scroll to position [0, 0]
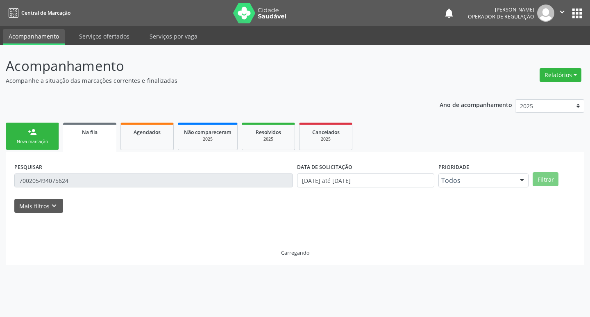
click at [128, 187] on div "PESQUISAR 700205494075624" at bounding box center [153, 177] width 283 height 32
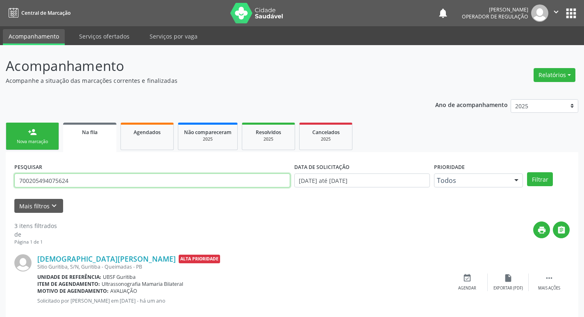
click at [134, 181] on input "700205494075624" at bounding box center [152, 180] width 276 height 14
type input "704608160838125"
click at [527, 172] on button "Filtrar" at bounding box center [540, 179] width 26 height 14
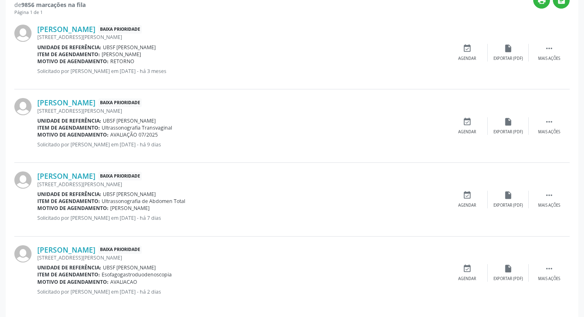
scroll to position [237, 0]
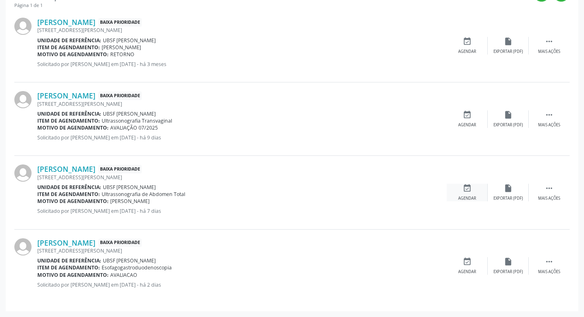
drag, startPoint x: 453, startPoint y: 191, endPoint x: 458, endPoint y: 193, distance: 6.1
click at [453, 191] on div "event_available Agendar" at bounding box center [467, 193] width 41 height 18
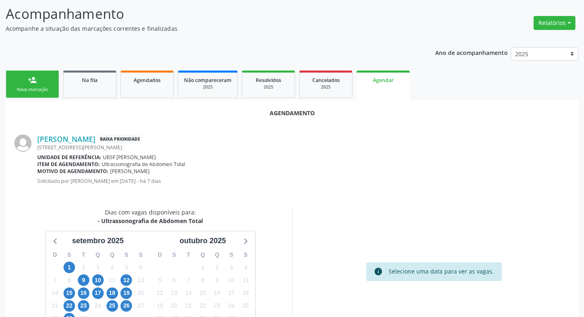
scroll to position [110, 0]
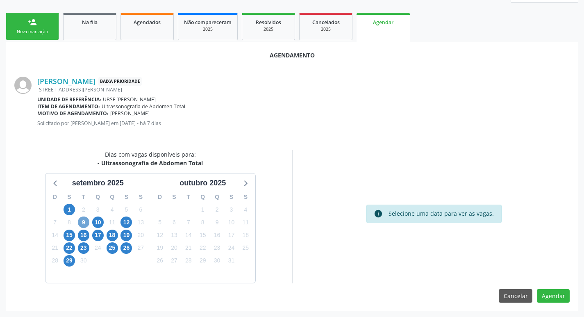
click at [83, 217] on span "9" at bounding box center [83, 221] width 11 height 11
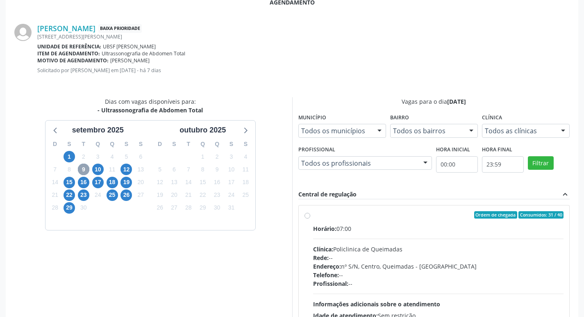
scroll to position [243, 0]
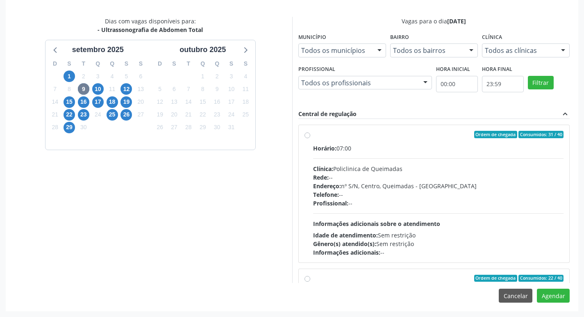
click at [433, 139] on label "Ordem de chegada Consumidos: 31 / 40 Horário: 07:00 Clínica: Policlinica de Que…" at bounding box center [438, 194] width 251 height 126
click at [310, 138] on input "Ordem de chegada Consumidos: 31 / 40 Horário: 07:00 Clínica: Policlinica de Que…" at bounding box center [308, 134] width 6 height 7
radio input "true"
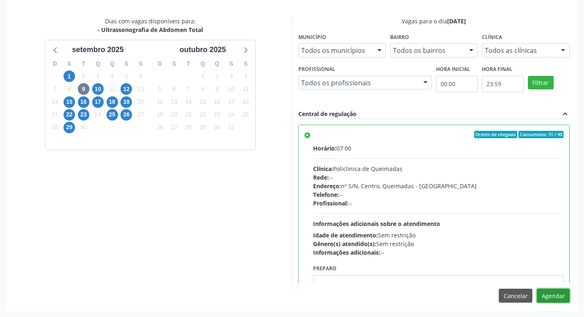
click at [552, 291] on button "Agendar" at bounding box center [553, 296] width 33 height 14
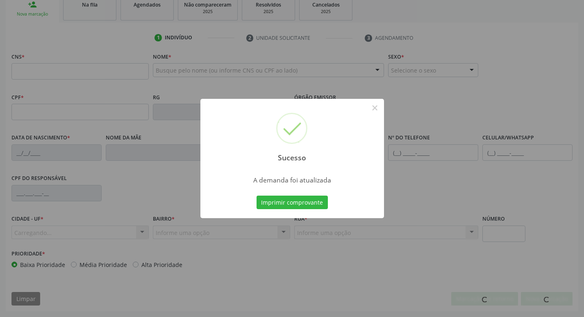
scroll to position [128, 0]
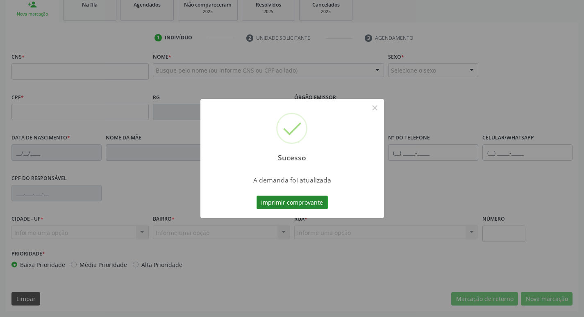
click at [296, 199] on button "Imprimir comprovante" at bounding box center [292, 203] width 71 height 14
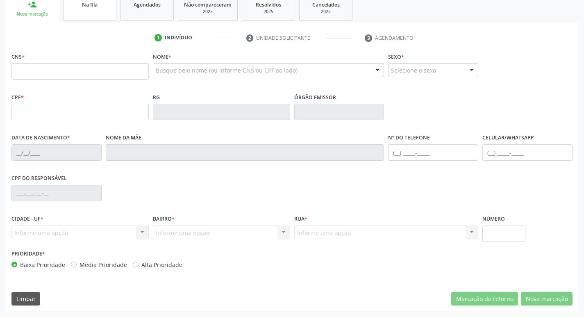
click at [98, 12] on link "Na fila" at bounding box center [89, 7] width 53 height 25
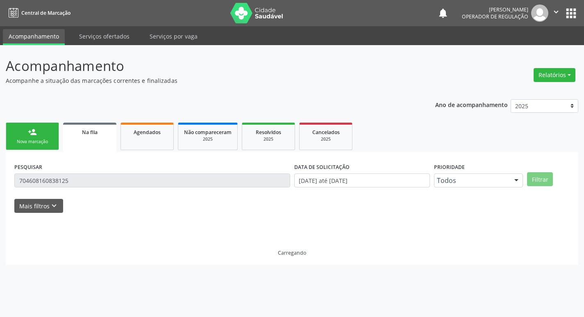
scroll to position [0, 0]
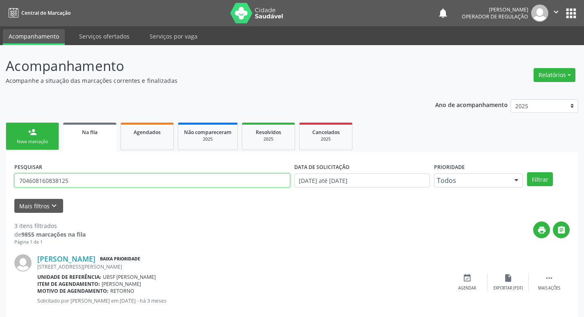
click at [75, 181] on input "704608160838125" at bounding box center [152, 180] width 276 height 14
type input "706201565879769"
click at [527, 172] on button "Filtrar" at bounding box center [540, 179] width 26 height 14
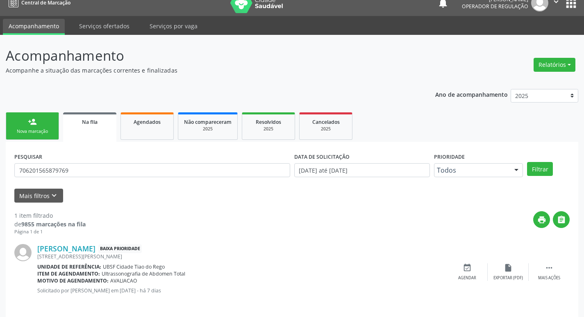
scroll to position [16, 0]
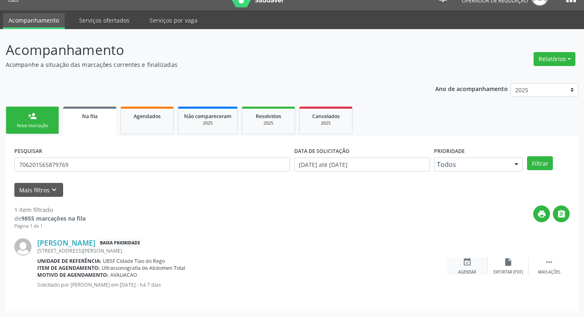
click at [469, 266] on icon "event_available" at bounding box center [467, 261] width 9 height 9
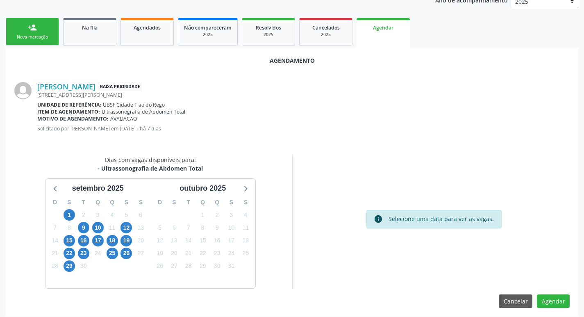
scroll to position [110, 0]
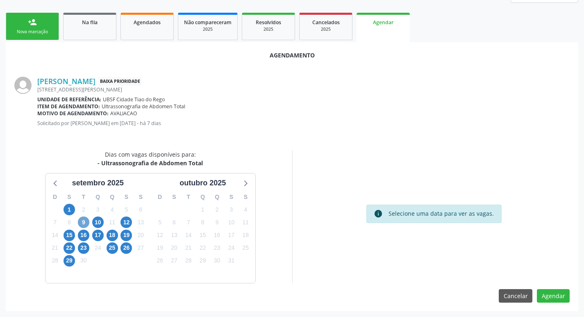
click at [87, 223] on span "9" at bounding box center [83, 221] width 11 height 11
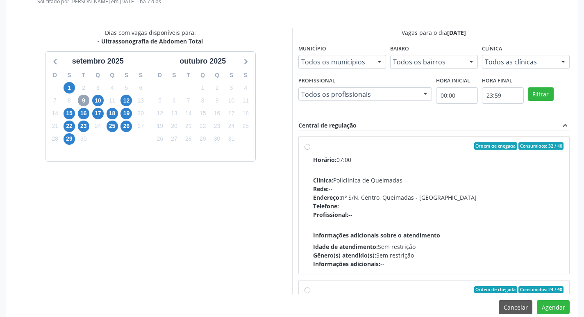
scroll to position [243, 0]
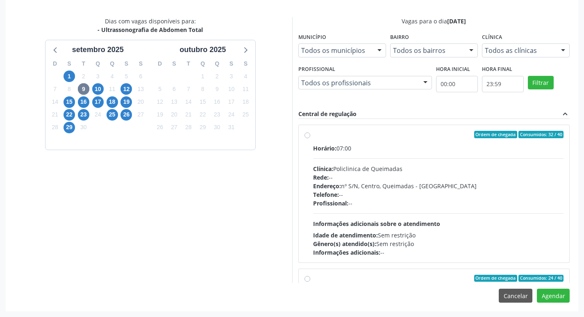
click at [496, 125] on div "Ordem de chegada Consumidos: 32 / 40 Horário: 07:00 Clínica: Policlinica de Que…" at bounding box center [434, 194] width 272 height 138
radio input "true"
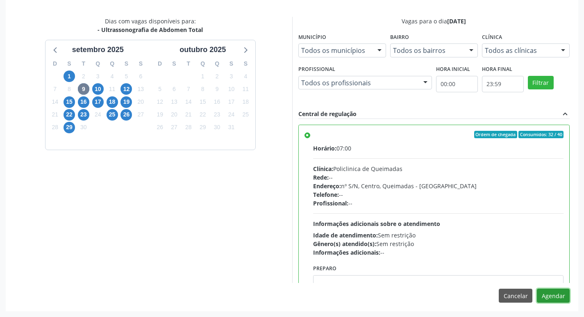
click at [552, 295] on button "Agendar" at bounding box center [553, 296] width 33 height 14
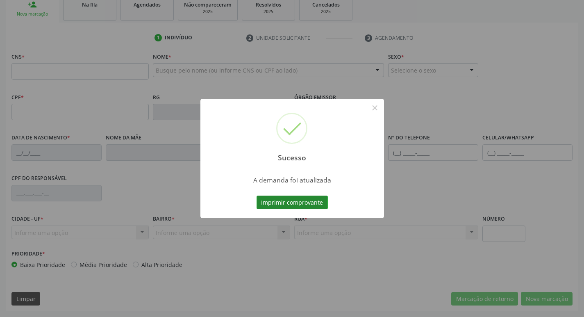
click at [314, 200] on button "Imprimir comprovante" at bounding box center [292, 203] width 71 height 14
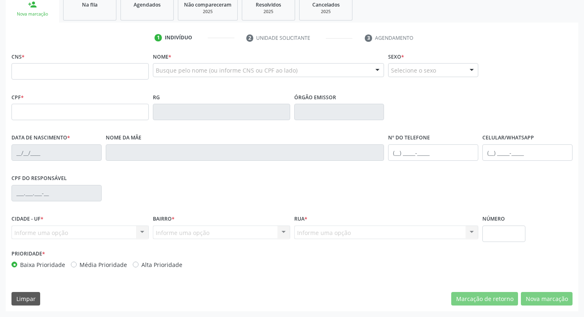
click at [87, 5] on span "Na fila" at bounding box center [90, 4] width 16 height 7
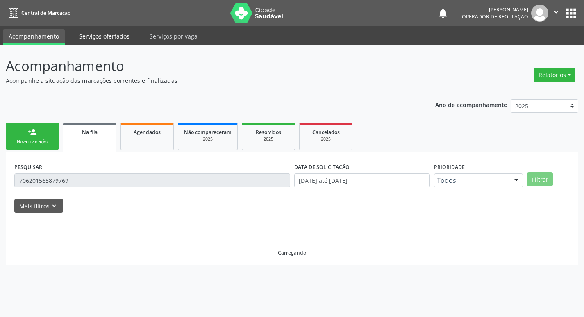
scroll to position [0, 0]
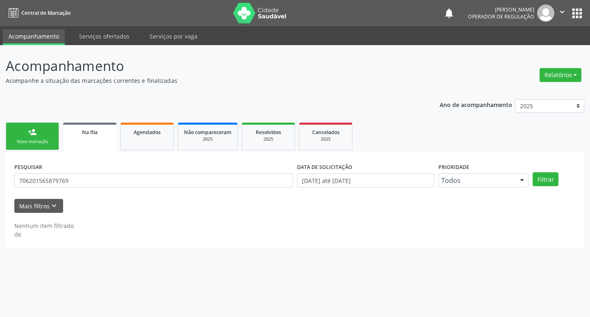
click at [108, 182] on input "706201565879769" at bounding box center [153, 180] width 279 height 14
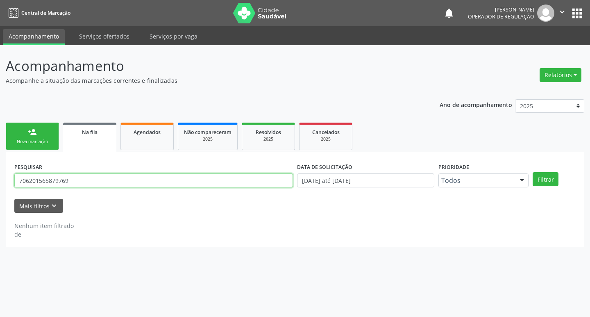
click at [108, 182] on input "706201565879769" at bounding box center [153, 180] width 279 height 14
type input "709003860885314"
click at [533, 172] on button "Filtrar" at bounding box center [546, 179] width 26 height 14
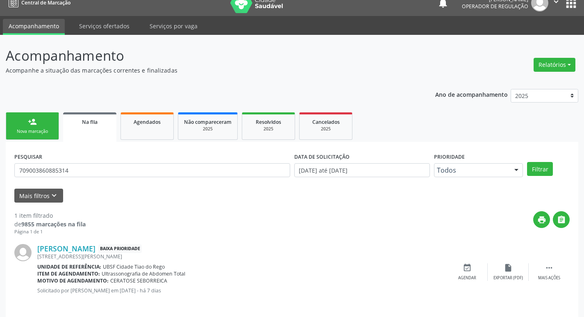
scroll to position [16, 0]
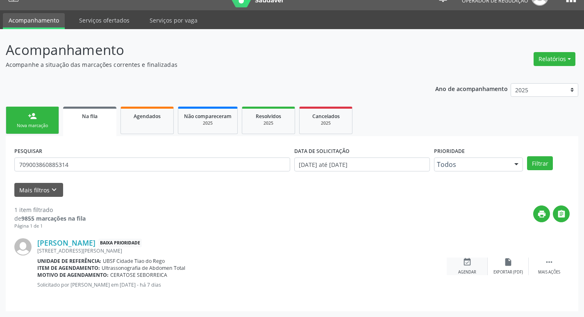
click at [473, 266] on div "event_available Agendar" at bounding box center [467, 266] width 41 height 18
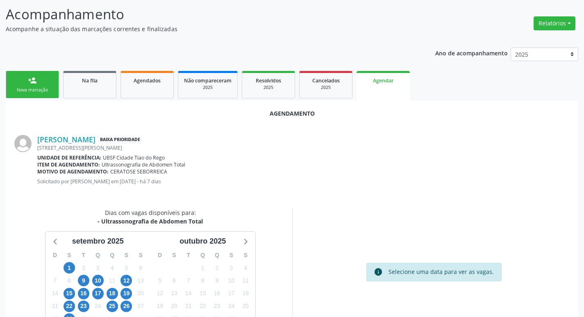
scroll to position [98, 0]
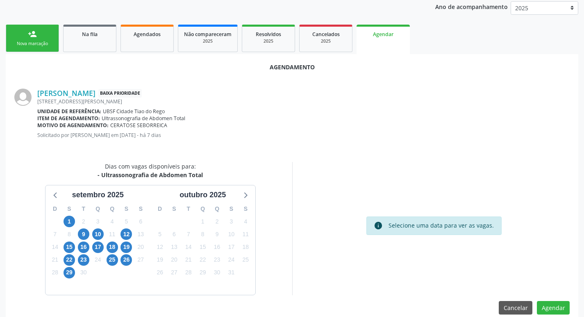
drag, startPoint x: 111, startPoint y: 123, endPoint x: 167, endPoint y: 125, distance: 56.2
click at [167, 125] on div "Motivo de agendamento: CERATOSE SEBORREICA" at bounding box center [303, 125] width 533 height 7
copy span "CERATOSE SEBORREICA"
click at [209, 124] on div "Motivo de agendamento: CERATOSE SEBORREICA" at bounding box center [303, 125] width 533 height 7
click at [82, 233] on span "9" at bounding box center [83, 233] width 11 height 11
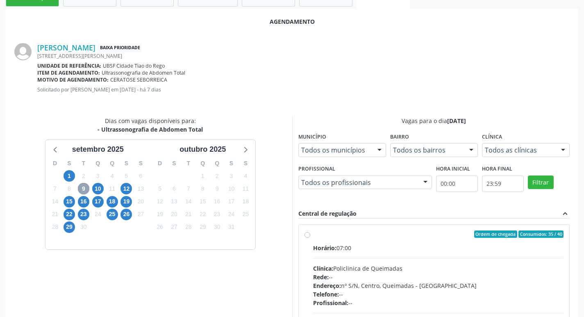
scroll to position [233, 0]
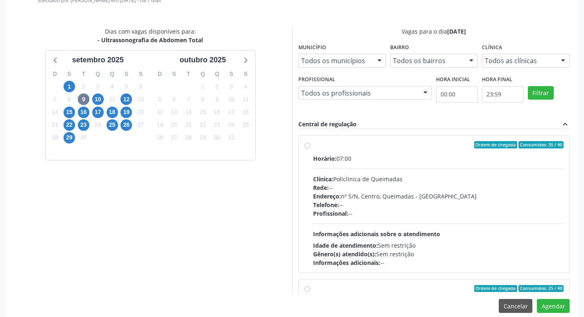
click at [372, 141] on div "Ordem de chegada Consumidos: 35 / 40" at bounding box center [438, 144] width 251 height 7
click at [310, 141] on input "Ordem de chegada Consumidos: 35 / 40 Horário: 07:00 Clínica: Policlinica de Que…" at bounding box center [308, 144] width 6 height 7
radio input "true"
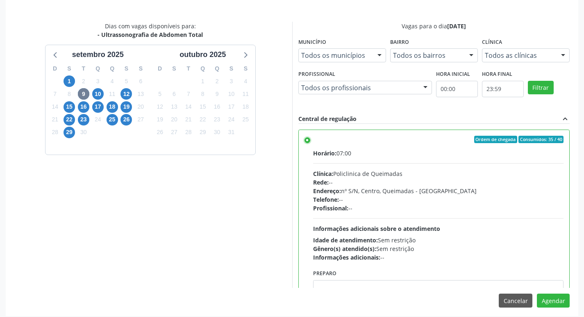
scroll to position [243, 0]
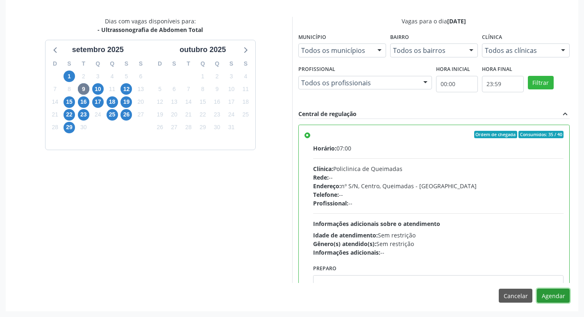
click at [562, 300] on button "Agendar" at bounding box center [553, 296] width 33 height 14
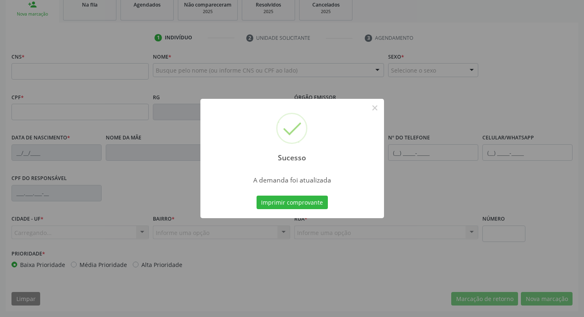
click at [298, 201] on button "Imprimir comprovante" at bounding box center [292, 203] width 71 height 14
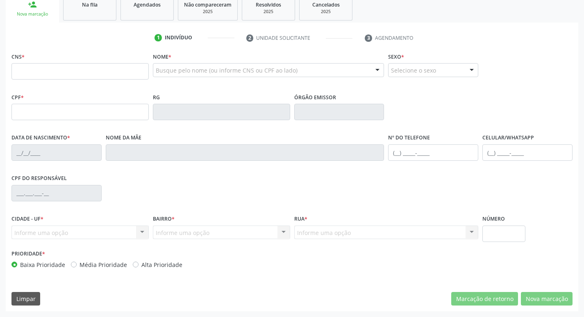
scroll to position [128, 0]
click at [89, 8] on div "Na fila" at bounding box center [89, 4] width 41 height 9
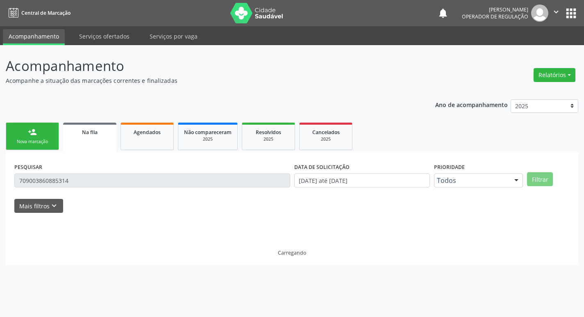
scroll to position [0, 0]
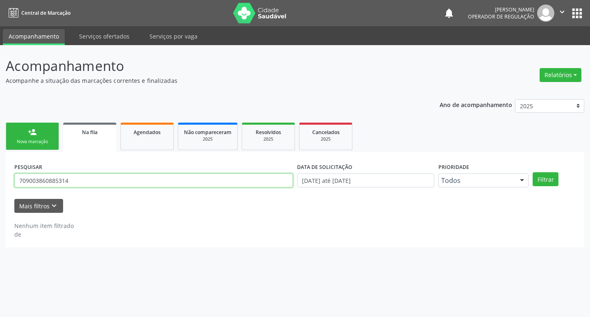
click at [102, 178] on input "709003860885314" at bounding box center [153, 180] width 279 height 14
type input "706808238085124"
click at [533, 172] on button "Filtrar" at bounding box center [546, 179] width 26 height 14
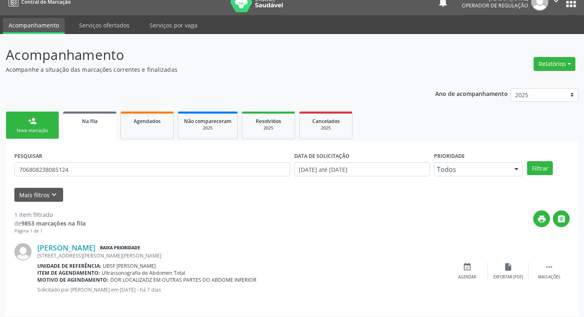
scroll to position [16, 0]
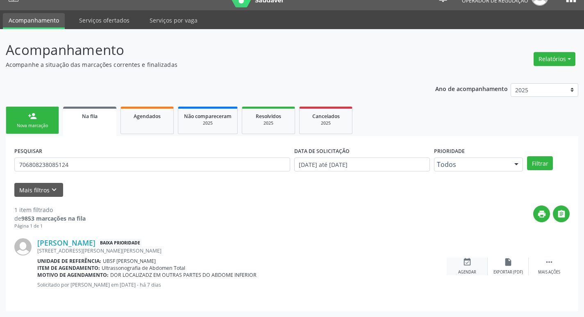
click at [473, 260] on div "event_available Agendar" at bounding box center [467, 266] width 41 height 18
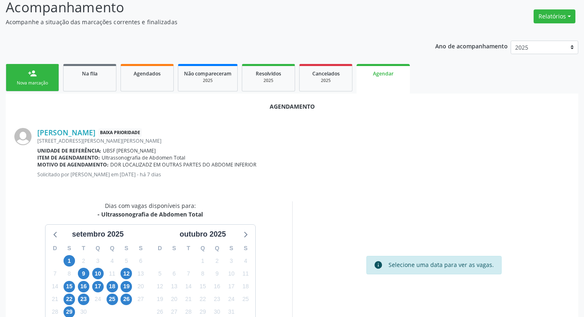
scroll to position [110, 0]
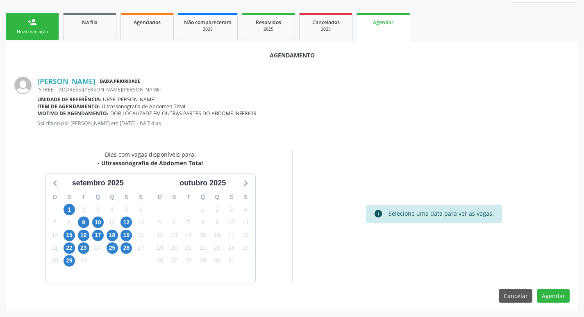
click at [88, 217] on div "9" at bounding box center [83, 222] width 11 height 13
click at [87, 219] on span "9" at bounding box center [83, 221] width 11 height 11
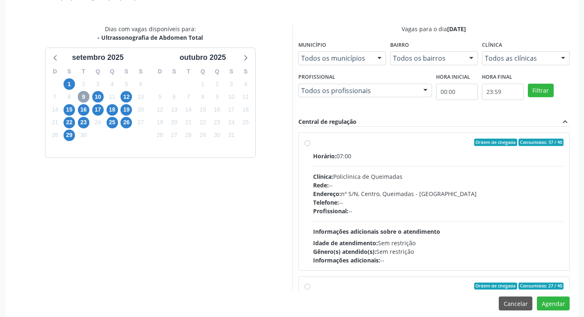
scroll to position [243, 0]
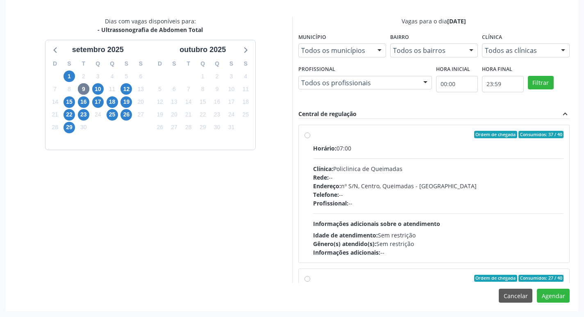
click at [371, 156] on div "Horário: 07:00 Clínica: Policlinica de Queimadas Rede: -- Endereço: nº S/N, Cen…" at bounding box center [438, 200] width 251 height 113
click at [310, 138] on input "Ordem de chegada Consumidos: 37 / 40 Horário: 07:00 Clínica: Policlinica de Que…" at bounding box center [308, 134] width 6 height 7
radio input "true"
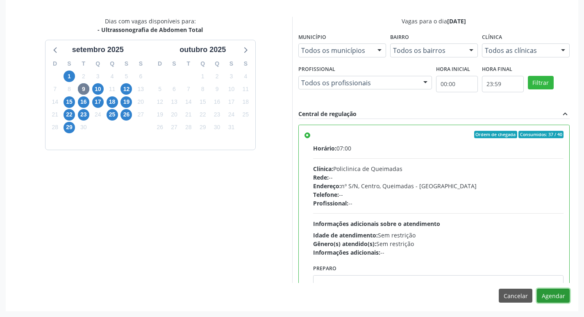
click at [557, 294] on button "Agendar" at bounding box center [553, 296] width 33 height 14
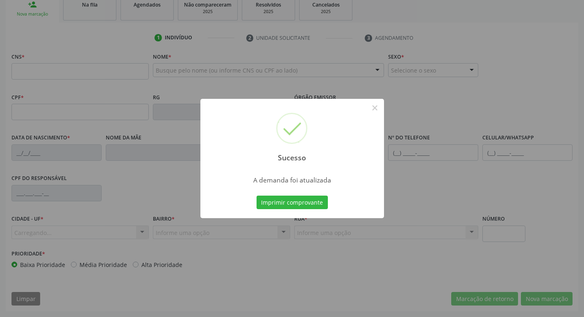
scroll to position [128, 0]
click at [295, 200] on button "Imprimir comprovante" at bounding box center [292, 203] width 71 height 14
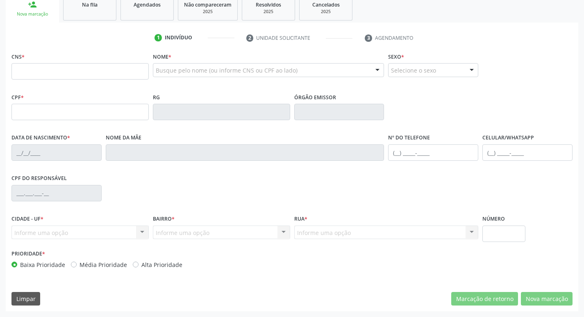
click at [84, 2] on span "Na fila" at bounding box center [90, 4] width 16 height 7
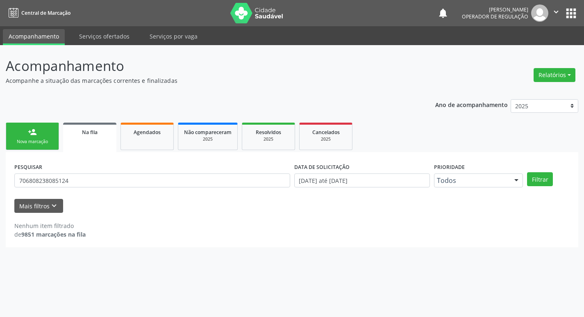
scroll to position [0, 0]
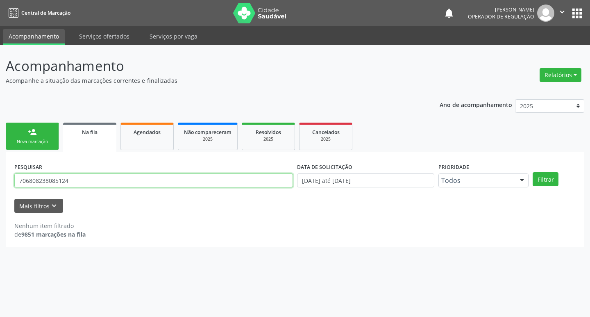
click at [77, 182] on input "706808238085124" at bounding box center [153, 180] width 279 height 14
type input "702301110883712"
click at [533, 172] on button "Filtrar" at bounding box center [546, 179] width 26 height 14
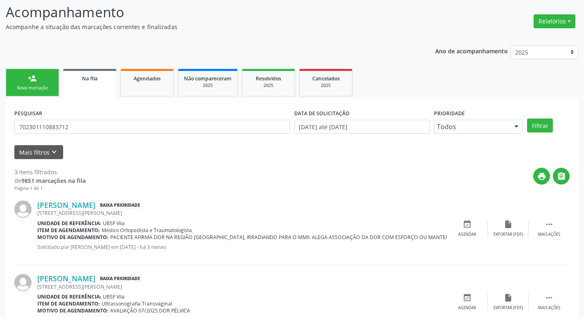
scroll to position [163, 0]
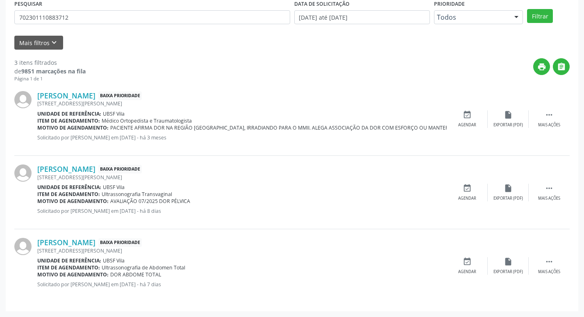
click at [468, 255] on div "Andrea Gomes da Silva Baixa Prioridade Rua Juscelino Kubistchek, 56, Vila - Que…" at bounding box center [292, 265] width 556 height 73
click at [466, 262] on icon "event_available" at bounding box center [467, 261] width 9 height 9
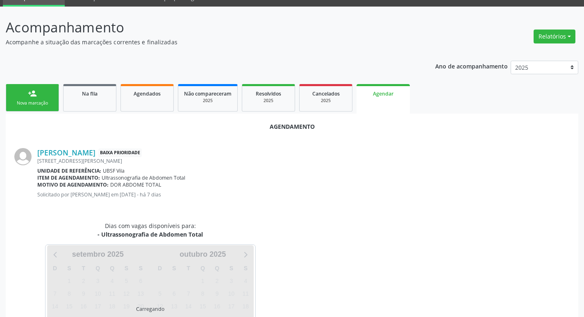
scroll to position [91, 0]
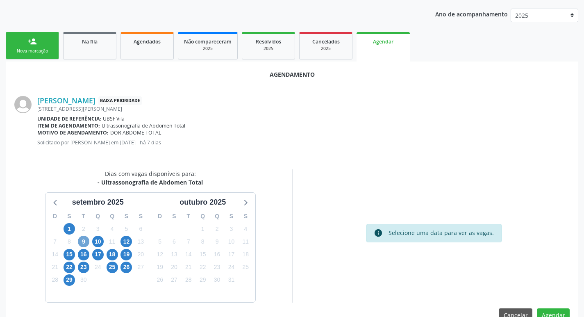
click at [86, 240] on span "9" at bounding box center [83, 241] width 11 height 11
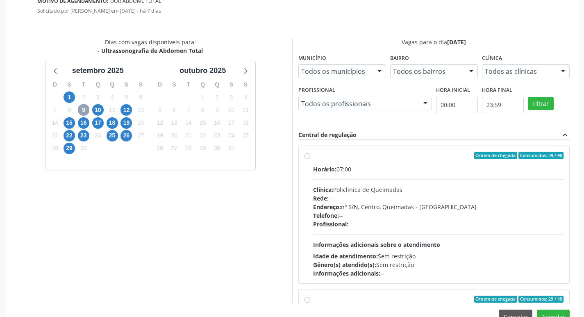
scroll to position [243, 0]
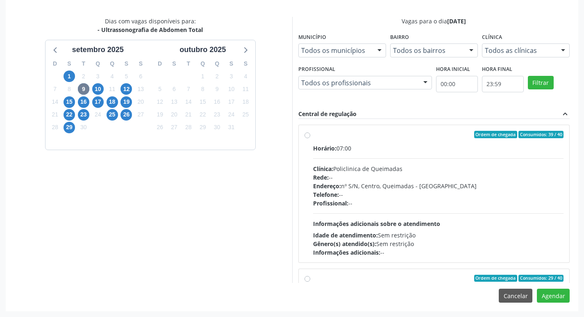
click at [389, 144] on div "Horário: 07:00" at bounding box center [438, 148] width 251 height 9
click at [310, 138] on input "Ordem de chegada Consumidos: 39 / 40 Horário: 07:00 Clínica: Policlinica de Que…" at bounding box center [308, 134] width 6 height 7
radio input "true"
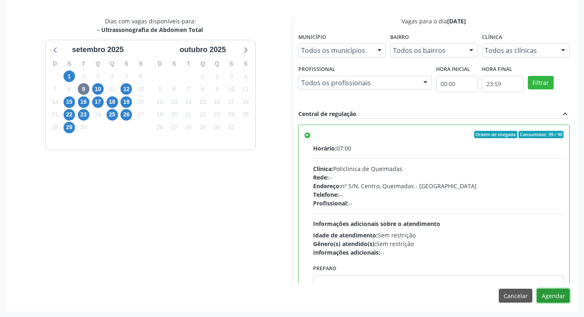
click at [564, 296] on button "Agendar" at bounding box center [553, 296] width 33 height 14
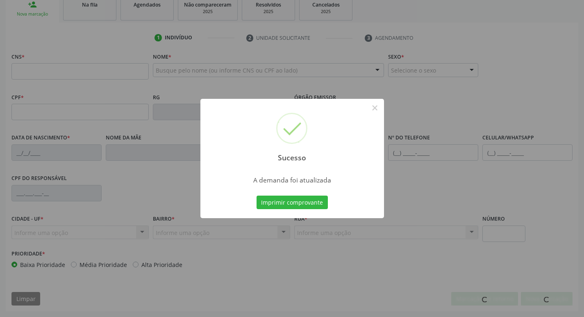
scroll to position [128, 0]
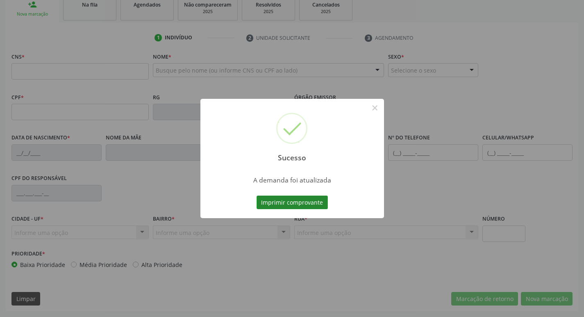
click at [273, 204] on button "Imprimir comprovante" at bounding box center [292, 203] width 71 height 14
